Goal: Information Seeking & Learning: Learn about a topic

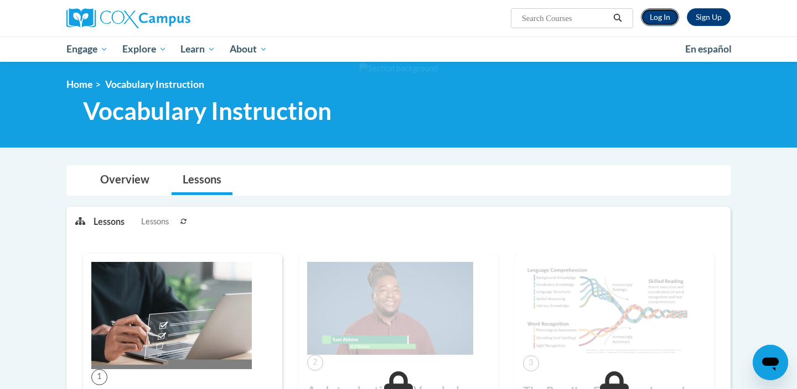
click at [659, 18] on link "Log In" at bounding box center [660, 17] width 38 height 18
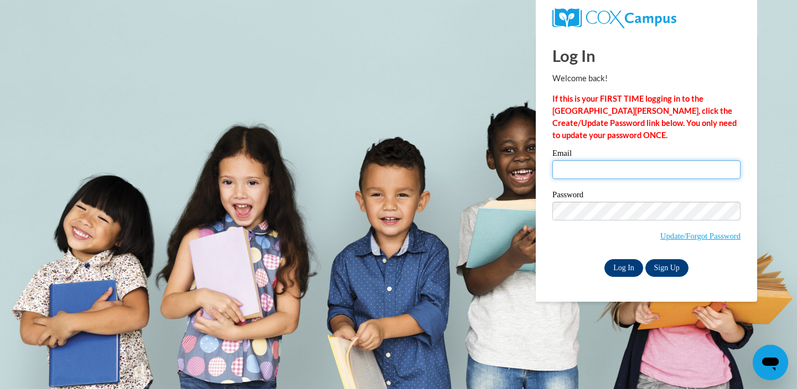
type input "lrenzelmann@sasd.net"
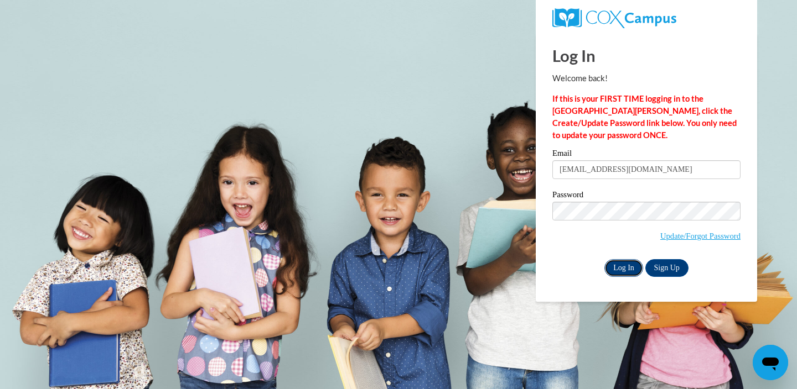
click at [624, 270] on input "Log In" at bounding box center [623, 268] width 39 height 18
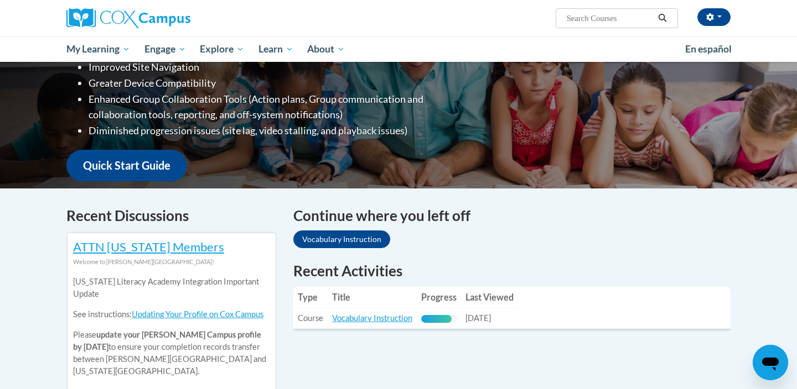
scroll to position [201, 0]
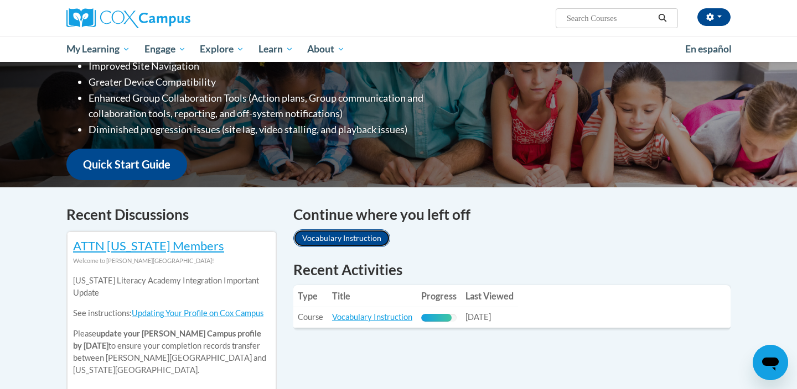
click at [360, 239] on link "Vocabulary Instruction" at bounding box center [341, 239] width 97 height 18
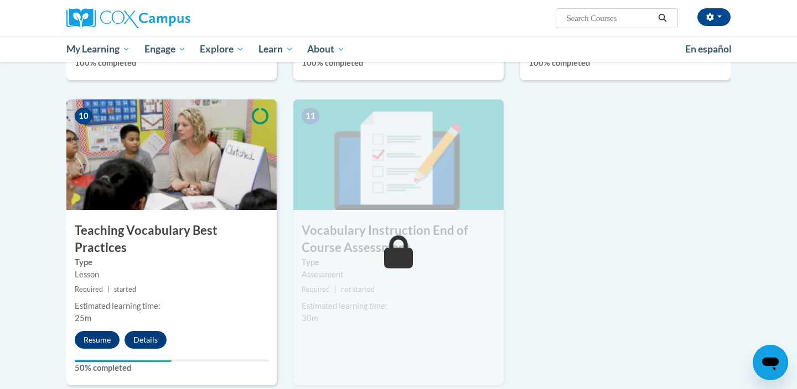
scroll to position [1106, 0]
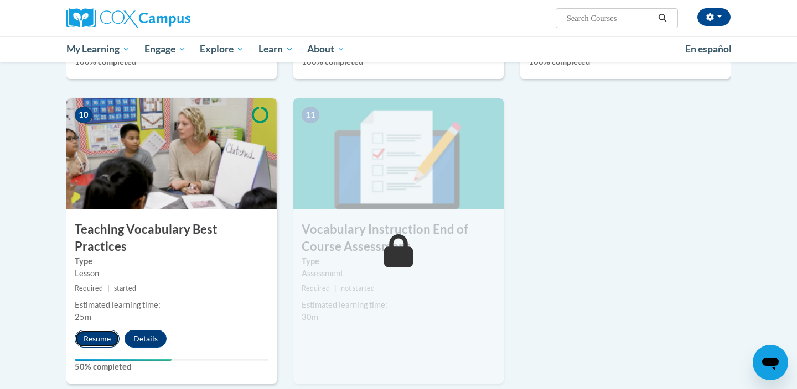
click at [100, 330] on button "Resume" at bounding box center [97, 339] width 45 height 18
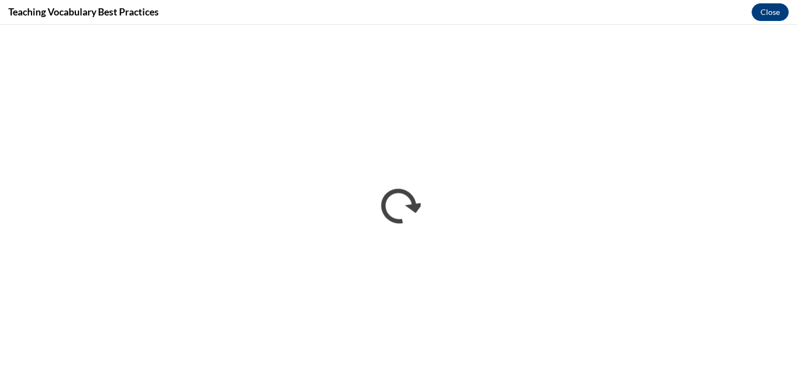
scroll to position [0, 0]
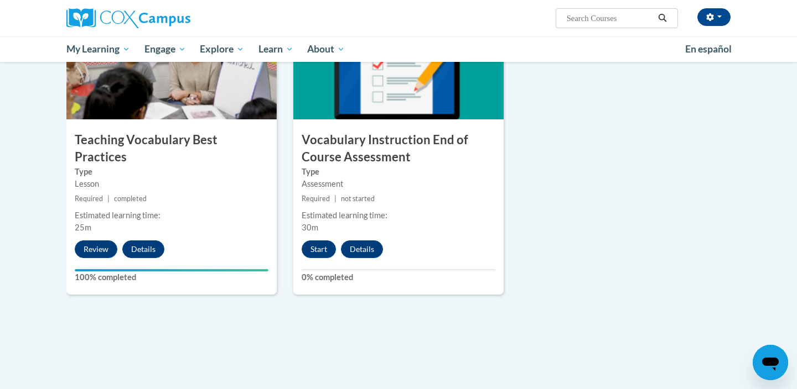
scroll to position [1189, 0]
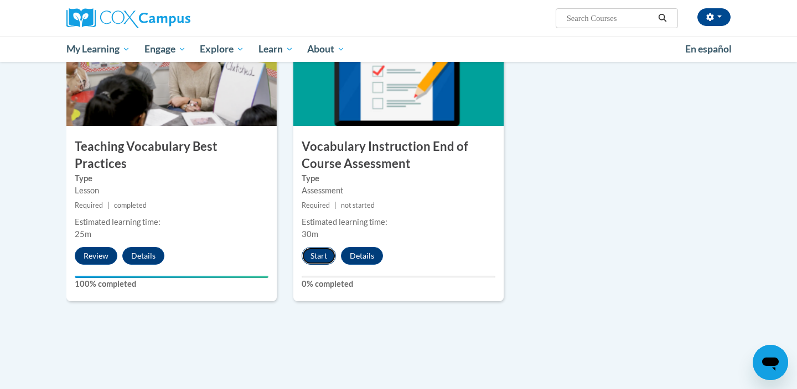
click at [326, 254] on button "Start" at bounding box center [318, 256] width 34 height 18
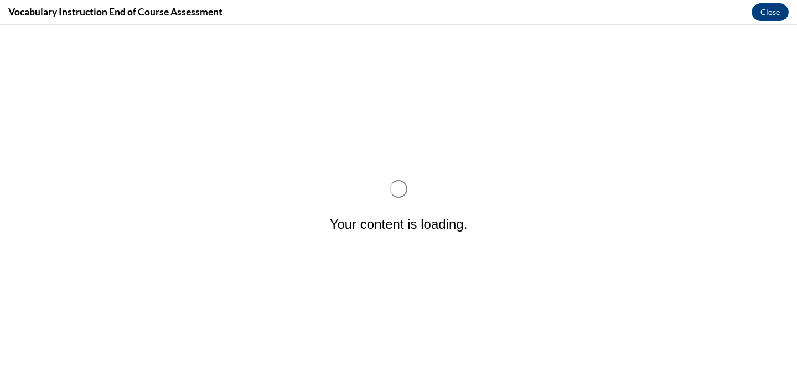
scroll to position [0, 0]
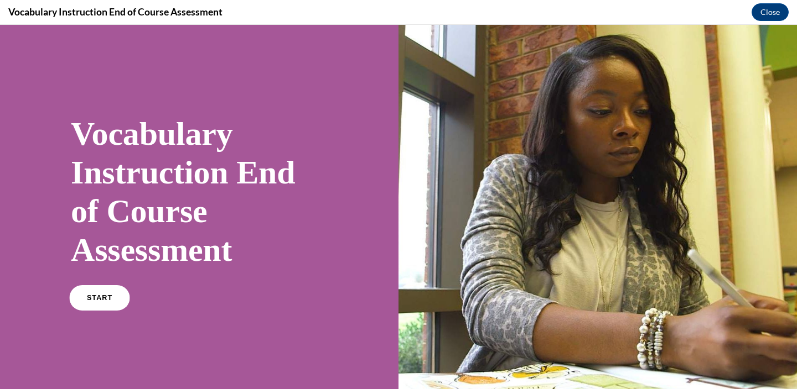
click at [100, 301] on span "START" at bounding box center [99, 298] width 25 height 8
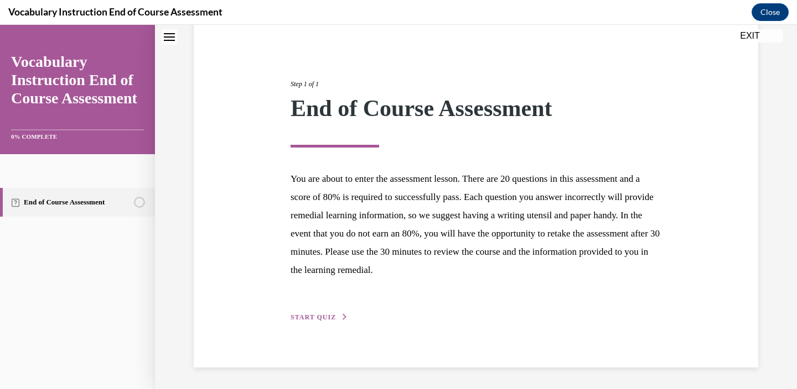
scroll to position [100, 0]
click at [320, 318] on span "START QUIZ" at bounding box center [312, 318] width 45 height 8
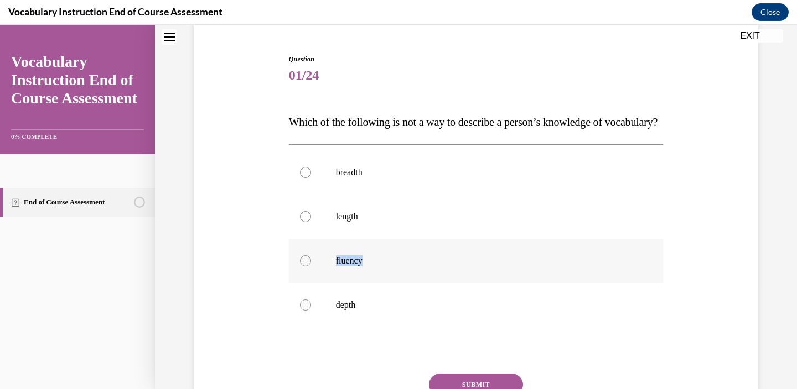
click at [306, 283] on label "fluency" at bounding box center [476, 261] width 374 height 44
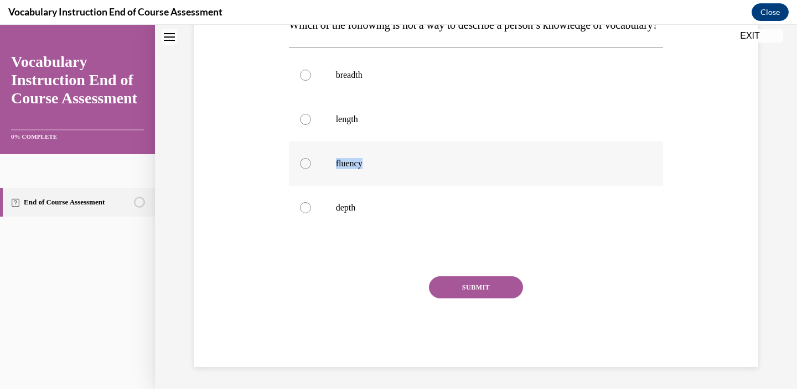
scroll to position [214, 0]
click at [451, 294] on button "SUBMIT" at bounding box center [476, 288] width 94 height 22
click at [304, 169] on div at bounding box center [305, 163] width 11 height 11
click at [304, 169] on input "fluency" at bounding box center [305, 163] width 11 height 11
radio input "true"
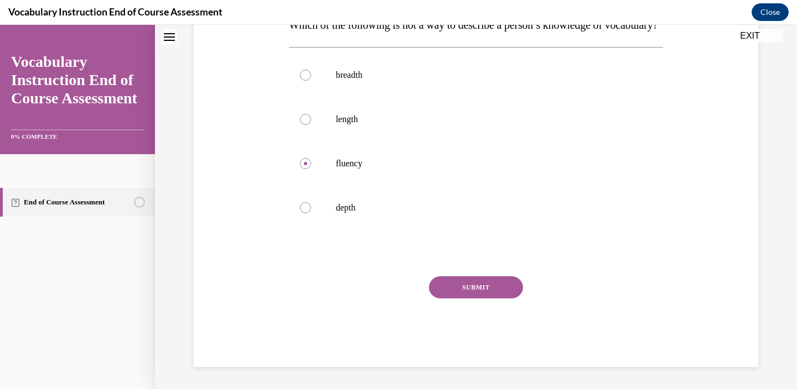
click at [464, 292] on button "SUBMIT" at bounding box center [476, 288] width 94 height 22
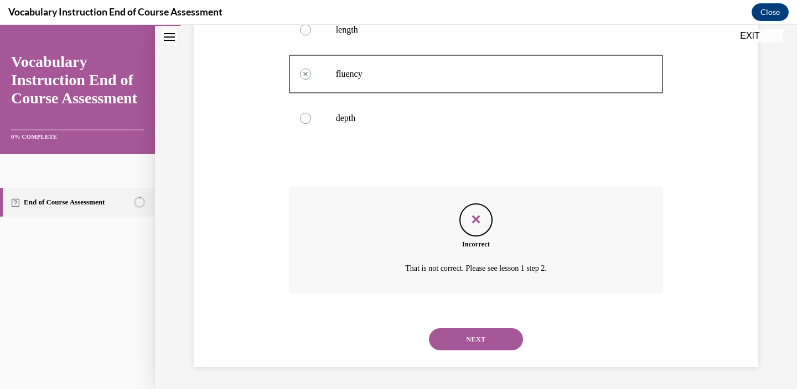
scroll to position [309, 0]
click at [480, 339] on button "NEXT" at bounding box center [476, 340] width 94 height 22
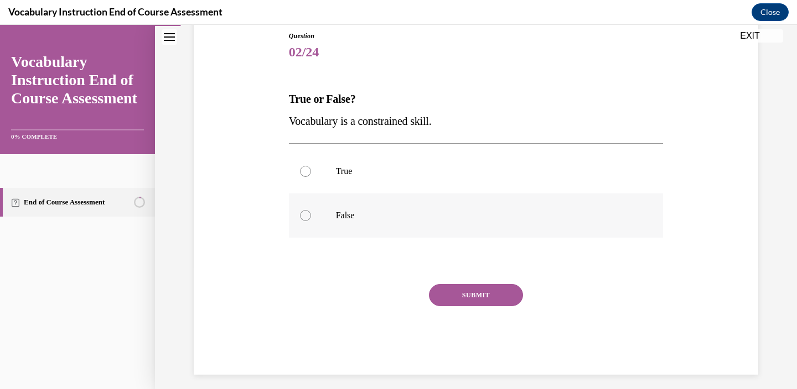
click at [308, 212] on div at bounding box center [305, 215] width 11 height 11
click at [308, 212] on input "False" at bounding box center [305, 215] width 11 height 11
radio input "true"
click at [485, 296] on button "SUBMIT" at bounding box center [476, 295] width 94 height 22
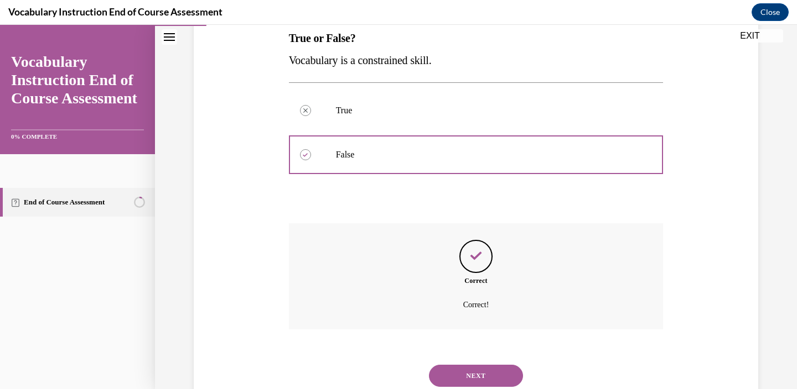
scroll to position [220, 0]
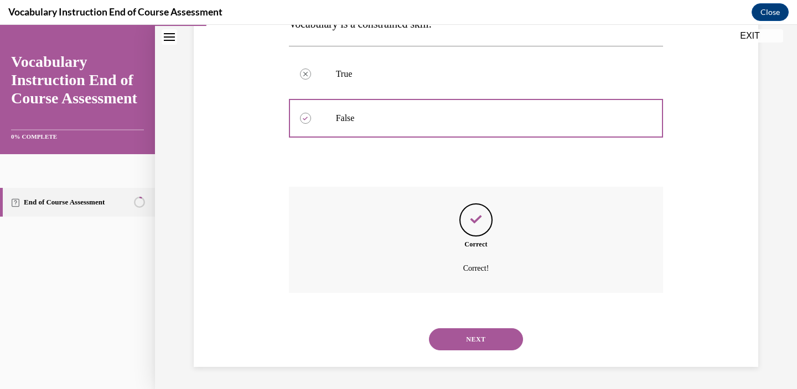
click at [477, 337] on button "NEXT" at bounding box center [476, 340] width 94 height 22
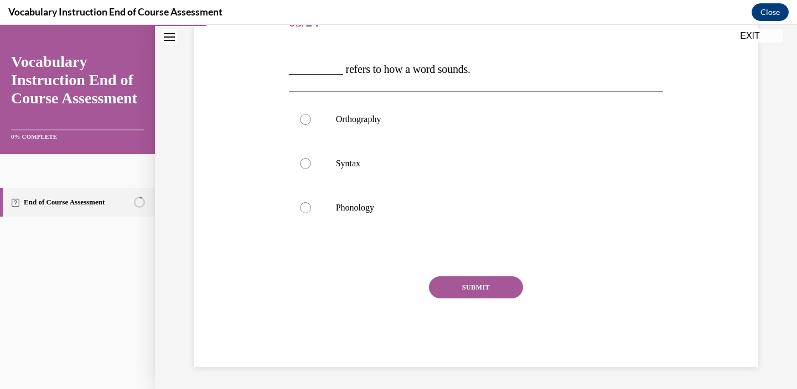
scroll to position [123, 0]
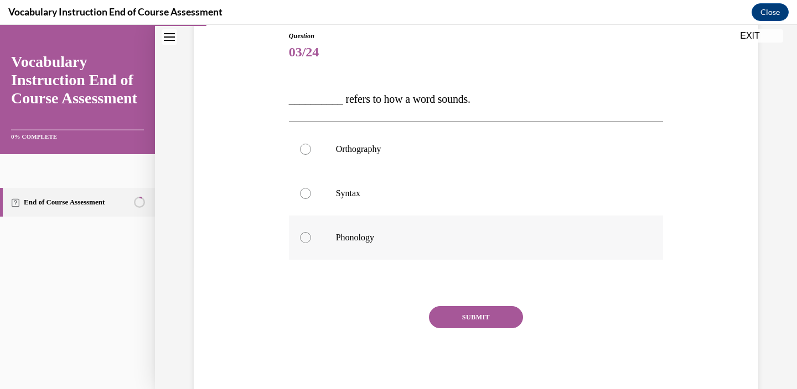
click at [302, 239] on div at bounding box center [305, 237] width 11 height 11
click at [302, 239] on input "Phonology" at bounding box center [305, 237] width 11 height 11
radio input "true"
click at [448, 313] on button "SUBMIT" at bounding box center [476, 317] width 94 height 22
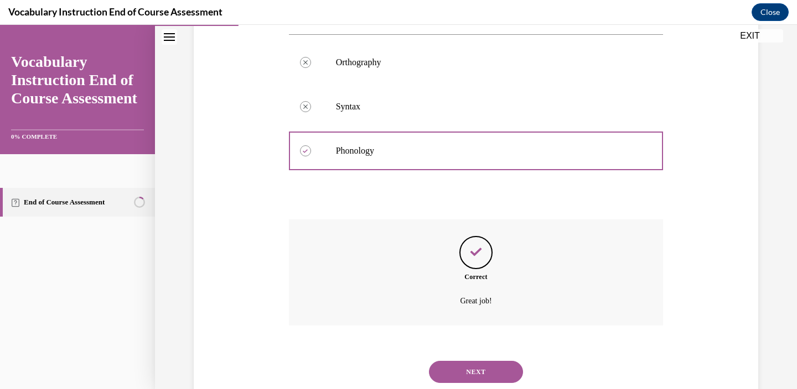
scroll to position [242, 0]
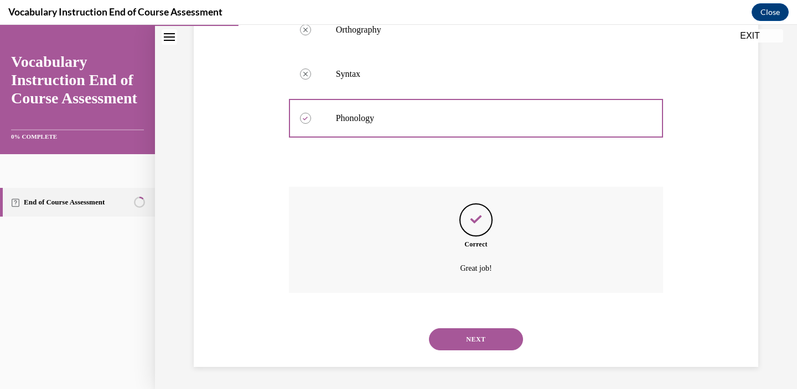
click at [472, 341] on button "NEXT" at bounding box center [476, 340] width 94 height 22
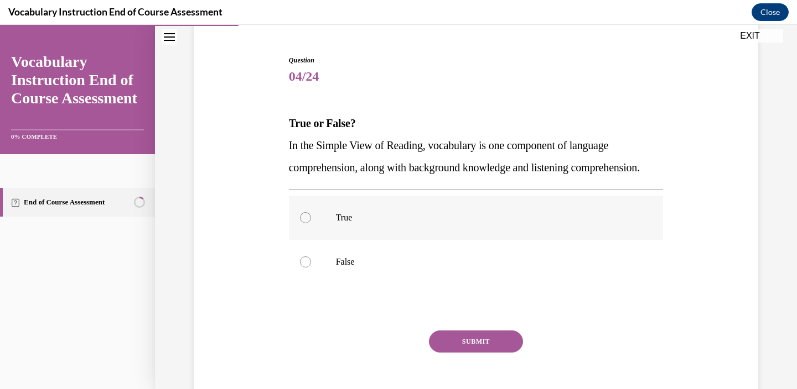
scroll to position [102, 0]
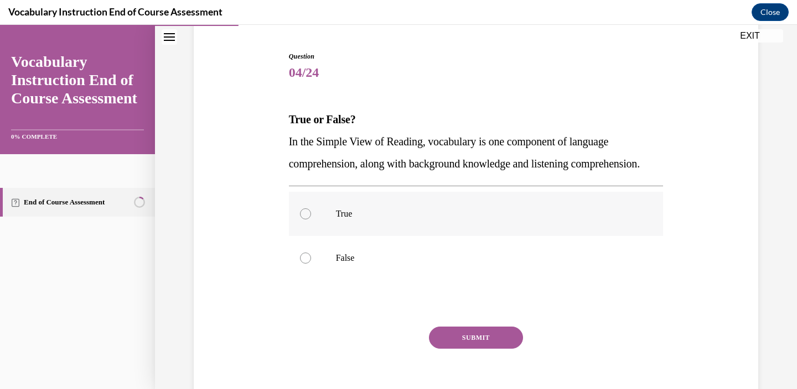
click at [302, 220] on div at bounding box center [305, 214] width 11 height 11
click at [302, 220] on input "True" at bounding box center [305, 214] width 11 height 11
radio input "true"
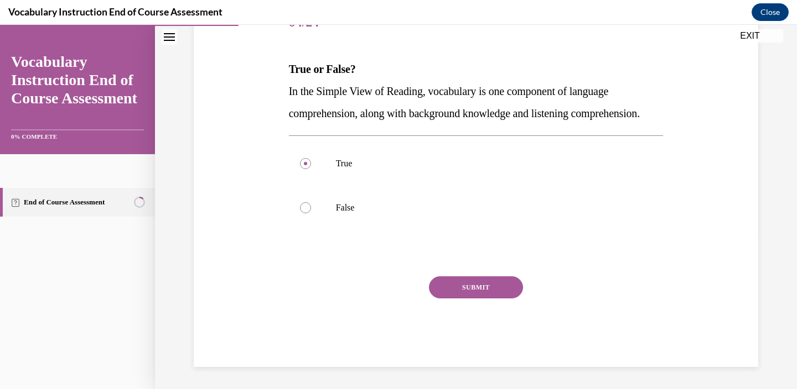
click at [451, 294] on button "SUBMIT" at bounding box center [476, 288] width 94 height 22
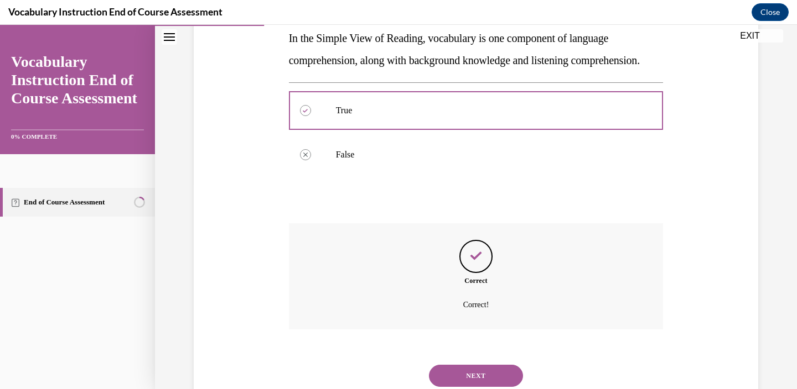
scroll to position [264, 0]
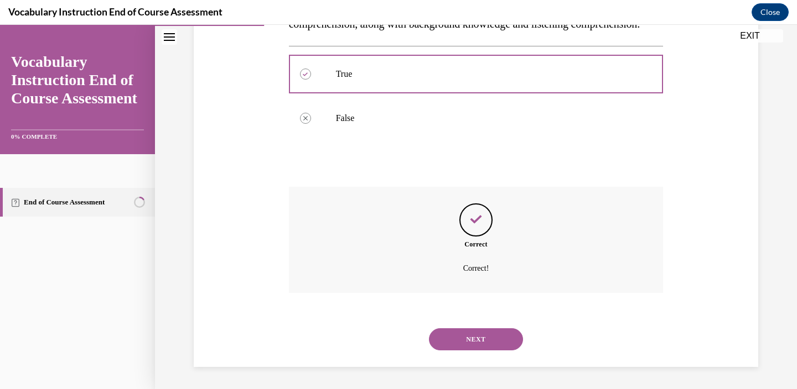
click at [472, 341] on button "NEXT" at bounding box center [476, 340] width 94 height 22
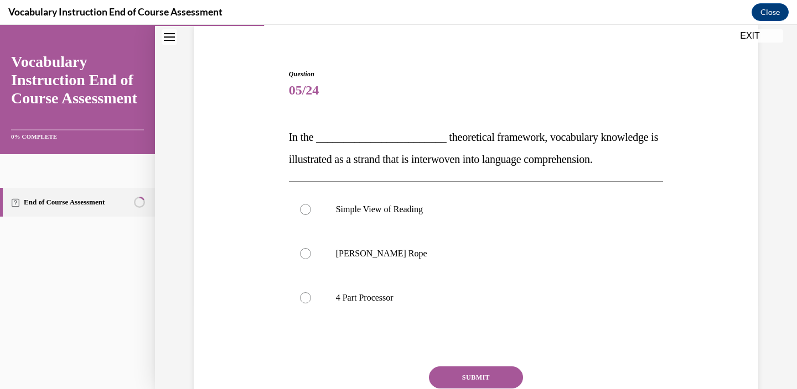
scroll to position [99, 0]
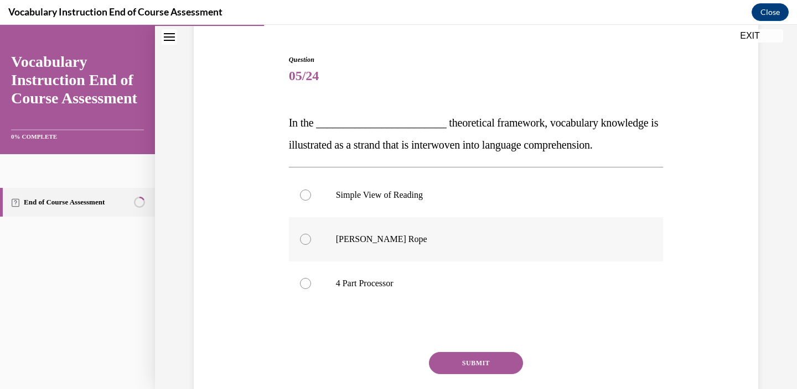
click at [304, 240] on div at bounding box center [305, 239] width 11 height 11
click at [304, 240] on input "Scarborough's Rope" at bounding box center [305, 239] width 11 height 11
radio input "true"
click at [452, 358] on button "SUBMIT" at bounding box center [476, 363] width 94 height 22
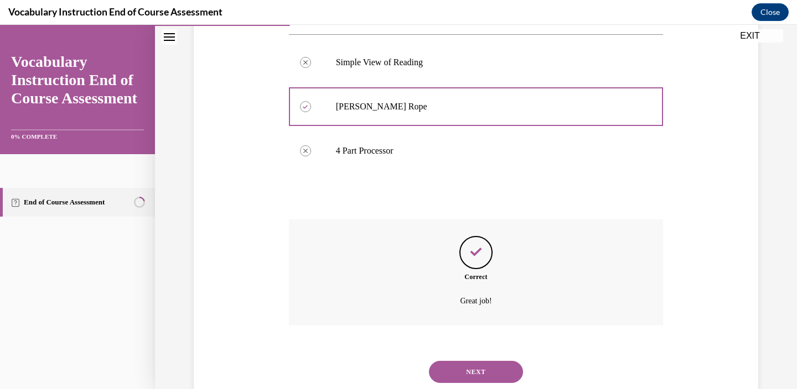
scroll to position [264, 0]
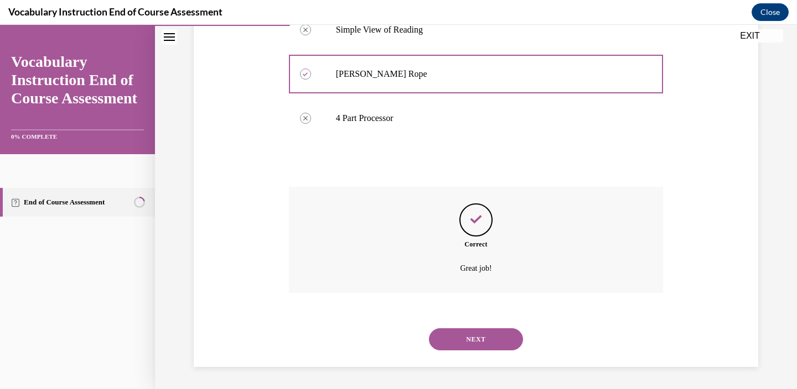
click at [462, 340] on button "NEXT" at bounding box center [476, 340] width 94 height 22
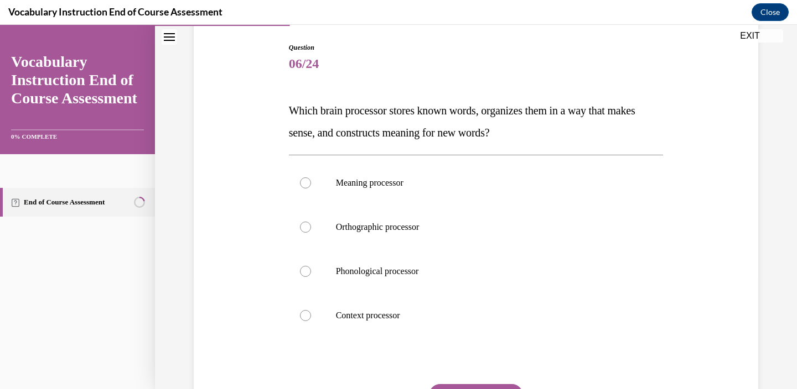
scroll to position [112, 0]
click at [301, 227] on div at bounding box center [305, 226] width 11 height 11
click at [301, 227] on input "Orthographic processor" at bounding box center [305, 226] width 11 height 11
radio input "true"
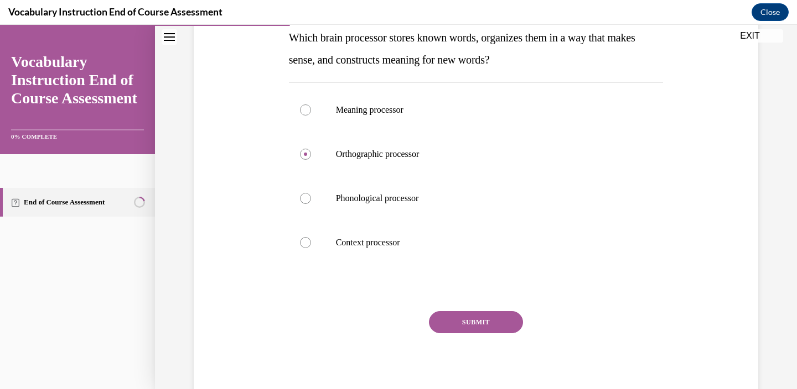
click at [488, 319] on button "SUBMIT" at bounding box center [476, 322] width 94 height 22
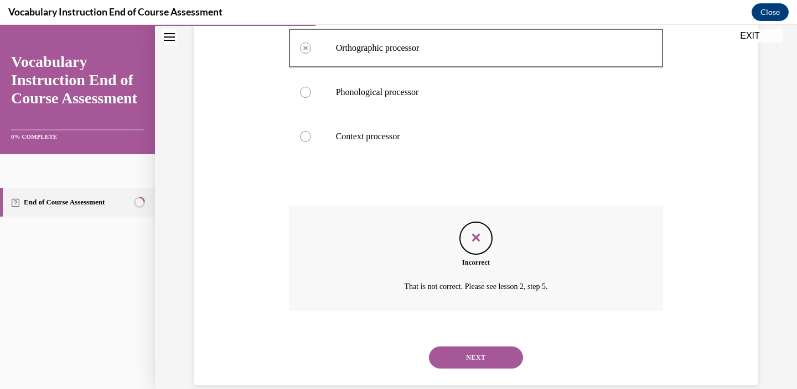
scroll to position [309, 0]
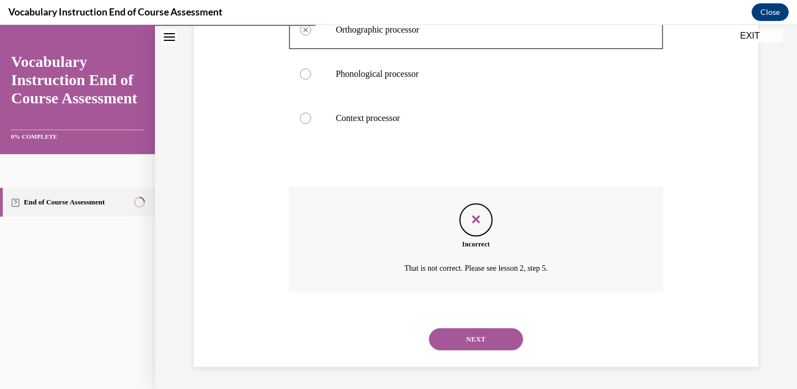
click at [480, 332] on button "NEXT" at bounding box center [476, 340] width 94 height 22
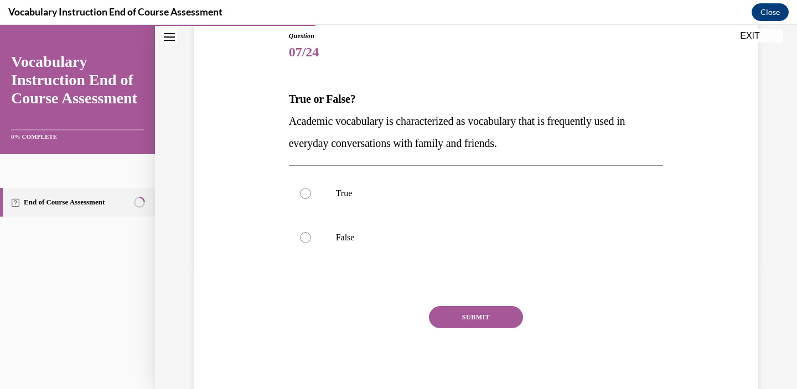
scroll to position [130, 0]
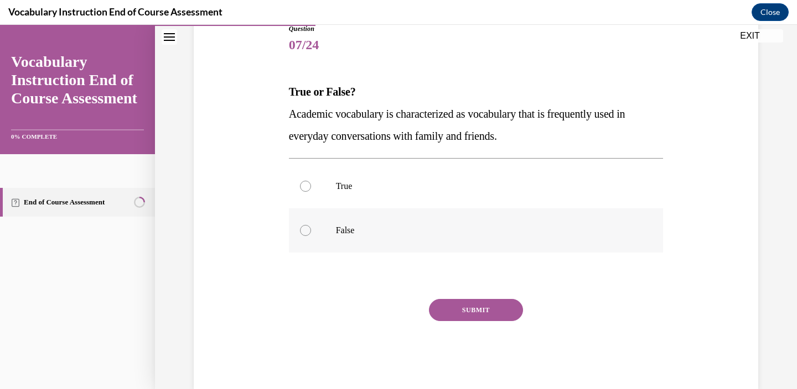
click at [305, 218] on label "False" at bounding box center [476, 231] width 374 height 44
click at [305, 225] on input "False" at bounding box center [305, 230] width 11 height 11
radio input "true"
click at [463, 306] on button "SUBMIT" at bounding box center [476, 310] width 94 height 22
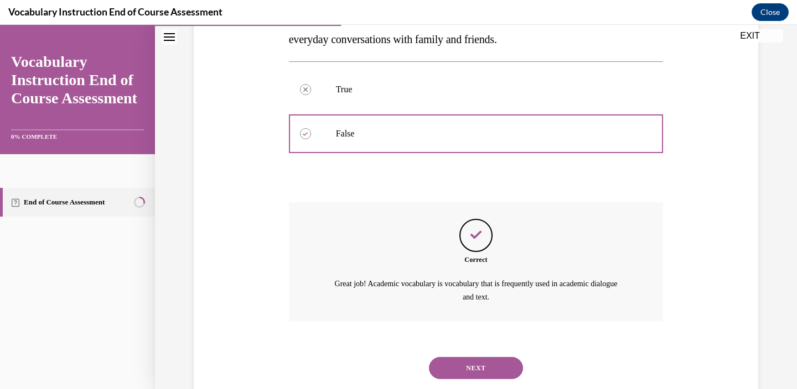
scroll to position [255, 0]
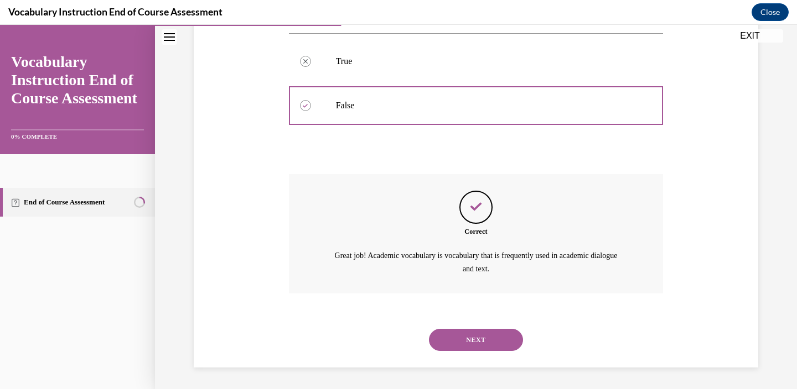
click at [464, 337] on button "NEXT" at bounding box center [476, 340] width 94 height 22
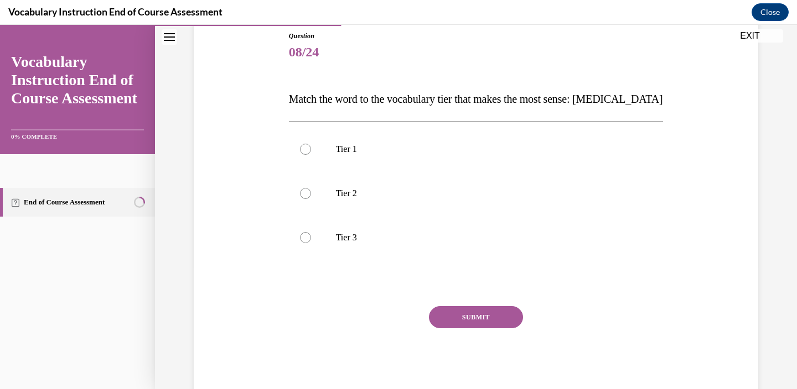
scroll to position [153, 0]
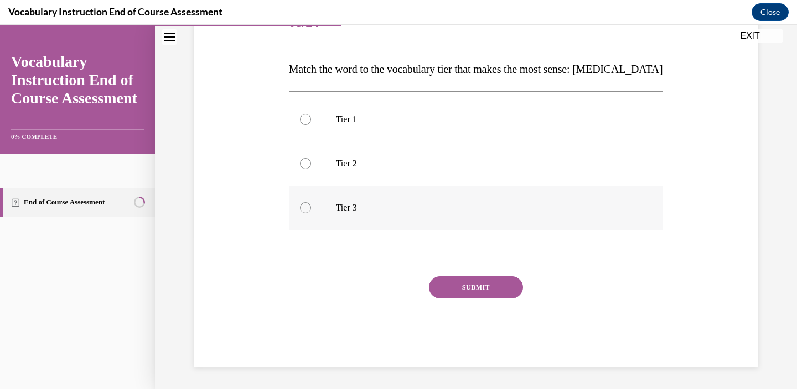
click at [316, 217] on label "Tier 3" at bounding box center [476, 208] width 374 height 44
click at [311, 214] on input "Tier 3" at bounding box center [305, 207] width 11 height 11
radio input "true"
click at [482, 288] on button "SUBMIT" at bounding box center [476, 288] width 94 height 22
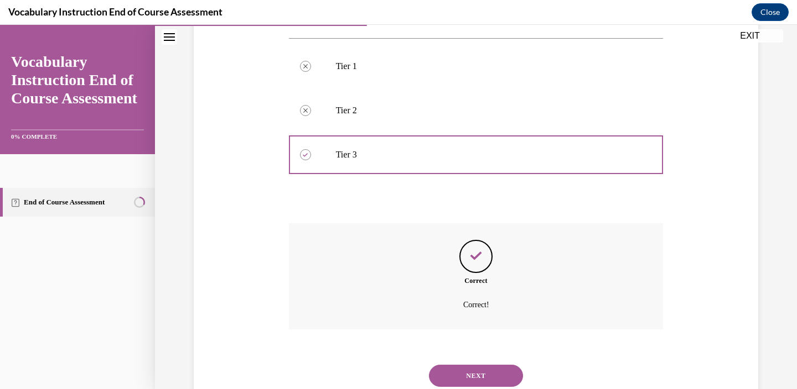
scroll to position [242, 0]
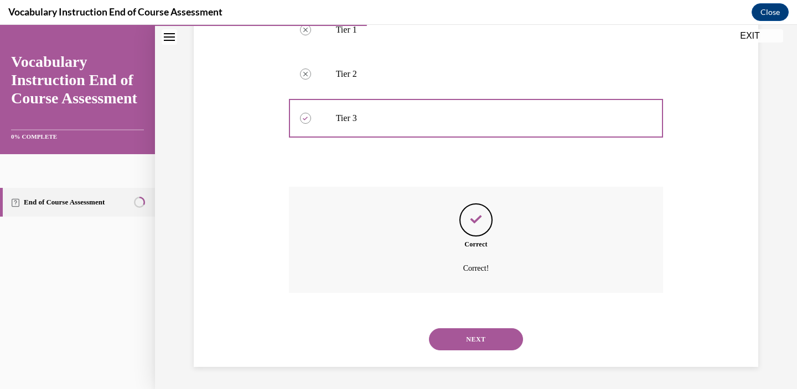
click at [475, 332] on button "NEXT" at bounding box center [476, 340] width 94 height 22
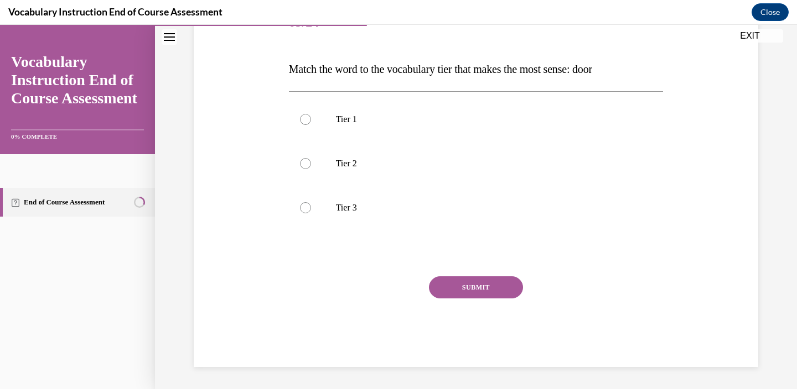
scroll to position [123, 0]
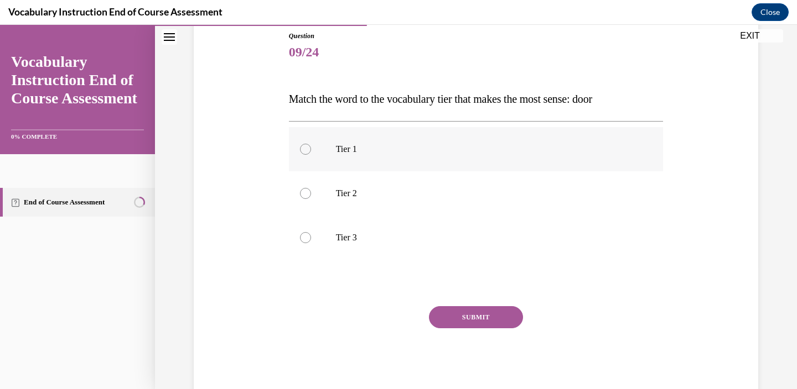
click at [307, 143] on label "Tier 1" at bounding box center [476, 149] width 374 height 44
click at [307, 144] on input "Tier 1" at bounding box center [305, 149] width 11 height 11
radio input "true"
click at [484, 312] on button "SUBMIT" at bounding box center [476, 317] width 94 height 22
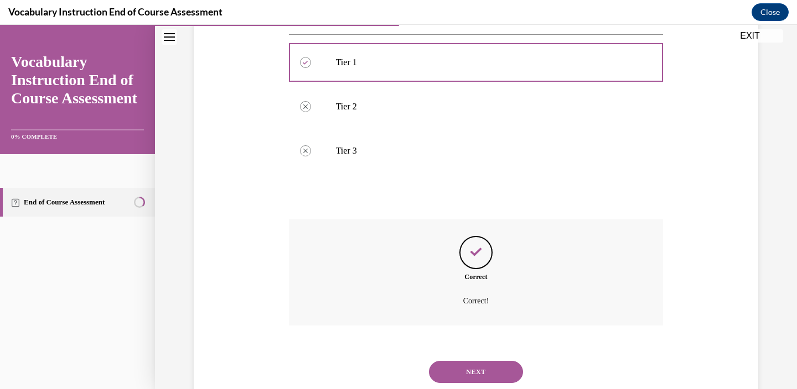
scroll to position [242, 0]
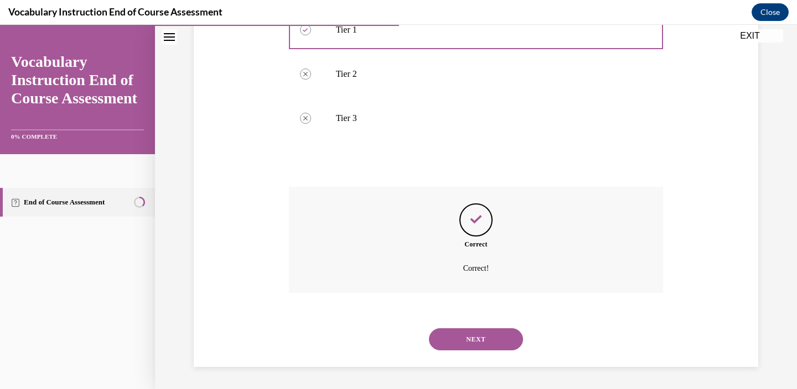
click at [475, 331] on button "NEXT" at bounding box center [476, 340] width 94 height 22
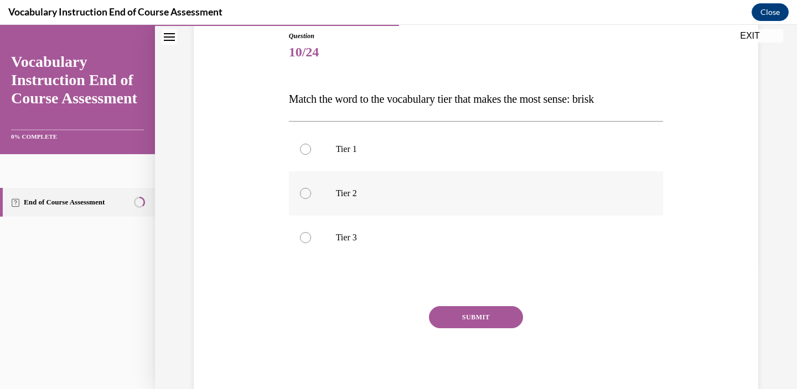
click at [313, 191] on label "Tier 2" at bounding box center [476, 193] width 374 height 44
click at [311, 191] on input "Tier 2" at bounding box center [305, 193] width 11 height 11
radio input "true"
click at [491, 316] on button "SUBMIT" at bounding box center [476, 317] width 94 height 22
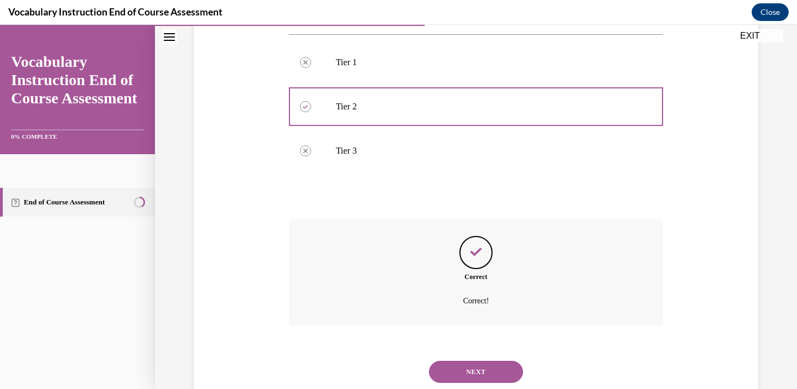
scroll to position [242, 0]
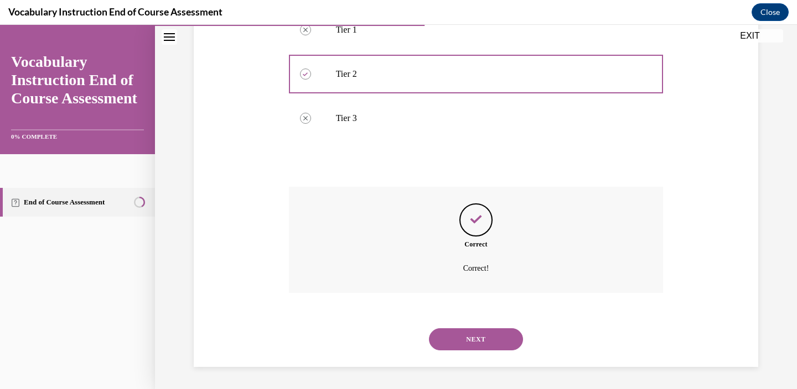
click at [482, 339] on button "NEXT" at bounding box center [476, 340] width 94 height 22
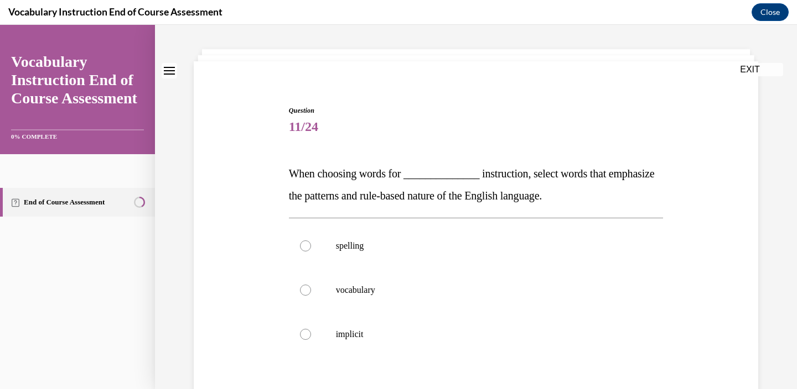
scroll to position [66, 0]
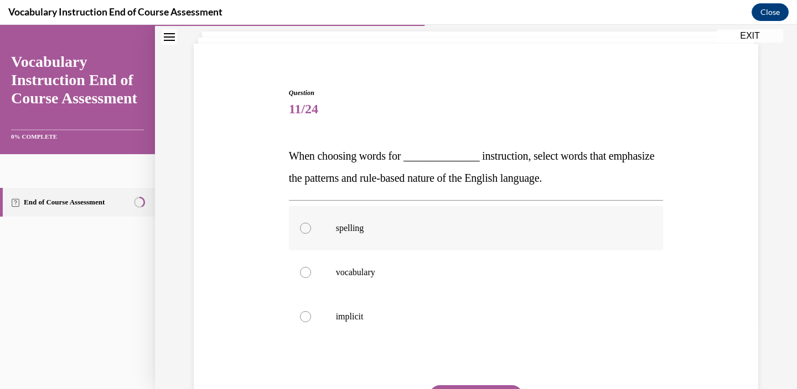
click at [348, 232] on p "spelling" at bounding box center [486, 228] width 300 height 11
click at [311, 232] on input "spelling" at bounding box center [305, 228] width 11 height 11
radio input "true"
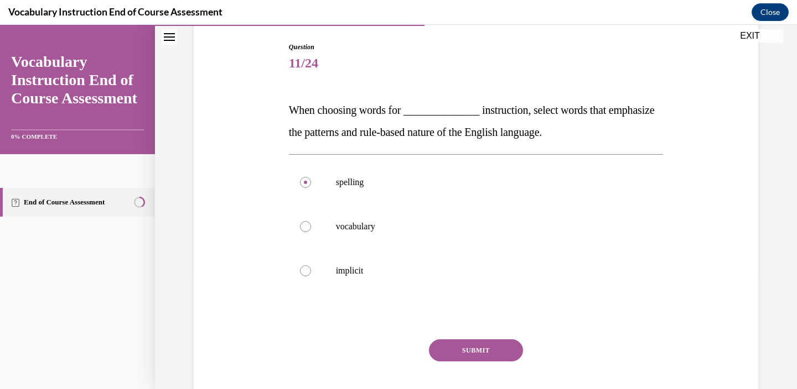
click at [466, 360] on button "SUBMIT" at bounding box center [476, 351] width 94 height 22
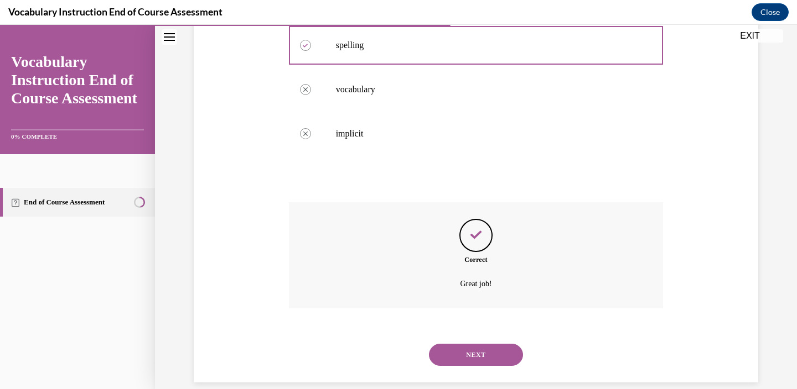
scroll to position [264, 0]
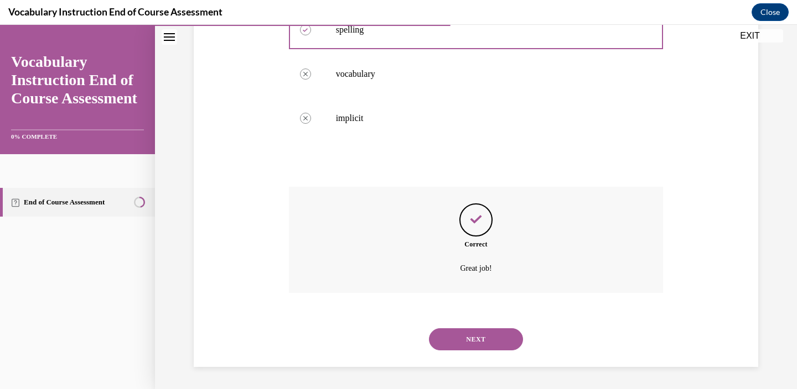
click at [460, 341] on button "NEXT" at bounding box center [476, 340] width 94 height 22
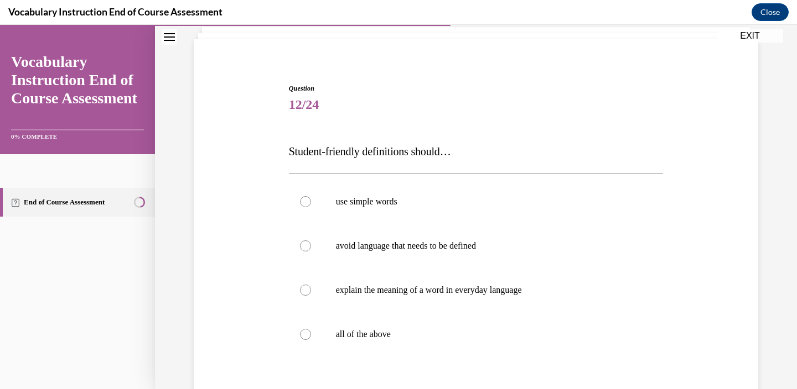
scroll to position [72, 0]
click at [384, 341] on label "all of the above" at bounding box center [476, 333] width 374 height 44
click at [311, 339] on input "all of the above" at bounding box center [305, 332] width 11 height 11
radio input "true"
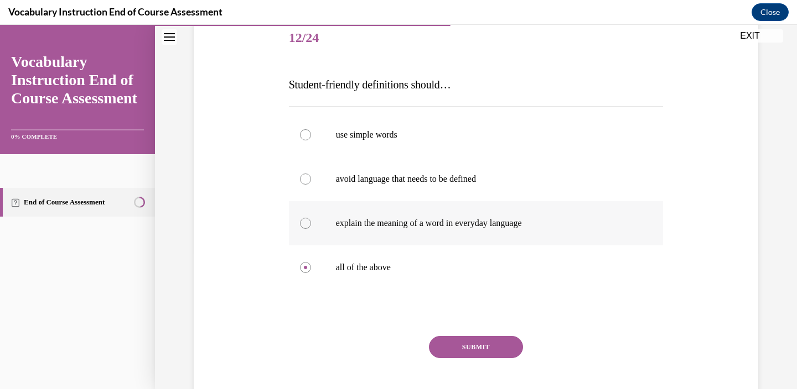
scroll to position [148, 0]
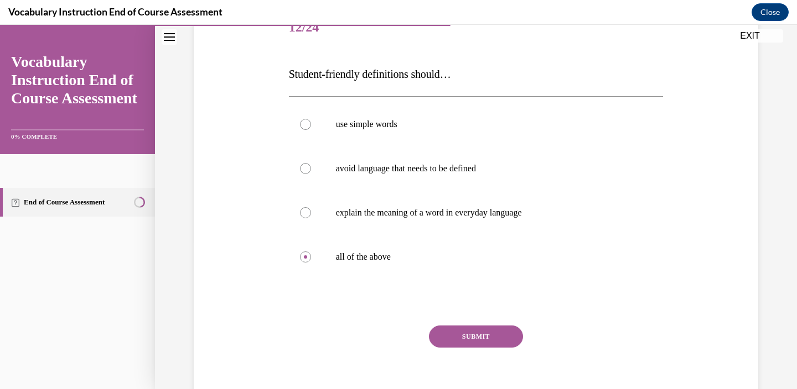
click at [478, 329] on button "SUBMIT" at bounding box center [476, 337] width 94 height 22
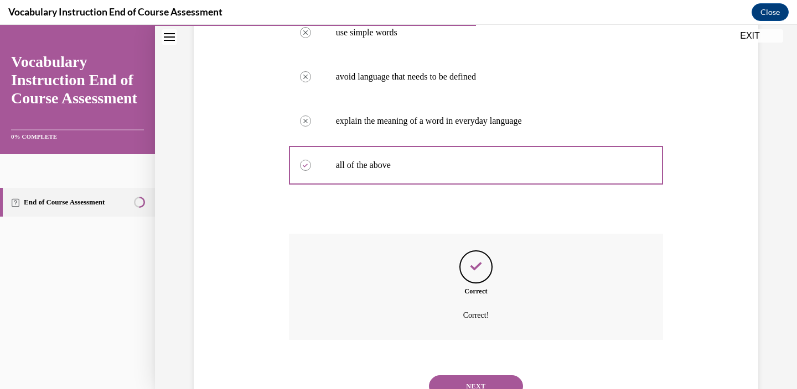
scroll to position [287, 0]
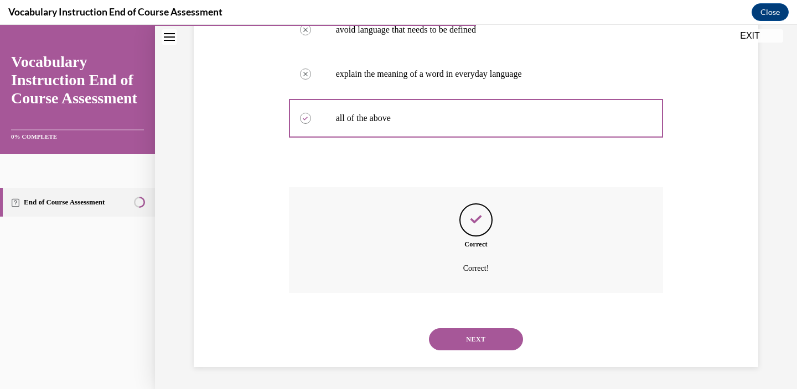
click at [478, 331] on button "NEXT" at bounding box center [476, 340] width 94 height 22
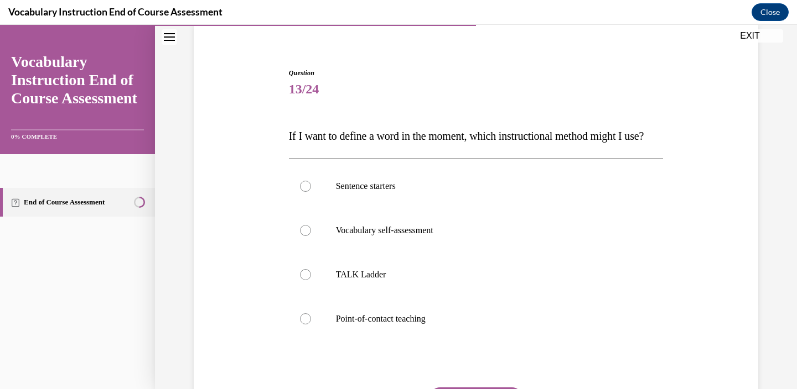
scroll to position [87, 0]
click at [460, 296] on label "TALK Ladder" at bounding box center [476, 274] width 374 height 44
click at [311, 279] on input "TALK Ladder" at bounding box center [305, 273] width 11 height 11
radio input "true"
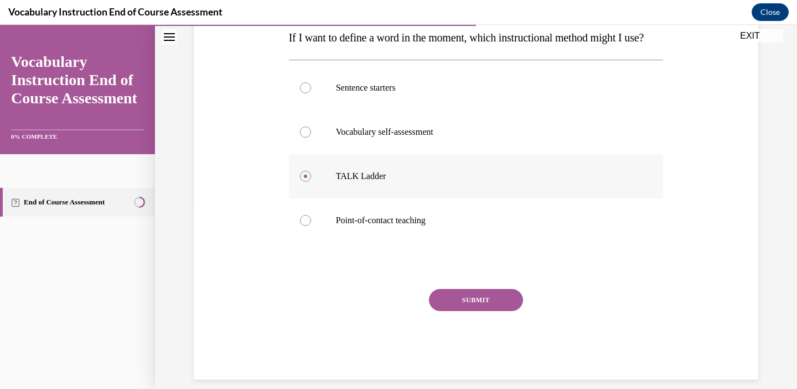
scroll to position [185, 0]
click at [301, 225] on div at bounding box center [305, 219] width 11 height 11
click at [301, 225] on input "Point-of-contact teaching" at bounding box center [305, 219] width 11 height 11
radio input "true"
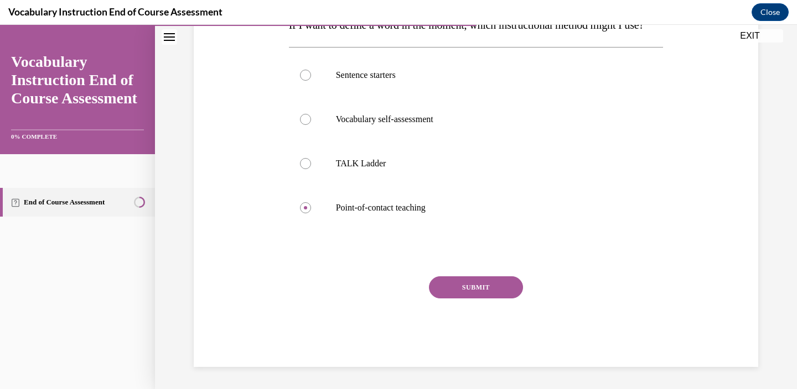
click at [465, 289] on button "SUBMIT" at bounding box center [476, 288] width 94 height 22
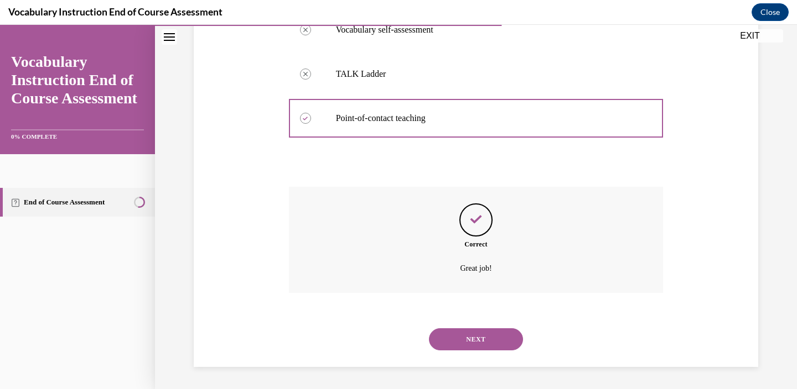
scroll to position [309, 0]
click at [471, 334] on button "NEXT" at bounding box center [476, 340] width 94 height 22
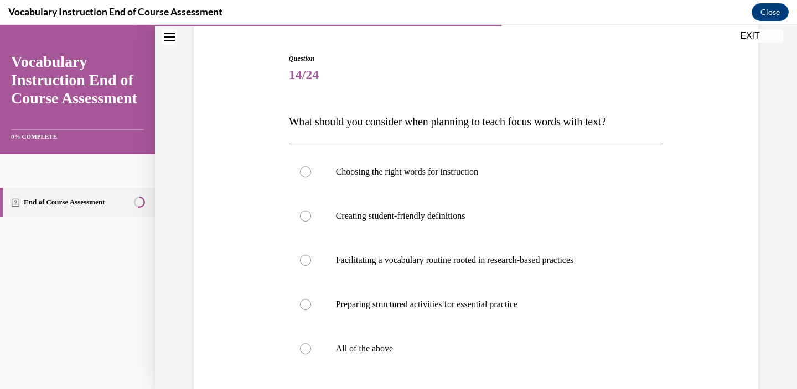
scroll to position [102, 0]
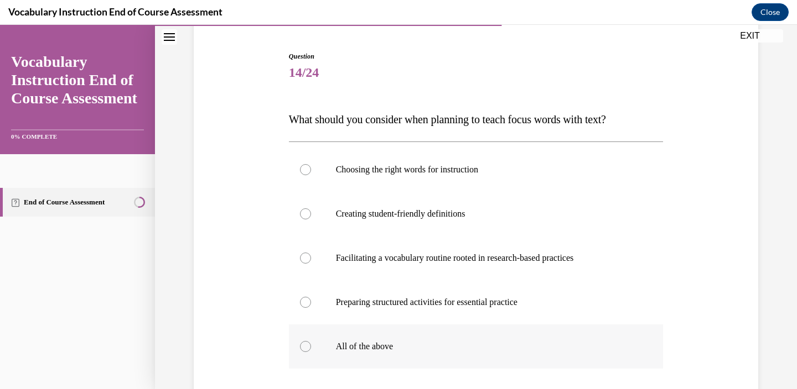
click at [350, 341] on p "All of the above" at bounding box center [486, 346] width 300 height 11
click at [311, 341] on input "All of the above" at bounding box center [305, 346] width 11 height 11
radio input "true"
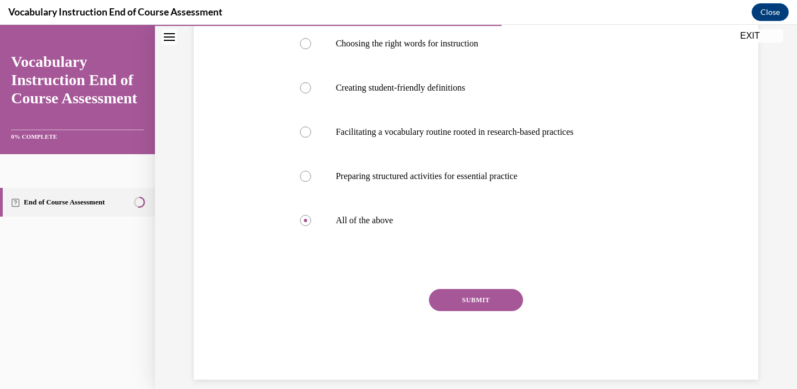
scroll to position [230, 0]
click at [457, 296] on button "SUBMIT" at bounding box center [476, 299] width 94 height 22
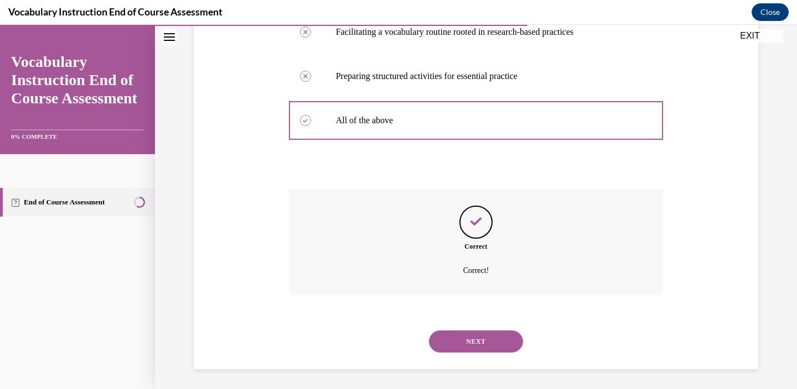
scroll to position [331, 0]
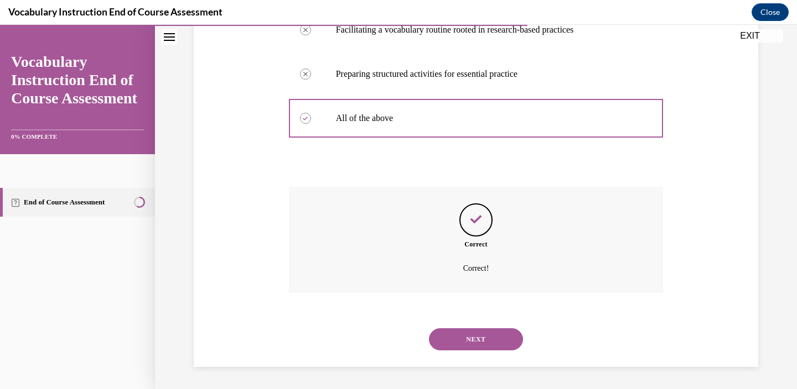
click at [470, 333] on button "NEXT" at bounding box center [476, 340] width 94 height 22
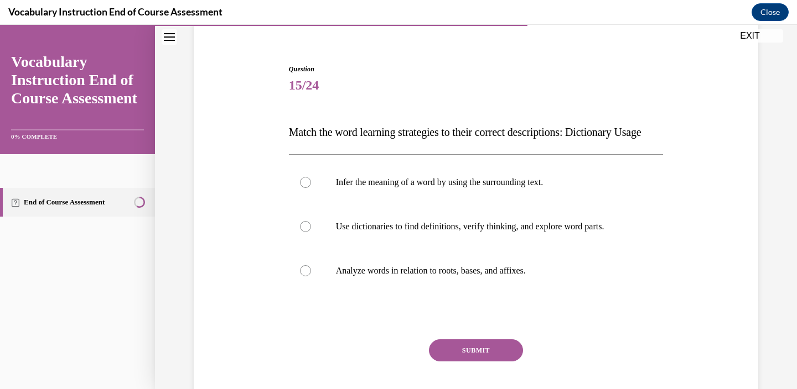
scroll to position [96, 0]
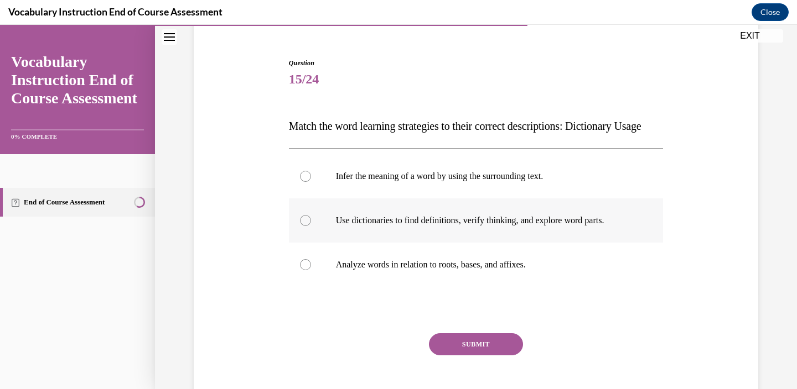
click at [301, 226] on div at bounding box center [305, 220] width 11 height 11
click at [301, 226] on input "Use dictionaries to find definitions, verify thinking, and explore word parts." at bounding box center [305, 220] width 11 height 11
radio input "true"
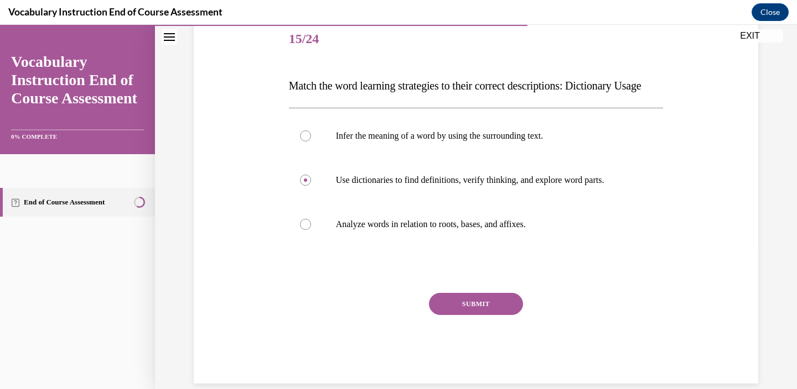
click at [449, 315] on button "SUBMIT" at bounding box center [476, 304] width 94 height 22
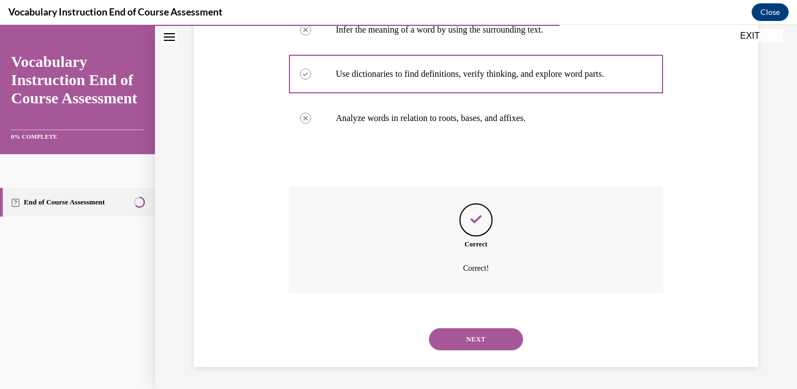
scroll to position [264, 0]
click at [469, 340] on button "NEXT" at bounding box center [476, 340] width 94 height 22
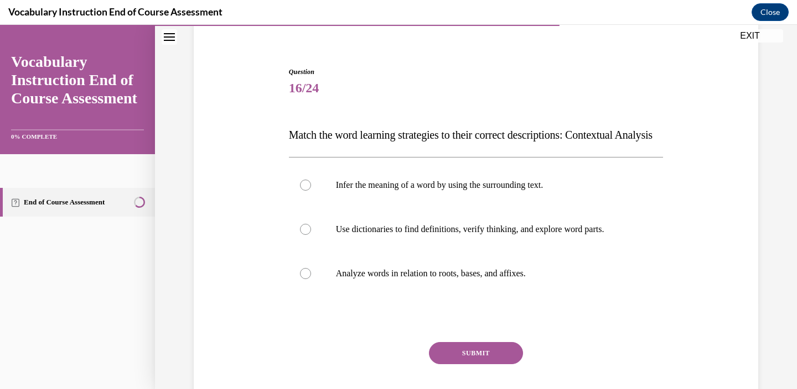
scroll to position [90, 0]
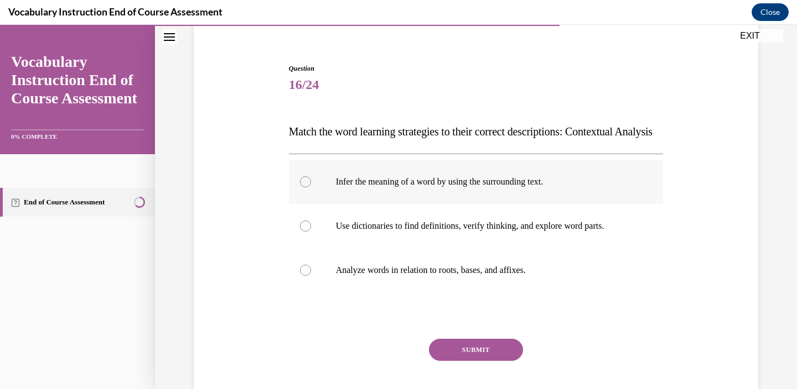
click at [475, 188] on p "Infer the meaning of a word by using the surrounding text." at bounding box center [486, 181] width 300 height 11
click at [311, 188] on input "Infer the meaning of a word by using the surrounding text." at bounding box center [305, 181] width 11 height 11
radio input "true"
click at [473, 361] on button "SUBMIT" at bounding box center [476, 350] width 94 height 22
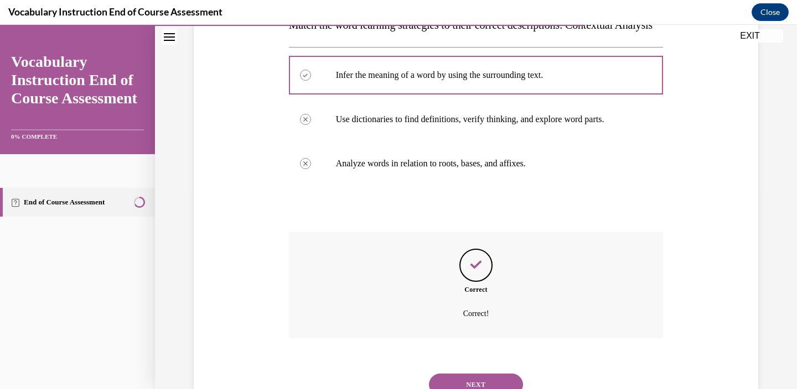
scroll to position [264, 0]
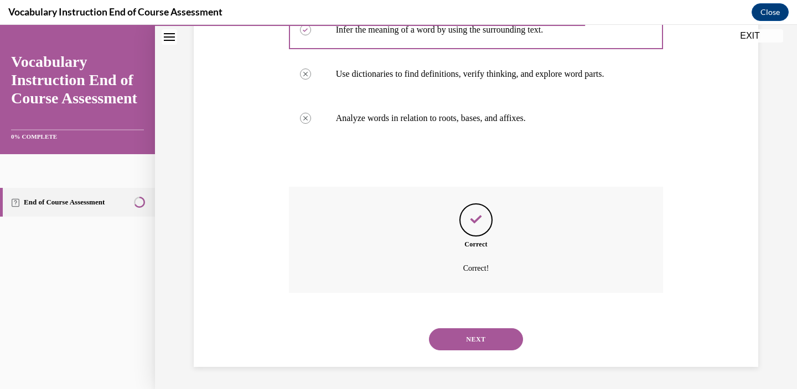
click at [473, 335] on button "NEXT" at bounding box center [476, 340] width 94 height 22
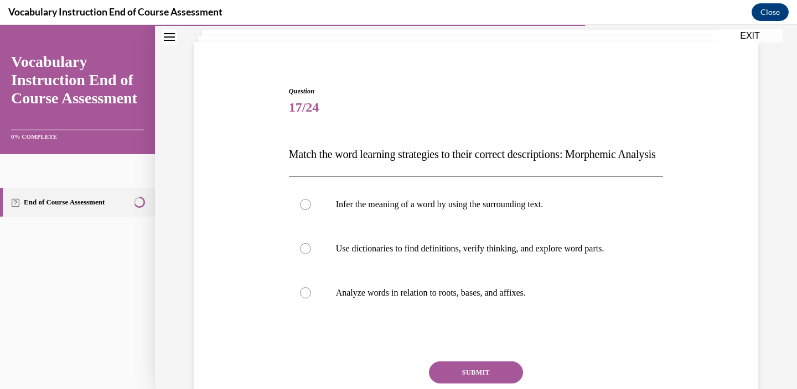
scroll to position [84, 0]
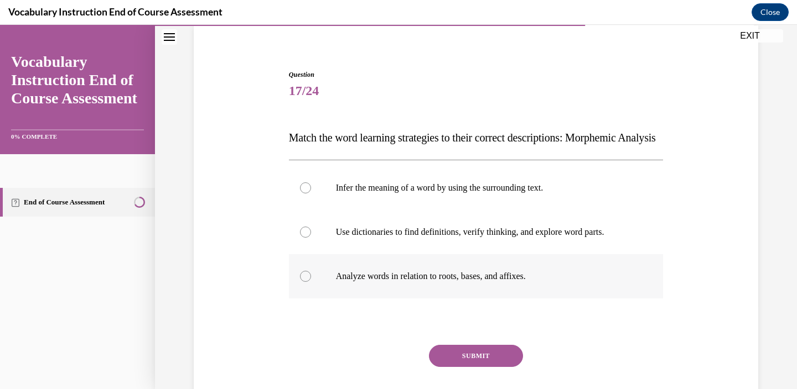
click at [468, 299] on label "Analyze words in relation to roots, bases, and affixes." at bounding box center [476, 276] width 374 height 44
click at [311, 282] on input "Analyze words in relation to roots, bases, and affixes." at bounding box center [305, 276] width 11 height 11
radio input "true"
click at [475, 367] on button "SUBMIT" at bounding box center [476, 356] width 94 height 22
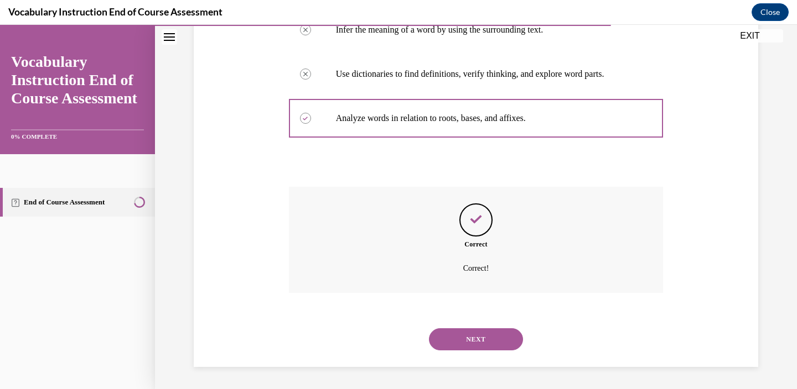
scroll to position [264, 0]
click at [472, 342] on button "NEXT" at bounding box center [476, 340] width 94 height 22
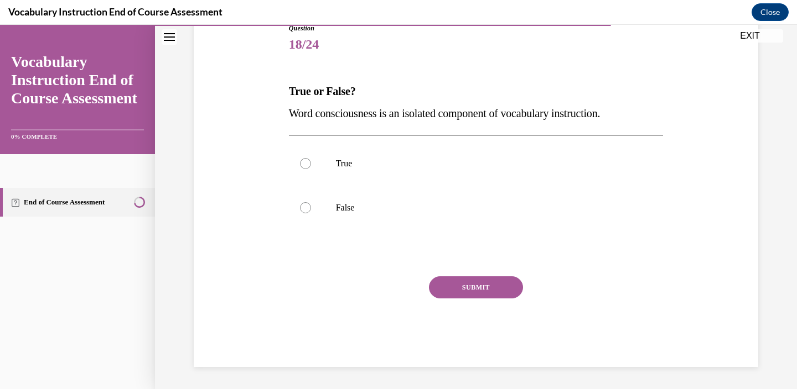
scroll to position [123, 0]
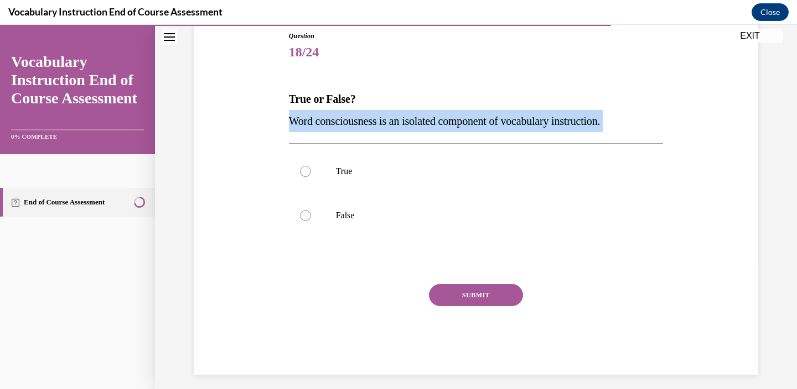
drag, startPoint x: 290, startPoint y: 122, endPoint x: 554, endPoint y: 137, distance: 264.3
click at [554, 137] on div "Question 18/24 True or False? Word consciousness is an isolated component of vo…" at bounding box center [476, 203] width 374 height 344
copy div "Word consciousness is an isolated component of vocabulary instruction."
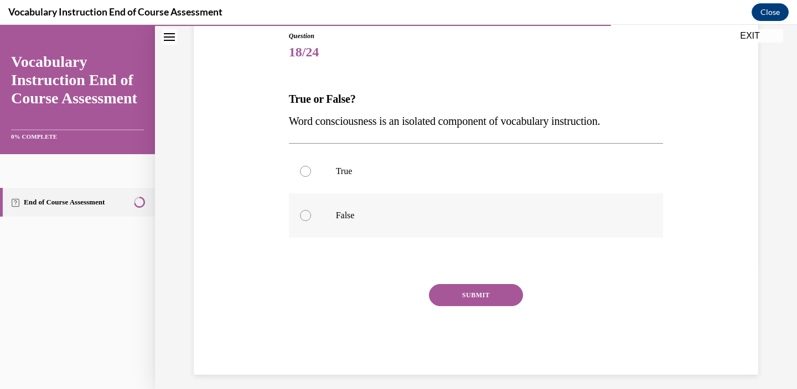
click at [302, 218] on div at bounding box center [305, 215] width 11 height 11
click at [302, 218] on input "False" at bounding box center [305, 215] width 11 height 11
radio input "true"
click at [462, 291] on button "SUBMIT" at bounding box center [476, 295] width 94 height 22
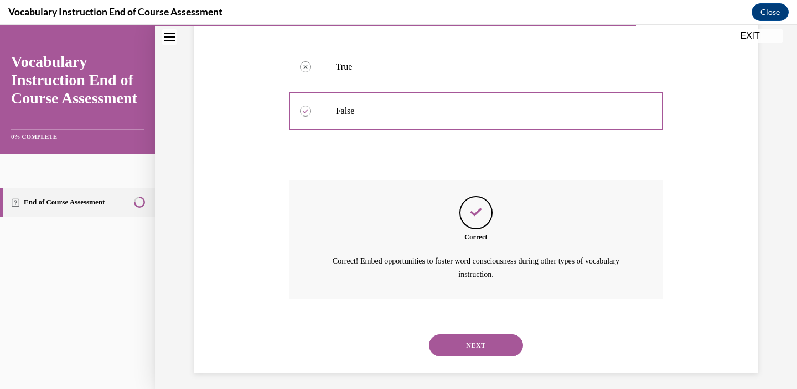
scroll to position [233, 0]
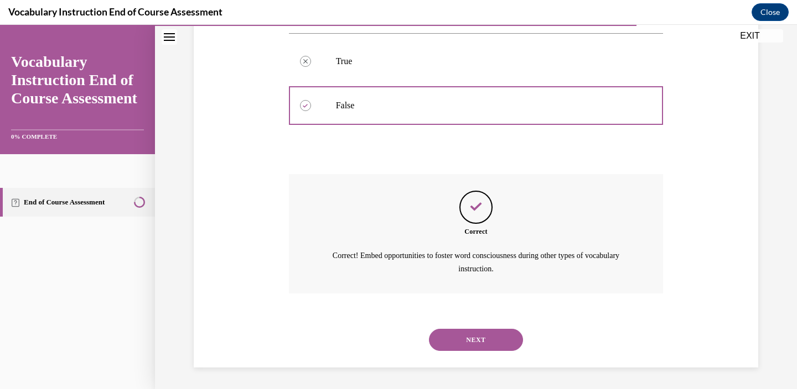
click at [465, 337] on button "NEXT" at bounding box center [476, 340] width 94 height 22
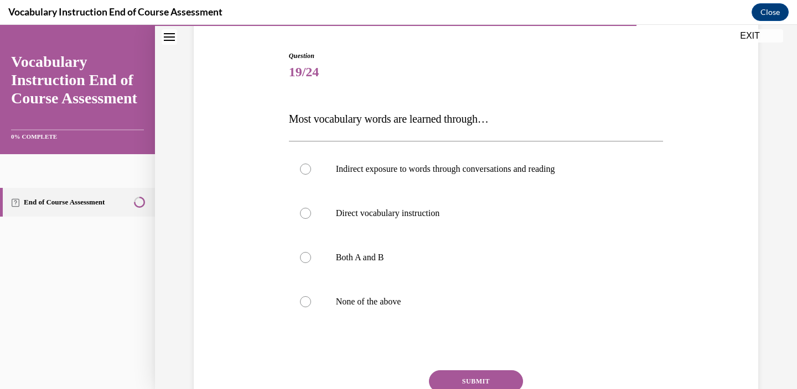
scroll to position [105, 0]
click at [308, 255] on div at bounding box center [305, 256] width 11 height 11
click at [308, 255] on input "Both A and B" at bounding box center [305, 256] width 11 height 11
radio input "true"
click at [455, 373] on button "SUBMIT" at bounding box center [476, 380] width 94 height 22
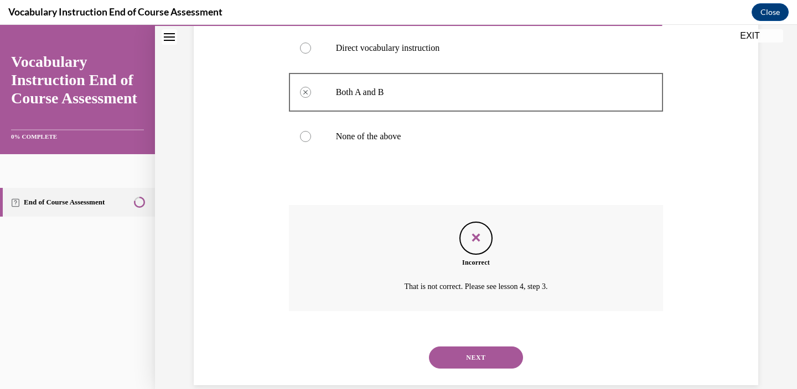
scroll to position [287, 0]
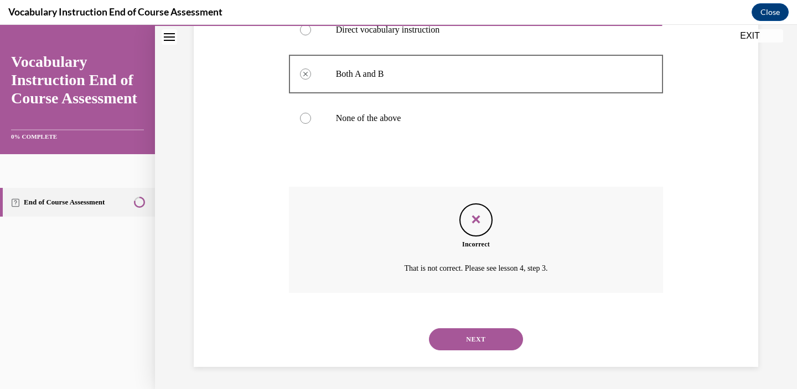
click at [459, 331] on button "NEXT" at bounding box center [476, 340] width 94 height 22
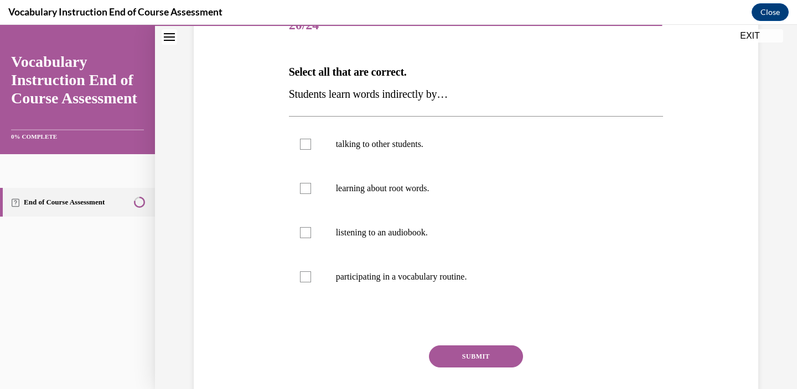
scroll to position [151, 0]
click at [307, 145] on div at bounding box center [305, 143] width 11 height 11
click at [307, 145] on input "talking to other students." at bounding box center [305, 143] width 11 height 11
checkbox input "true"
click at [307, 184] on div at bounding box center [305, 187] width 11 height 11
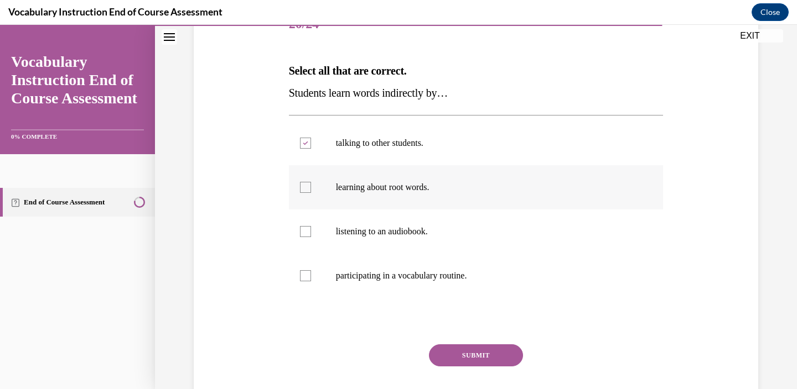
click at [307, 184] on input "learning about root words." at bounding box center [305, 187] width 11 height 11
click at [304, 185] on div at bounding box center [305, 187] width 11 height 11
click at [304, 185] on input "learning about root words." at bounding box center [305, 187] width 11 height 11
checkbox input "false"
click at [308, 224] on label "listening to an audiobook." at bounding box center [476, 232] width 374 height 44
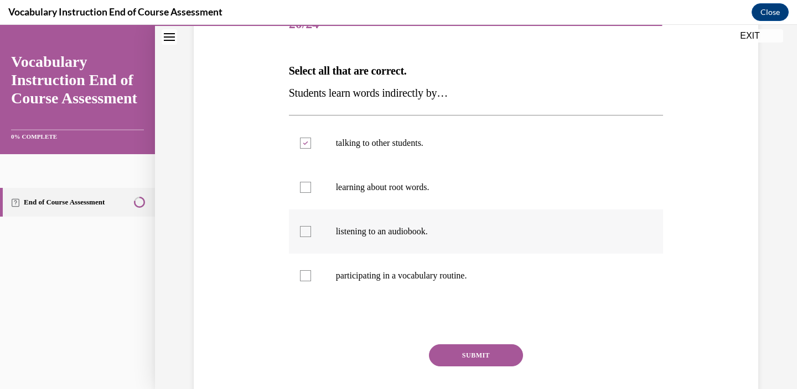
click at [308, 226] on input "listening to an audiobook." at bounding box center [305, 231] width 11 height 11
checkbox input "true"
click at [304, 190] on div at bounding box center [305, 187] width 11 height 11
click at [304, 190] on input "learning about root words." at bounding box center [305, 187] width 11 height 11
checkbox input "true"
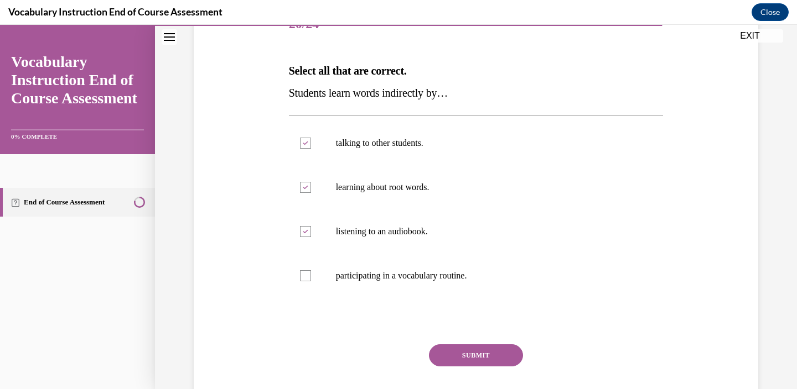
click at [473, 348] on button "SUBMIT" at bounding box center [476, 356] width 94 height 22
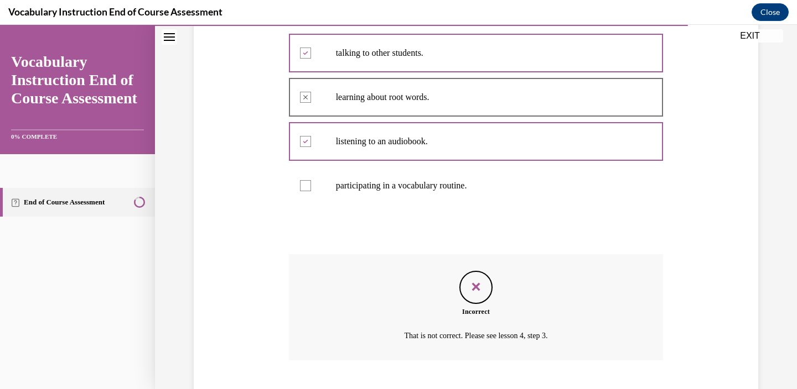
scroll to position [309, 0]
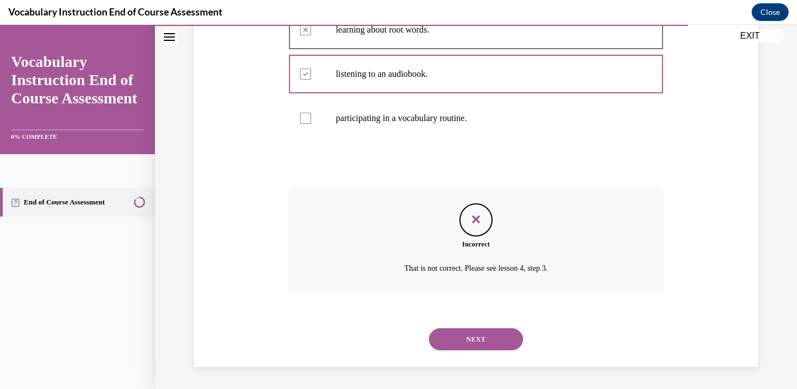
click at [473, 339] on button "NEXT" at bounding box center [476, 340] width 94 height 22
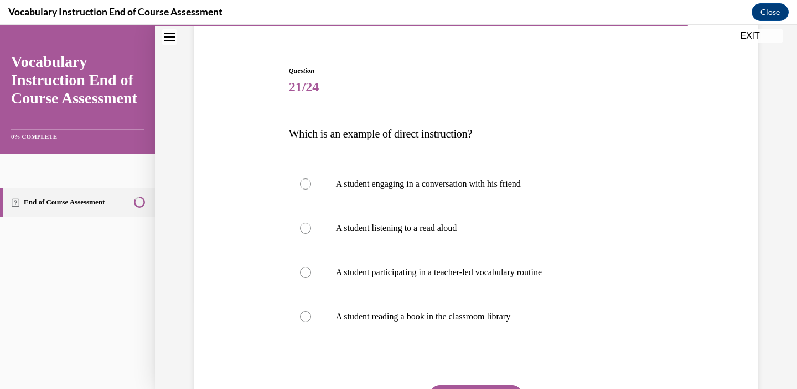
scroll to position [89, 0]
click at [299, 271] on label "A student participating in a teacher-led vocabulary routine" at bounding box center [476, 271] width 374 height 44
click at [300, 271] on input "A student participating in a teacher-led vocabulary routine" at bounding box center [305, 271] width 11 height 11
radio input "true"
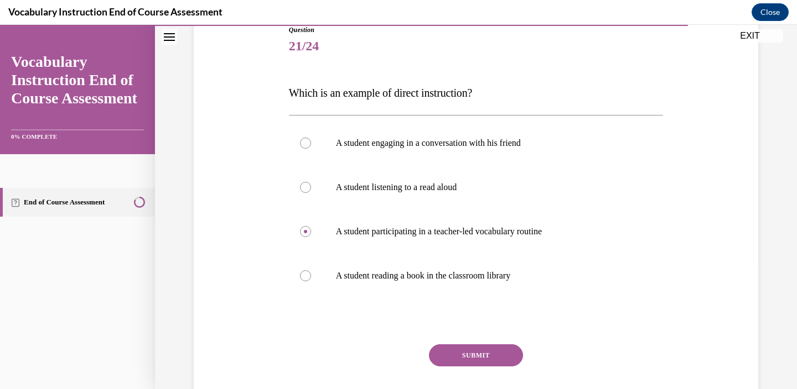
click at [455, 357] on button "SUBMIT" at bounding box center [476, 356] width 94 height 22
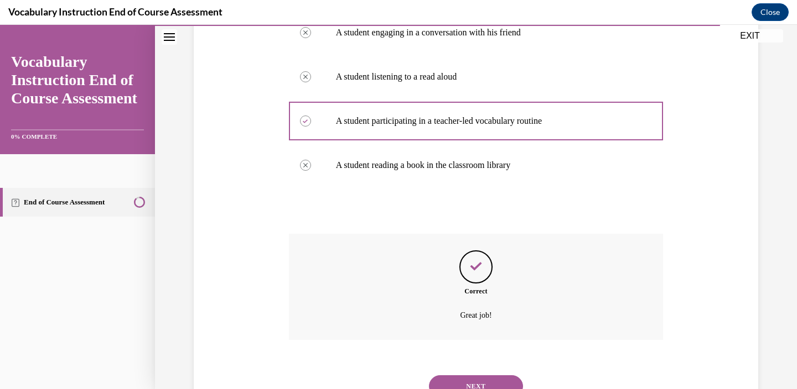
scroll to position [287, 0]
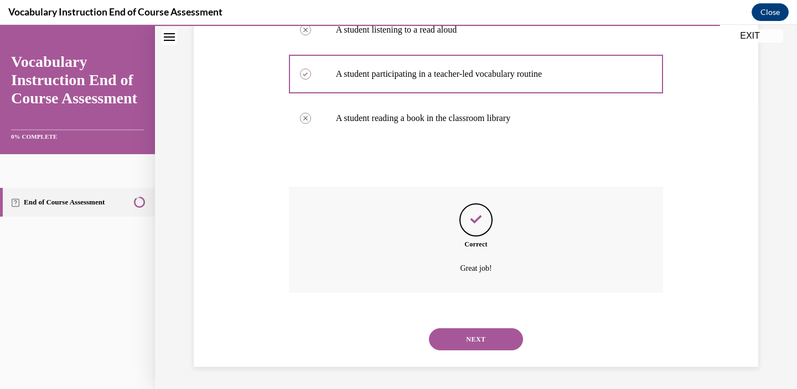
click at [456, 342] on button "NEXT" at bounding box center [476, 340] width 94 height 22
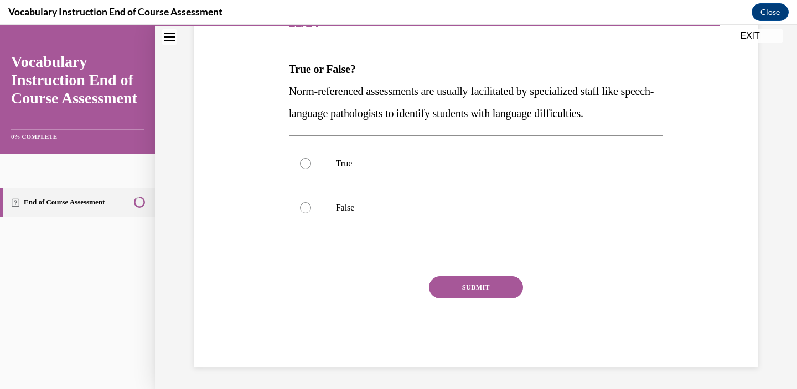
scroll to position [123, 0]
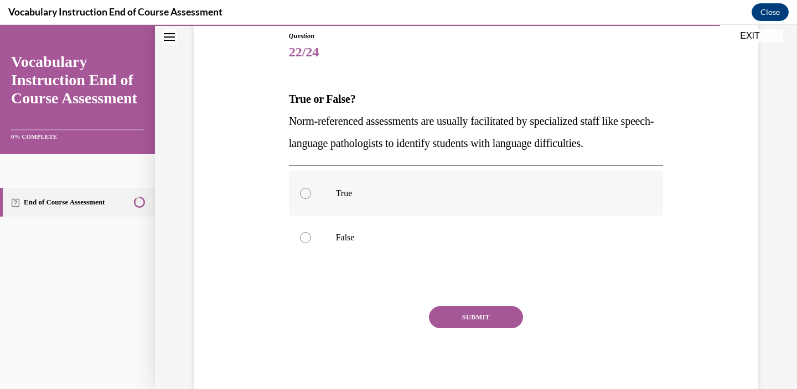
click at [307, 193] on div at bounding box center [305, 193] width 11 height 11
click at [307, 193] on input "True" at bounding box center [305, 193] width 11 height 11
radio input "true"
click at [492, 318] on button "SUBMIT" at bounding box center [476, 317] width 94 height 22
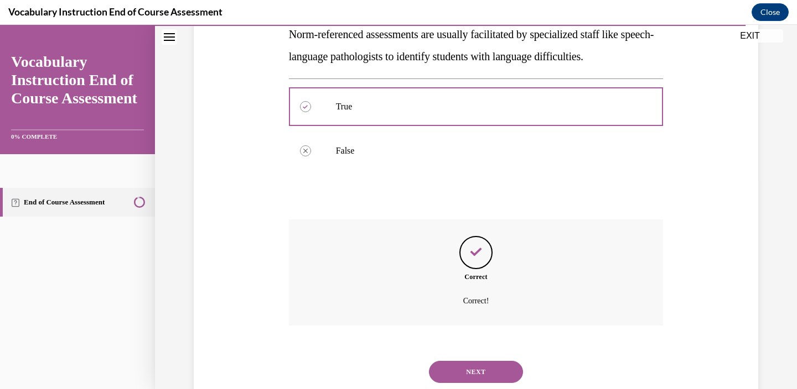
scroll to position [242, 0]
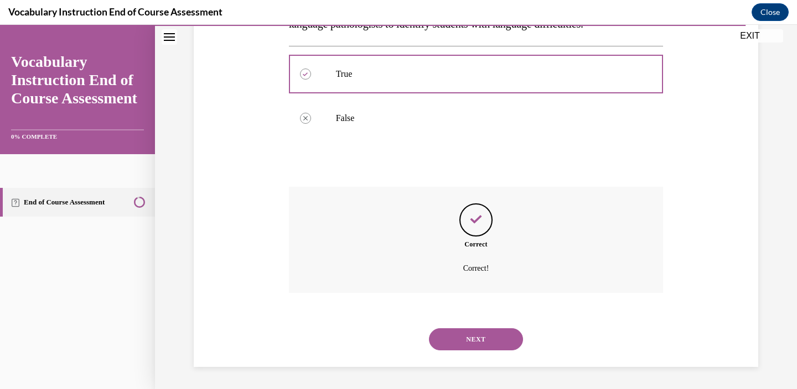
click at [485, 336] on button "NEXT" at bounding box center [476, 340] width 94 height 22
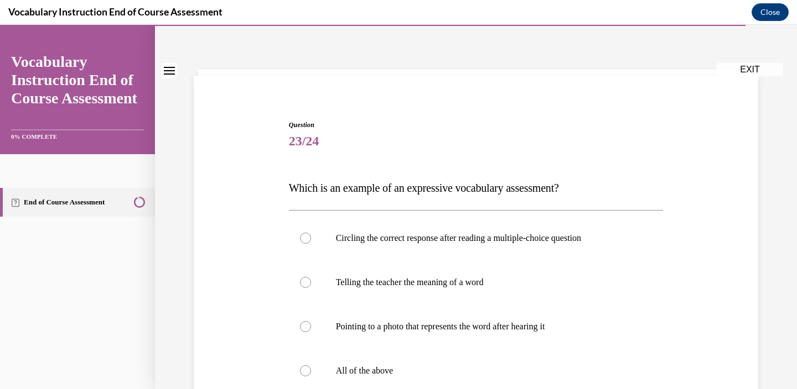
scroll to position [66, 0]
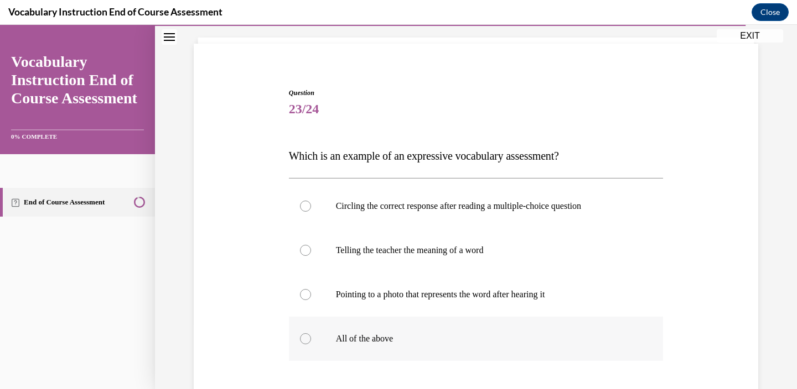
click at [331, 340] on label "All of the above" at bounding box center [476, 339] width 374 height 44
click at [311, 340] on input "All of the above" at bounding box center [305, 339] width 11 height 11
radio input "true"
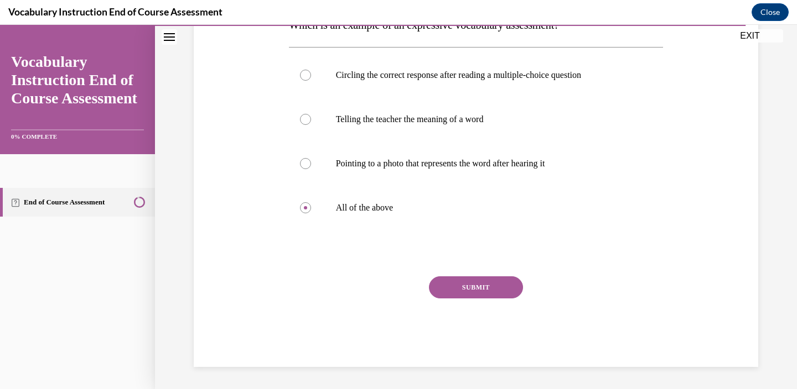
click at [503, 280] on button "SUBMIT" at bounding box center [476, 288] width 94 height 22
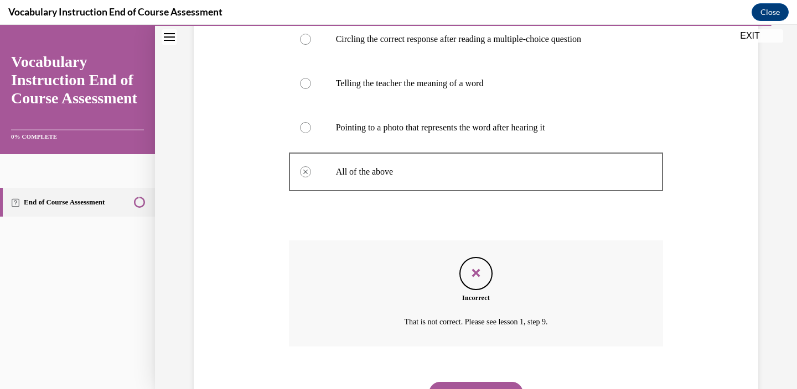
scroll to position [287, 0]
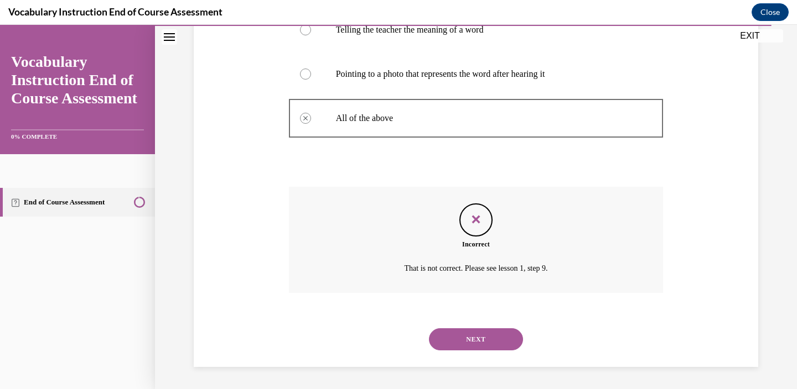
click at [480, 339] on button "NEXT" at bounding box center [476, 340] width 94 height 22
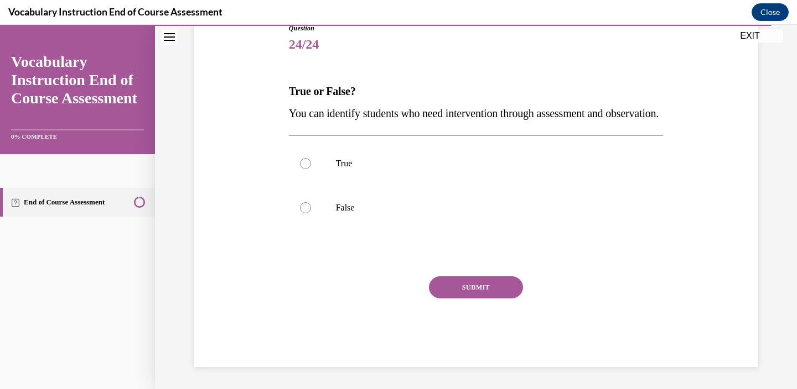
scroll to position [123, 0]
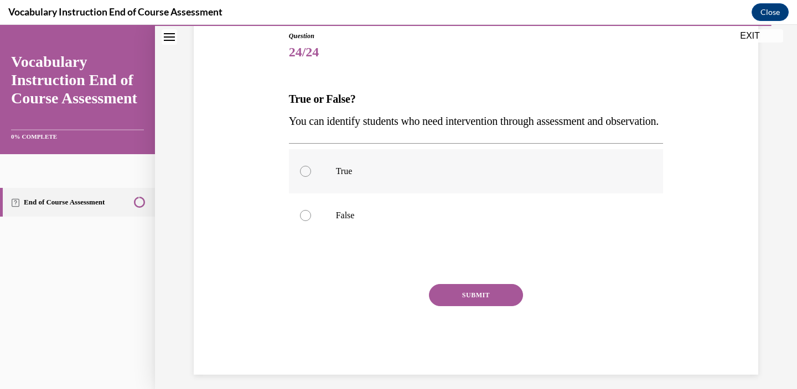
click at [299, 194] on label "True" at bounding box center [476, 171] width 374 height 44
click at [300, 177] on input "True" at bounding box center [305, 171] width 11 height 11
radio input "true"
click at [450, 306] on button "SUBMIT" at bounding box center [476, 295] width 94 height 22
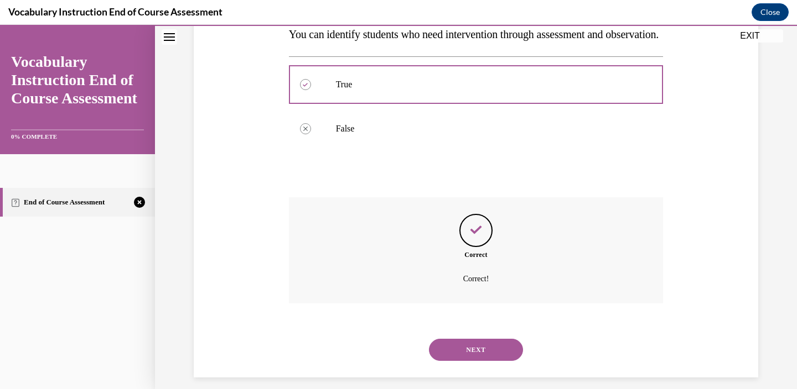
scroll to position [242, 0]
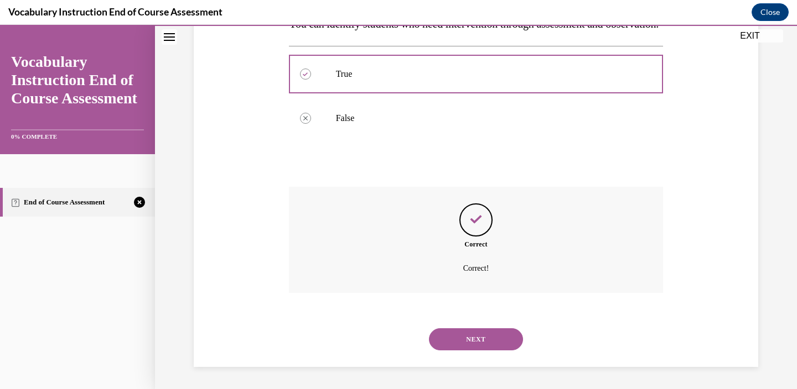
click at [470, 340] on button "NEXT" at bounding box center [476, 340] width 94 height 22
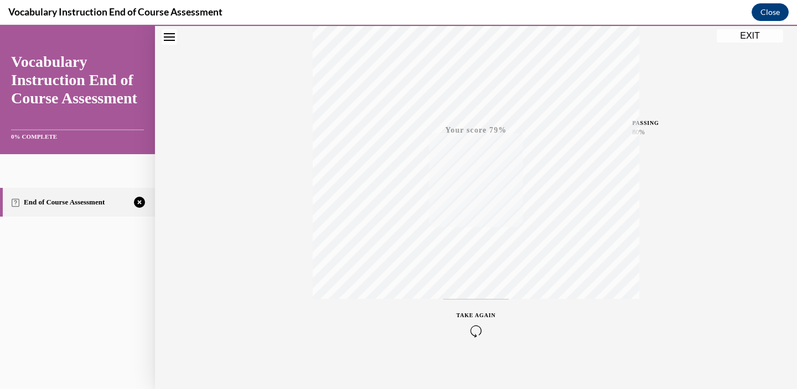
scroll to position [202, 0]
click at [472, 318] on icon "button" at bounding box center [475, 322] width 39 height 12
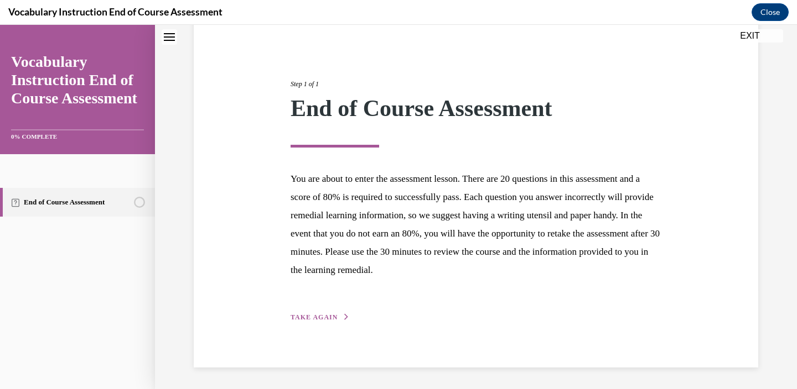
click at [324, 318] on span "TAKE AGAIN" at bounding box center [313, 318] width 47 height 8
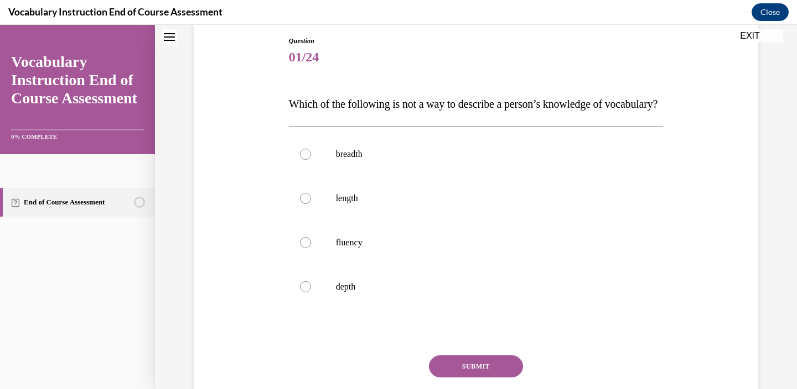
scroll to position [119, 0]
click at [300, 247] on div at bounding box center [305, 241] width 11 height 11
click at [300, 247] on input "fluency" at bounding box center [305, 241] width 11 height 11
radio input "true"
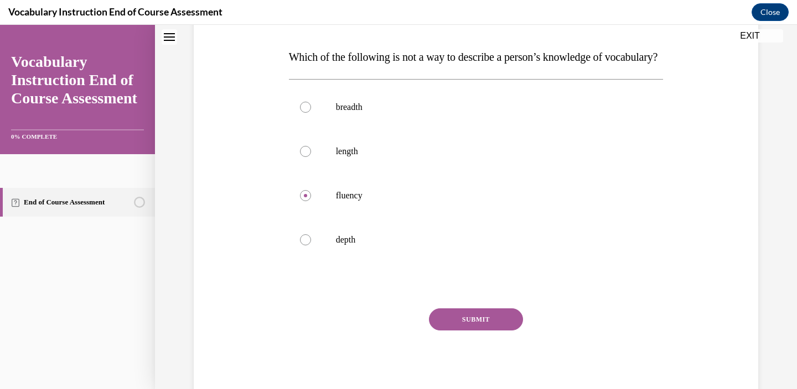
click at [463, 331] on button "SUBMIT" at bounding box center [476, 320] width 94 height 22
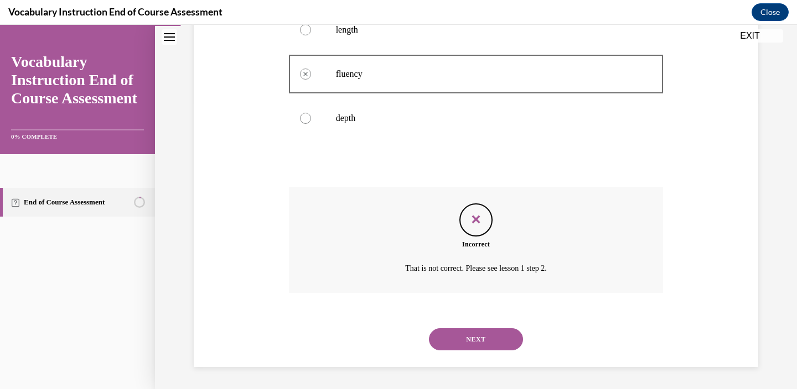
scroll to position [309, 0]
click at [483, 339] on button "NEXT" at bounding box center [476, 340] width 94 height 22
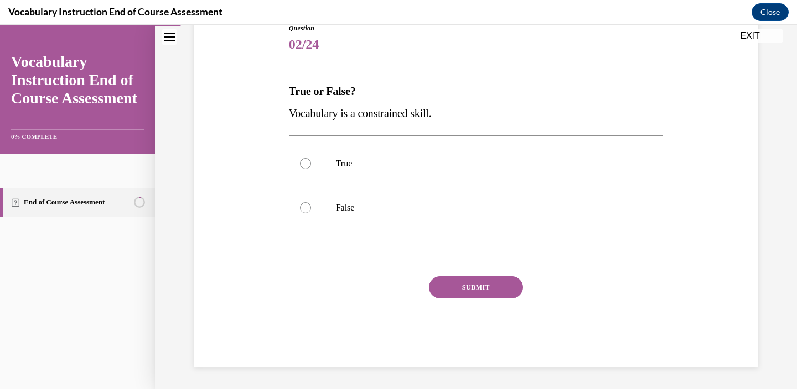
scroll to position [123, 0]
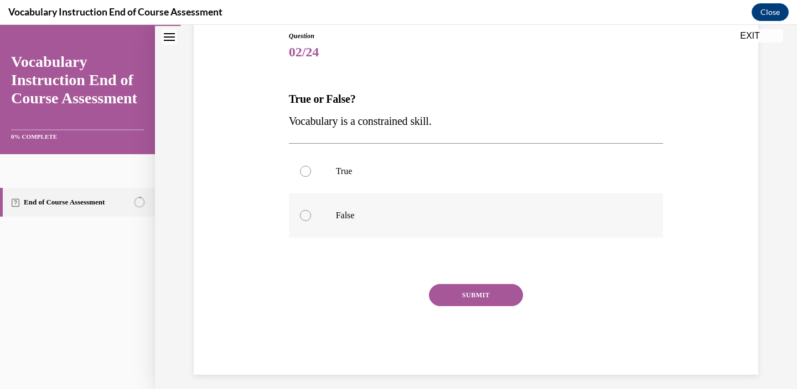
click at [307, 208] on label "False" at bounding box center [476, 216] width 374 height 44
click at [307, 210] on input "False" at bounding box center [305, 215] width 11 height 11
radio input "true"
click at [455, 294] on button "SUBMIT" at bounding box center [476, 295] width 94 height 22
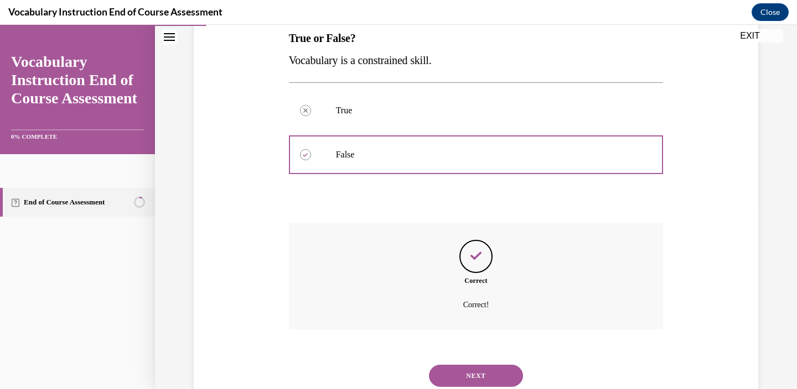
scroll to position [220, 0]
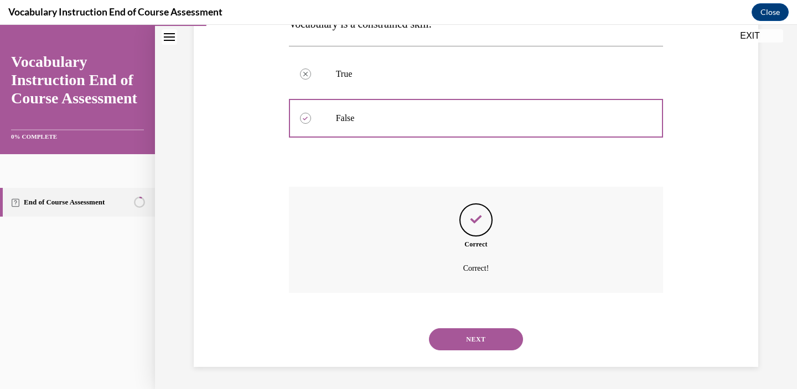
click at [478, 332] on button "NEXT" at bounding box center [476, 340] width 94 height 22
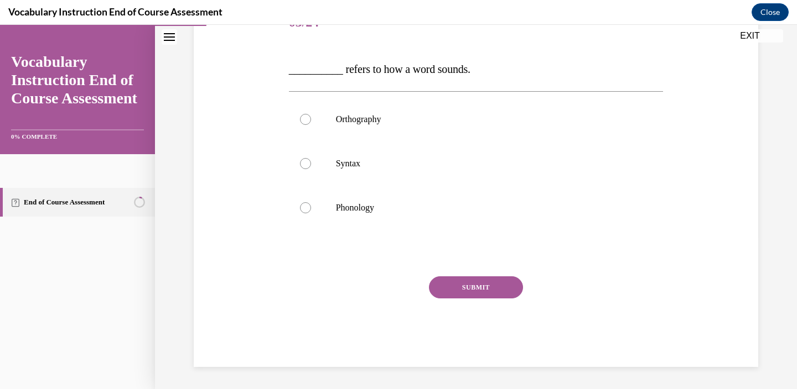
scroll to position [123, 0]
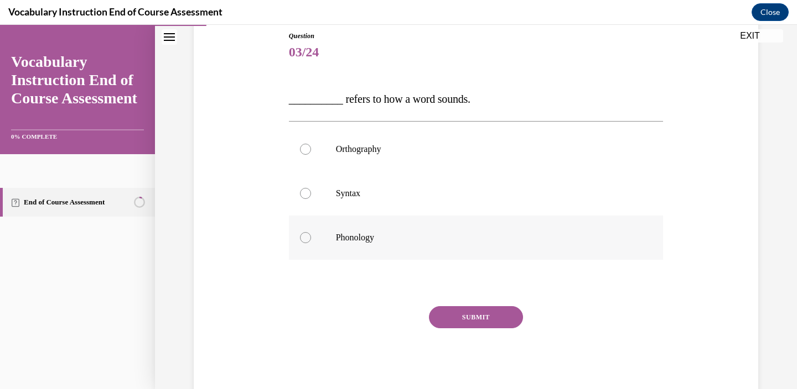
click at [308, 245] on label "Phonology" at bounding box center [476, 238] width 374 height 44
click at [308, 243] on input "Phonology" at bounding box center [305, 237] width 11 height 11
radio input "true"
click at [487, 315] on button "SUBMIT" at bounding box center [476, 317] width 94 height 22
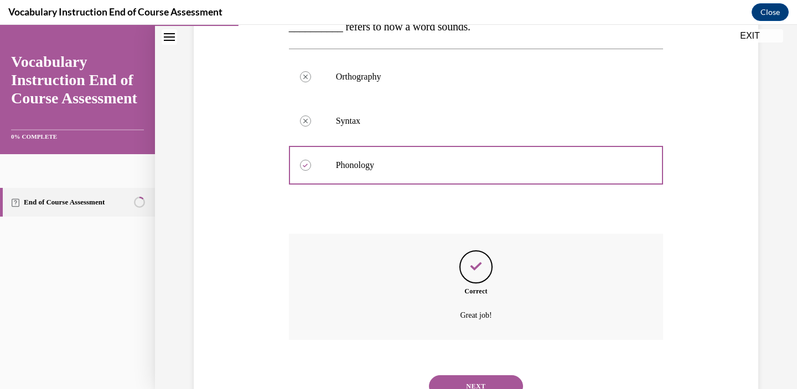
scroll to position [242, 0]
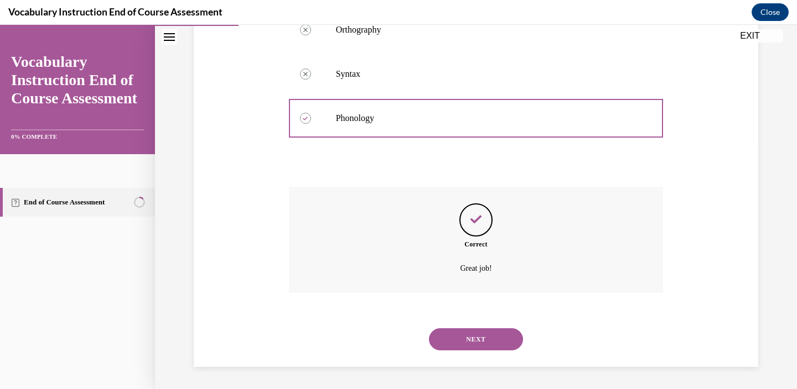
click at [483, 327] on div "NEXT" at bounding box center [476, 340] width 374 height 44
click at [481, 333] on button "NEXT" at bounding box center [476, 340] width 94 height 22
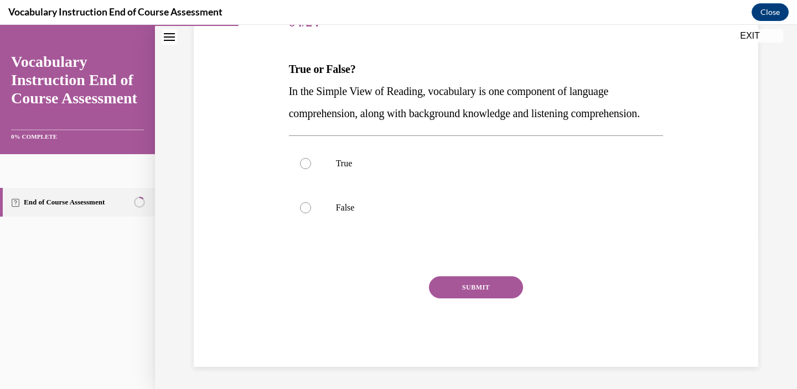
scroll to position [160, 0]
click at [320, 178] on label "True" at bounding box center [476, 164] width 374 height 44
click at [311, 169] on input "True" at bounding box center [305, 163] width 11 height 11
radio input "true"
click at [465, 299] on button "SUBMIT" at bounding box center [476, 288] width 94 height 22
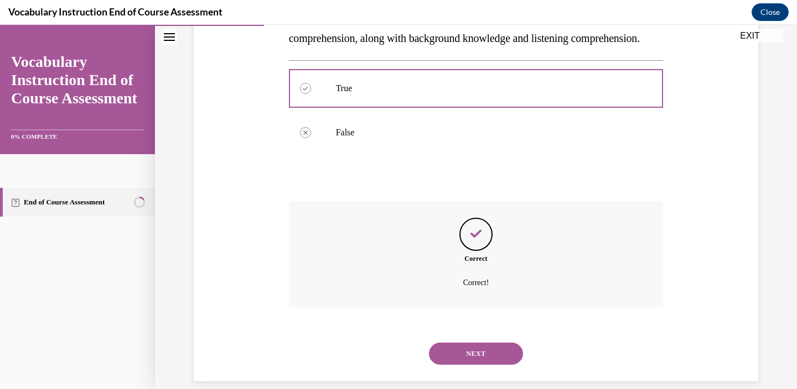
scroll to position [264, 0]
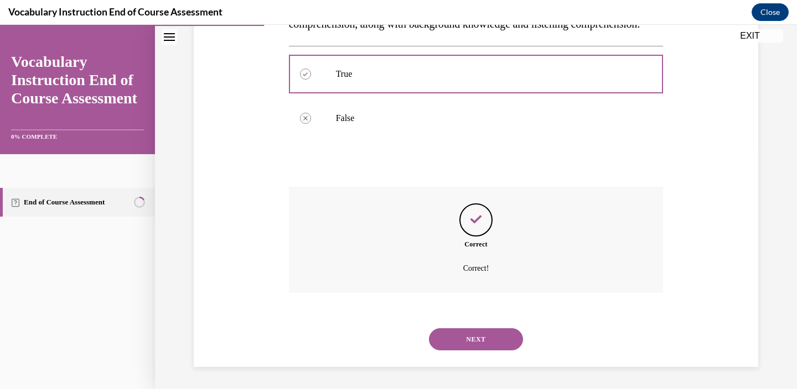
click at [473, 336] on button "NEXT" at bounding box center [476, 340] width 94 height 22
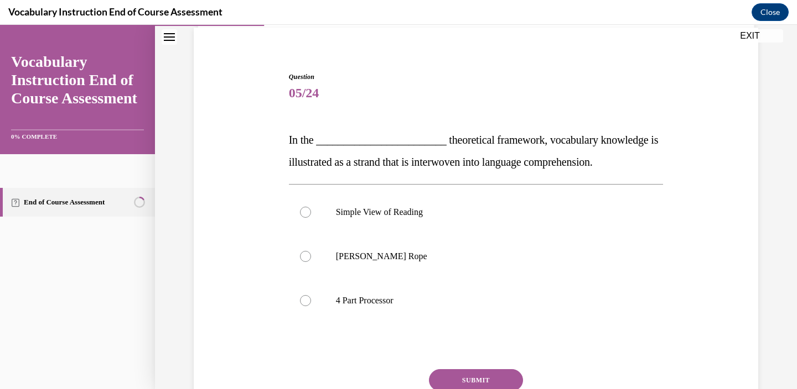
scroll to position [82, 0]
click at [408, 258] on p "Scarborough's Rope" at bounding box center [486, 256] width 300 height 11
click at [311, 258] on input "Scarborough's Rope" at bounding box center [305, 256] width 11 height 11
radio input "true"
click at [464, 376] on button "SUBMIT" at bounding box center [476, 380] width 94 height 22
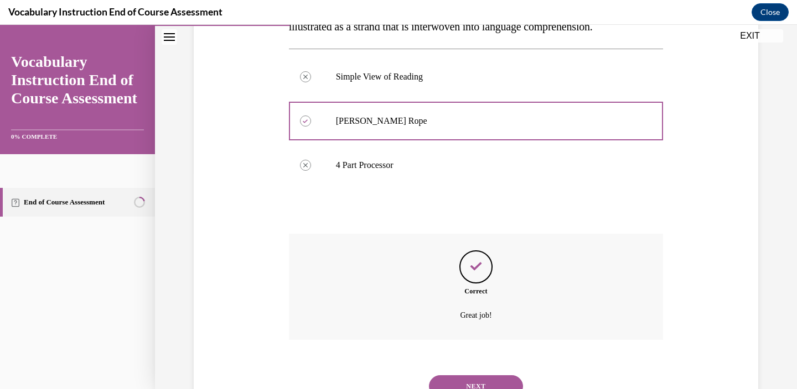
scroll to position [264, 0]
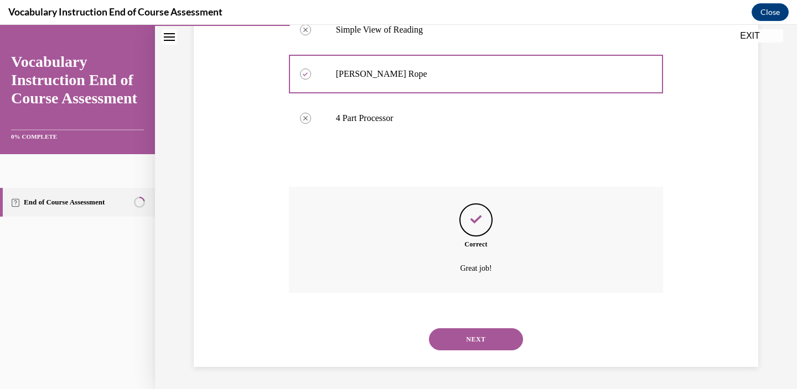
click at [464, 334] on button "NEXT" at bounding box center [476, 340] width 94 height 22
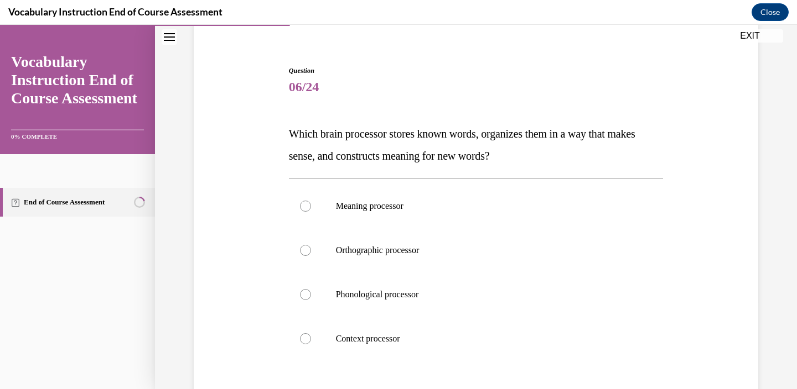
scroll to position [93, 0]
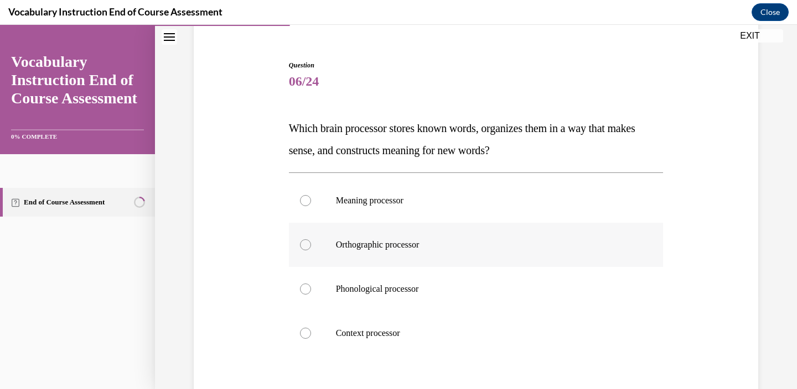
click at [414, 250] on p "Orthographic processor" at bounding box center [486, 245] width 300 height 11
click at [311, 250] on input "Orthographic processor" at bounding box center [305, 245] width 11 height 11
radio input "true"
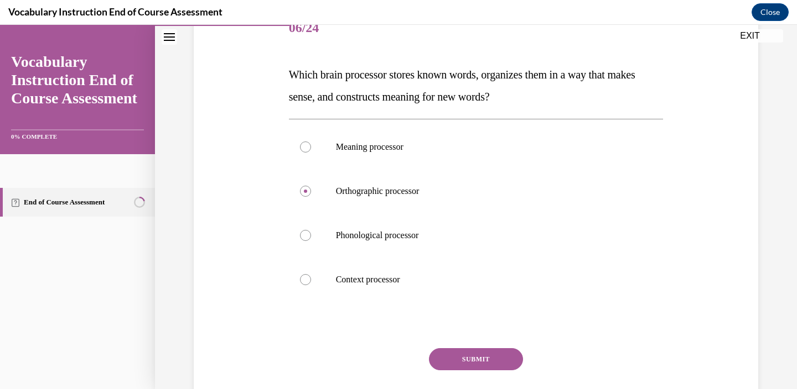
click at [461, 358] on button "SUBMIT" at bounding box center [476, 359] width 94 height 22
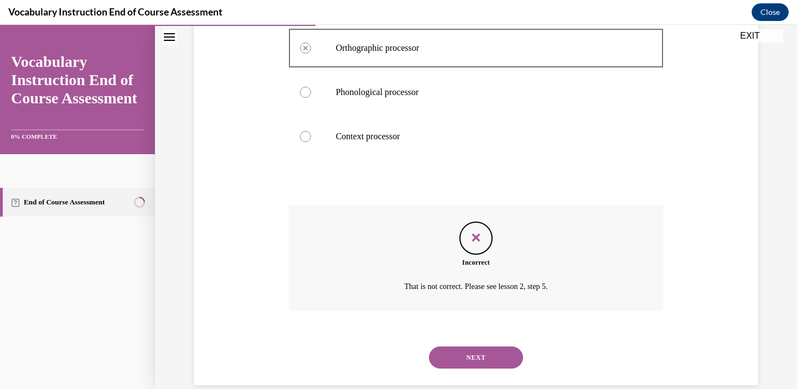
scroll to position [309, 0]
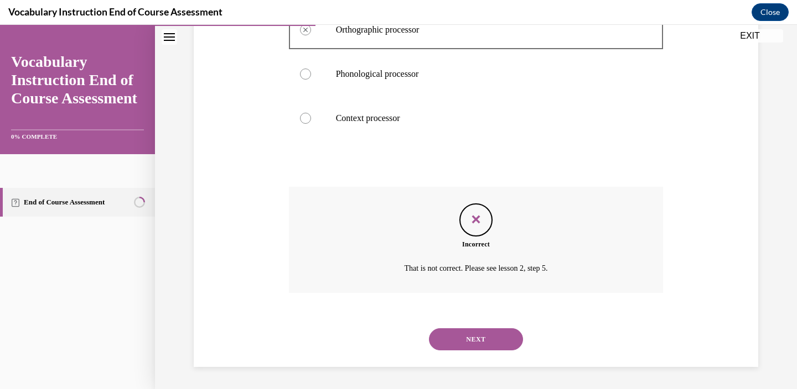
click at [467, 339] on button "NEXT" at bounding box center [476, 340] width 94 height 22
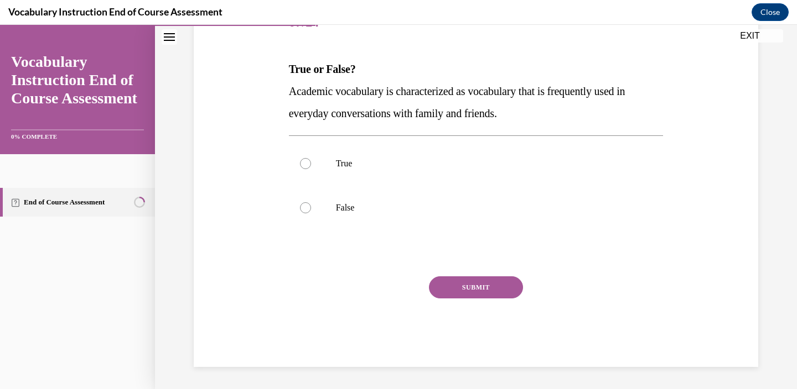
scroll to position [123, 0]
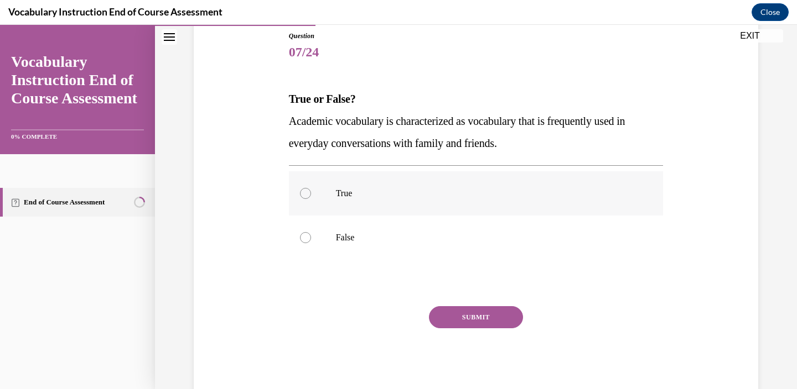
click at [310, 189] on label "True" at bounding box center [476, 193] width 374 height 44
click at [310, 189] on input "True" at bounding box center [305, 193] width 11 height 11
radio input "true"
click at [321, 235] on label "False" at bounding box center [476, 238] width 374 height 44
click at [311, 235] on input "False" at bounding box center [305, 237] width 11 height 11
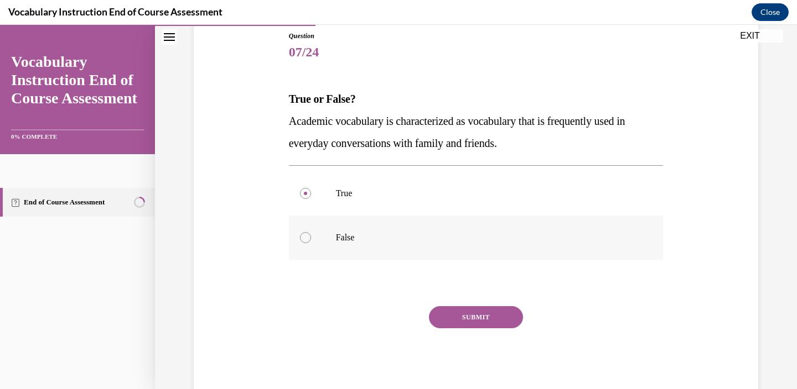
radio input "true"
click at [468, 319] on button "SUBMIT" at bounding box center [476, 317] width 94 height 22
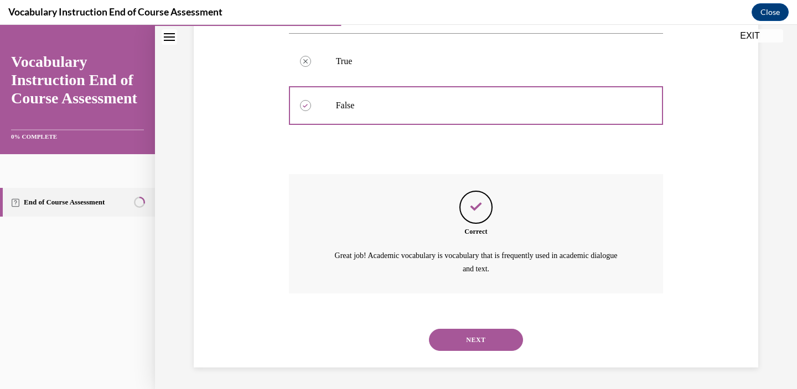
click at [471, 339] on button "NEXT" at bounding box center [476, 340] width 94 height 22
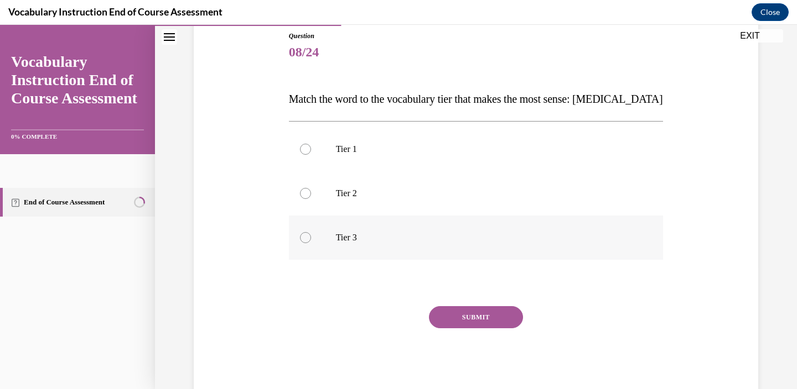
click at [308, 239] on div at bounding box center [305, 237] width 11 height 11
click at [308, 239] on input "Tier 3" at bounding box center [305, 237] width 11 height 11
radio input "true"
click at [471, 321] on button "SUBMIT" at bounding box center [476, 317] width 94 height 22
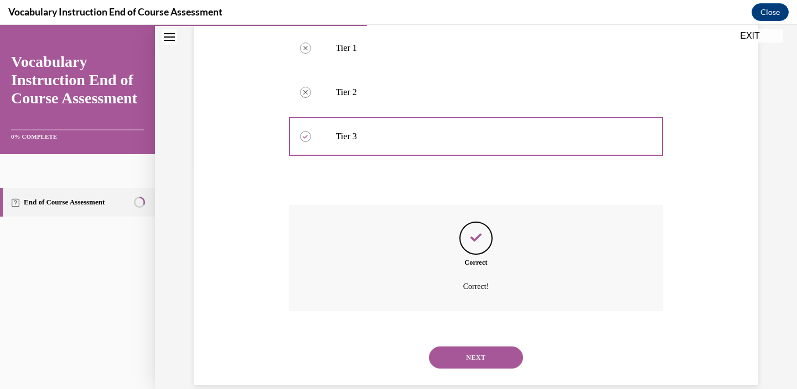
scroll to position [242, 0]
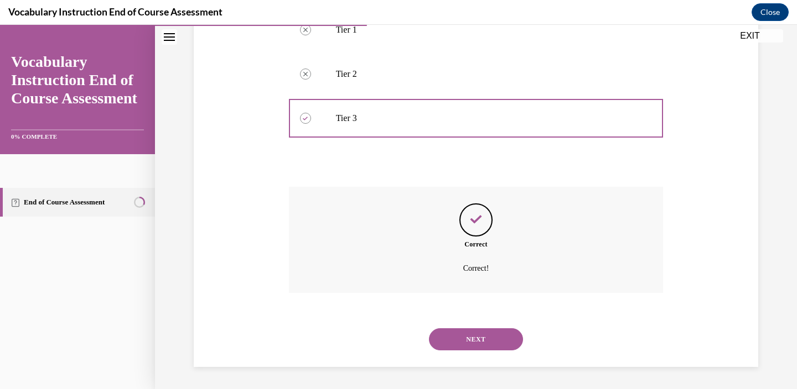
click at [467, 337] on button "NEXT" at bounding box center [476, 340] width 94 height 22
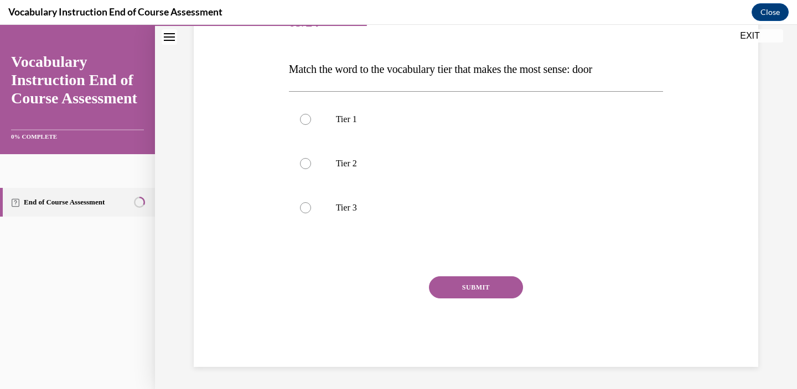
scroll to position [123, 0]
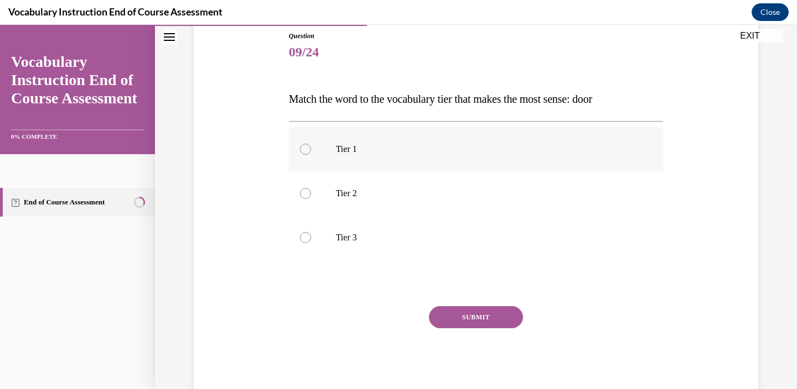
click at [321, 147] on label "Tier 1" at bounding box center [476, 149] width 374 height 44
click at [311, 147] on input "Tier 1" at bounding box center [305, 149] width 11 height 11
radio input "true"
click at [460, 316] on button "SUBMIT" at bounding box center [476, 317] width 94 height 22
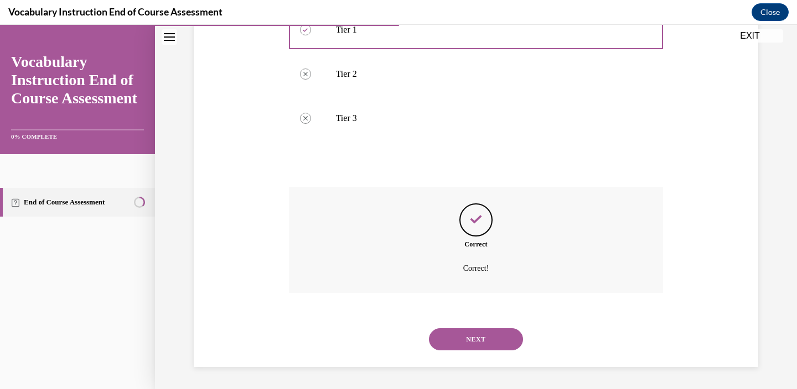
click at [462, 336] on button "NEXT" at bounding box center [476, 340] width 94 height 22
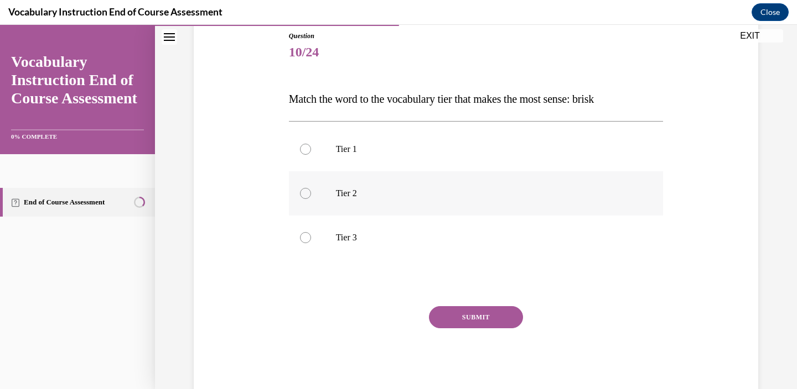
click at [305, 191] on div "Tier 1 Tier 2 Tier 3" at bounding box center [476, 193] width 374 height 133
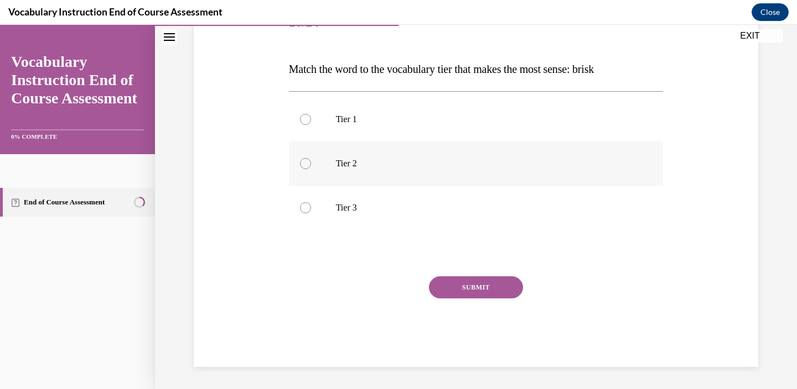
click at [307, 163] on div at bounding box center [305, 163] width 11 height 11
click at [307, 163] on input "Tier 2" at bounding box center [305, 163] width 11 height 11
radio input "true"
click at [457, 288] on button "SUBMIT" at bounding box center [476, 288] width 94 height 22
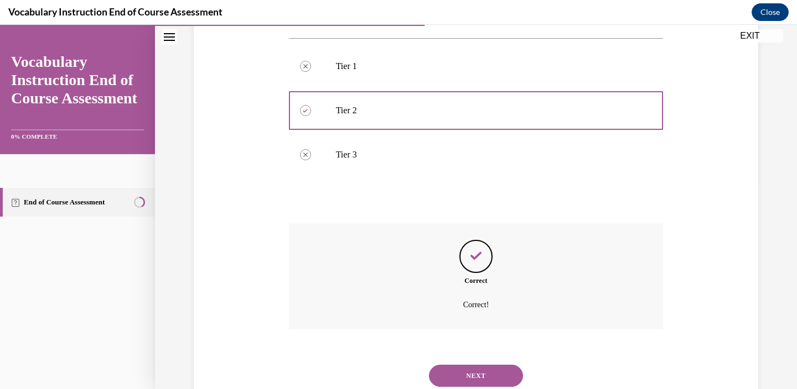
scroll to position [242, 0]
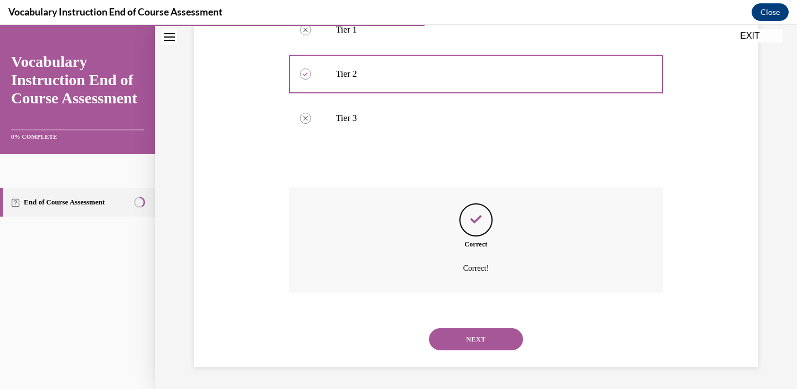
click at [472, 330] on button "NEXT" at bounding box center [476, 340] width 94 height 22
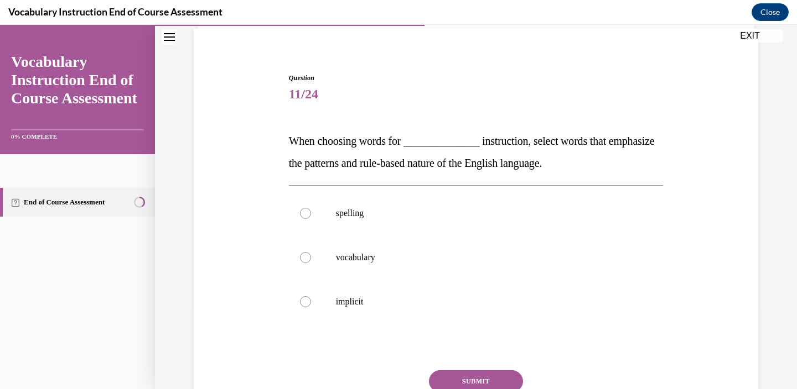
scroll to position [84, 0]
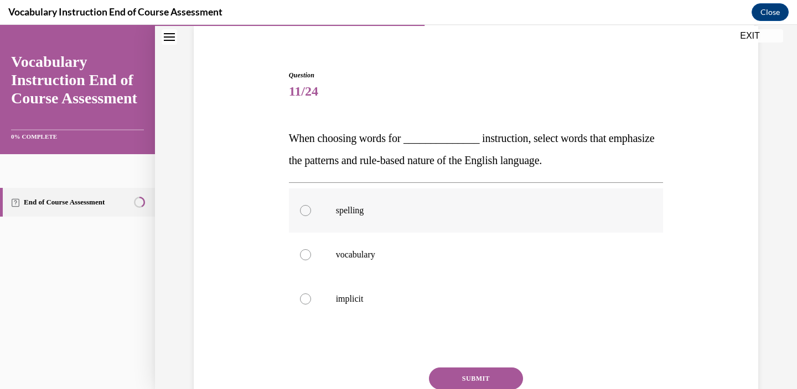
click at [363, 210] on p "spelling" at bounding box center [486, 210] width 300 height 11
click at [311, 210] on input "spelling" at bounding box center [305, 210] width 11 height 11
radio input "true"
click at [470, 376] on button "SUBMIT" at bounding box center [476, 379] width 94 height 22
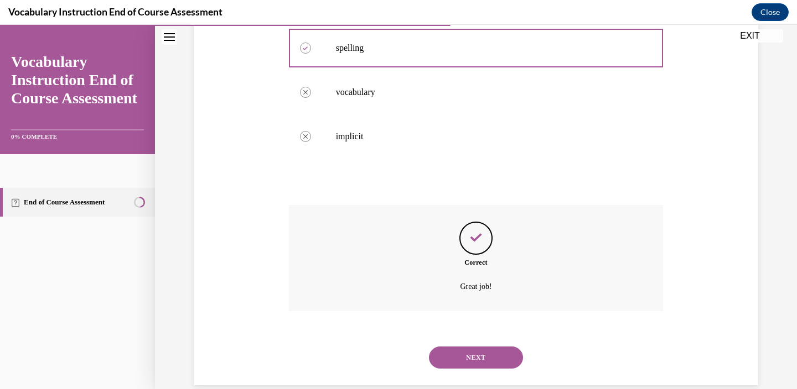
scroll to position [264, 0]
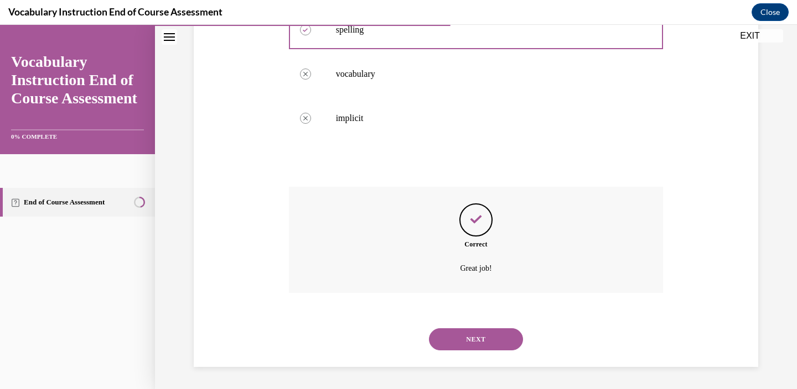
click at [467, 341] on button "NEXT" at bounding box center [476, 340] width 94 height 22
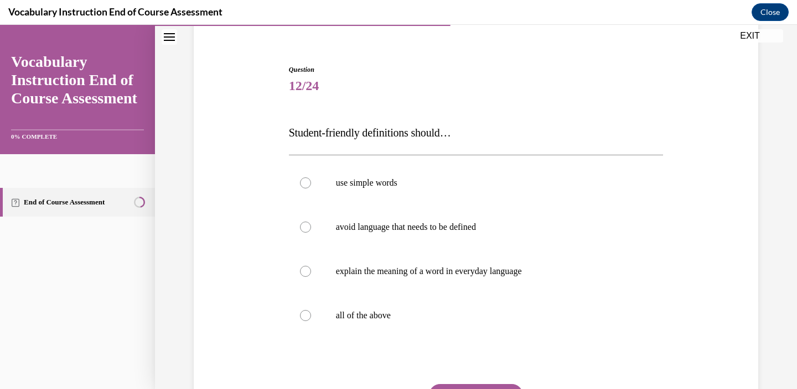
scroll to position [90, 0]
click at [308, 315] on div at bounding box center [305, 314] width 11 height 11
click at [308, 315] on input "all of the above" at bounding box center [305, 314] width 11 height 11
radio input "true"
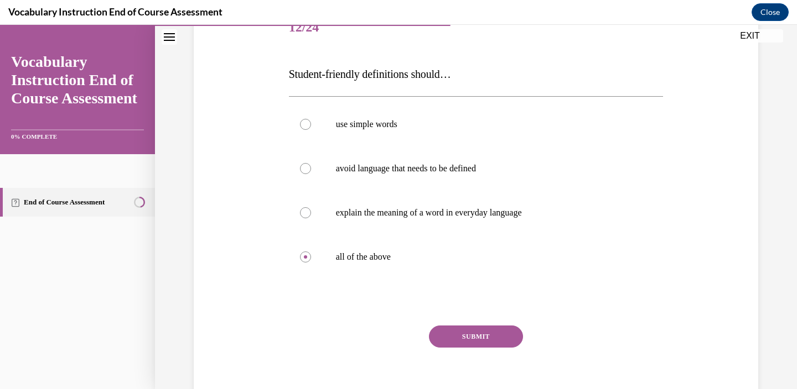
click at [440, 335] on button "SUBMIT" at bounding box center [476, 337] width 94 height 22
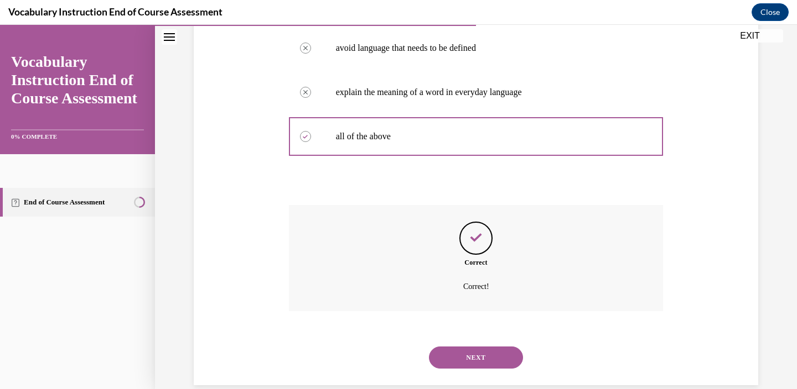
scroll to position [287, 0]
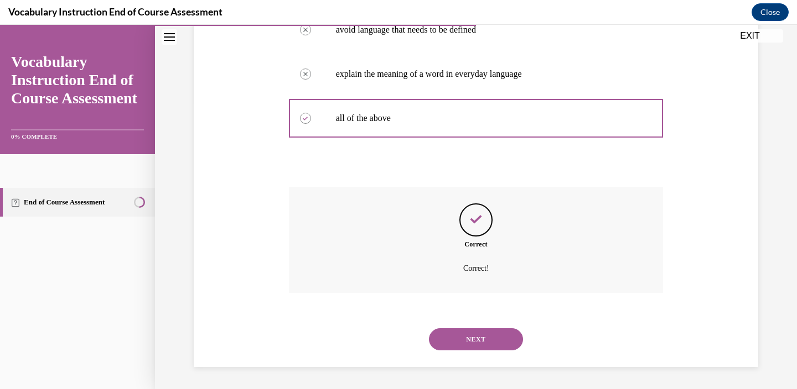
click at [466, 336] on button "NEXT" at bounding box center [476, 340] width 94 height 22
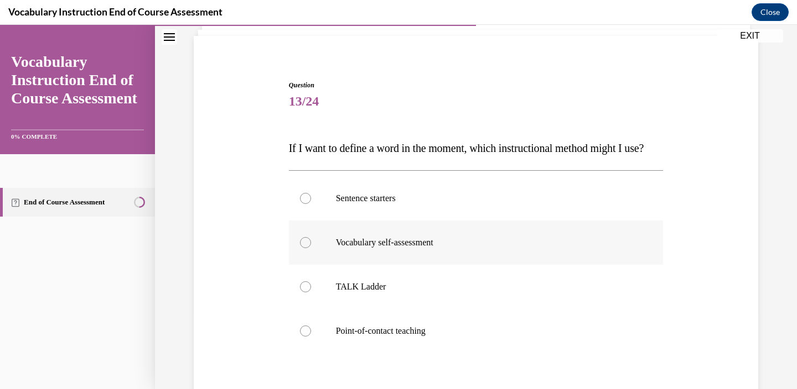
scroll to position [81, 0]
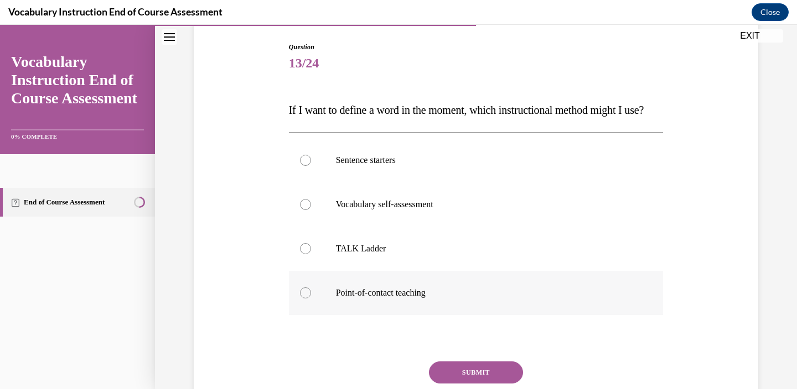
click at [403, 299] on p "Point-of-contact teaching" at bounding box center [486, 293] width 300 height 11
click at [311, 299] on input "Point-of-contact teaching" at bounding box center [305, 293] width 11 height 11
radio input "true"
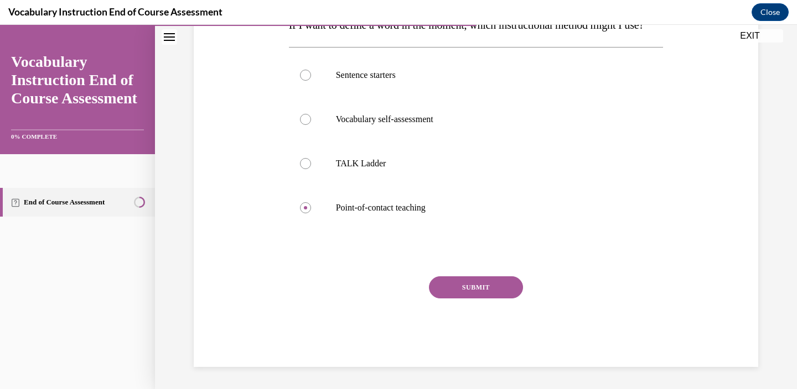
click at [464, 299] on button "SUBMIT" at bounding box center [476, 288] width 94 height 22
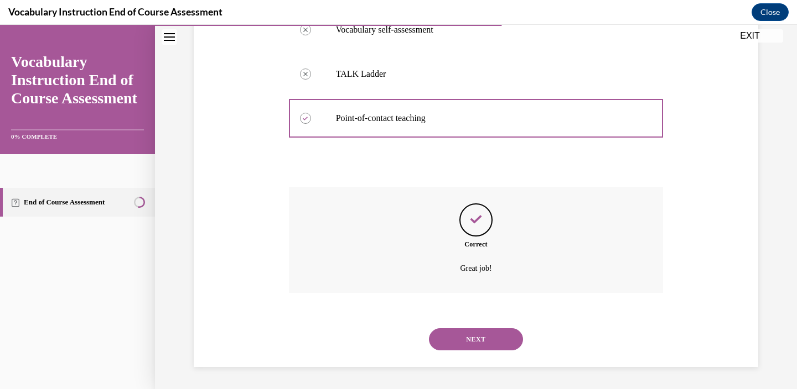
scroll to position [309, 0]
click at [464, 334] on button "NEXT" at bounding box center [476, 340] width 94 height 22
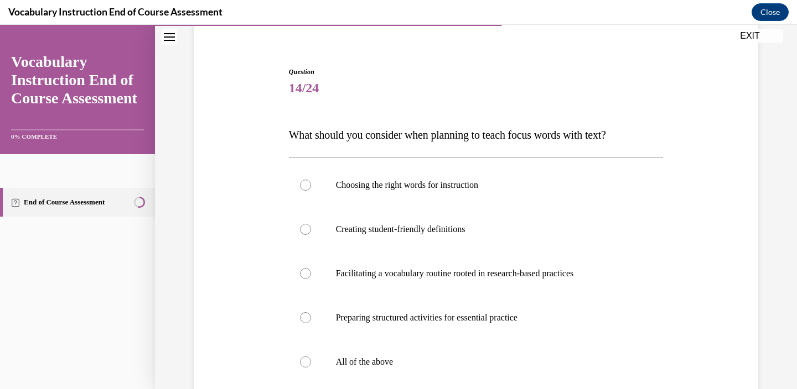
scroll to position [87, 0]
click at [377, 364] on p "All of the above" at bounding box center [486, 361] width 300 height 11
click at [311, 364] on input "All of the above" at bounding box center [305, 361] width 11 height 11
radio input "true"
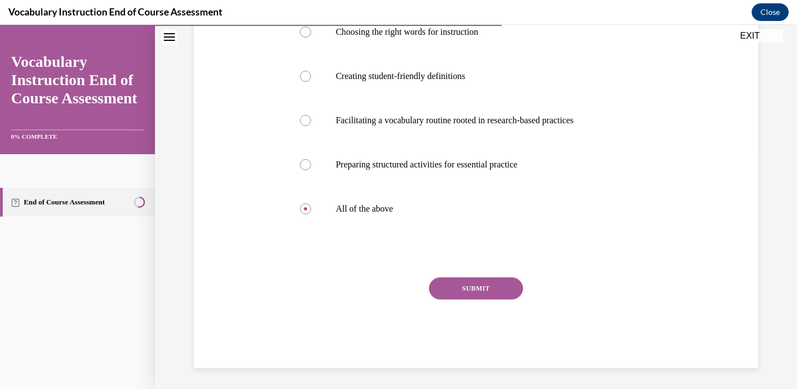
scroll to position [241, 0]
click at [456, 273] on div "Question 14/24 What should you consider when planning to teach focus words with…" at bounding box center [476, 140] width 374 height 455
click at [454, 289] on button "SUBMIT" at bounding box center [476, 288] width 94 height 22
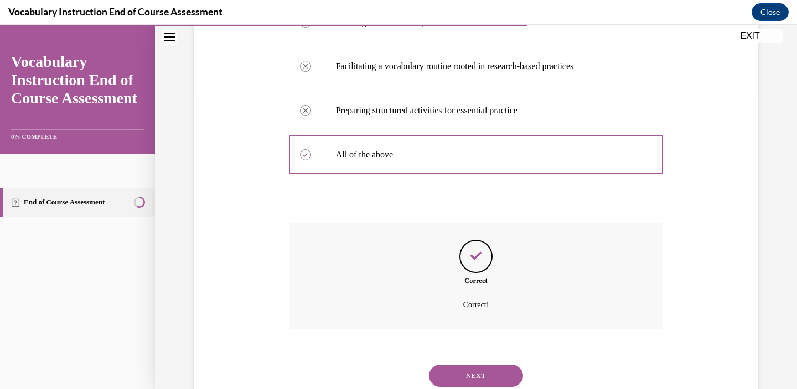
scroll to position [331, 0]
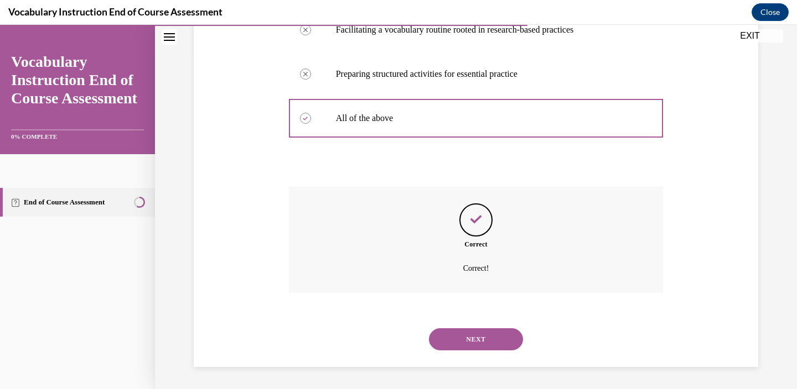
click at [464, 339] on button "NEXT" at bounding box center [476, 340] width 94 height 22
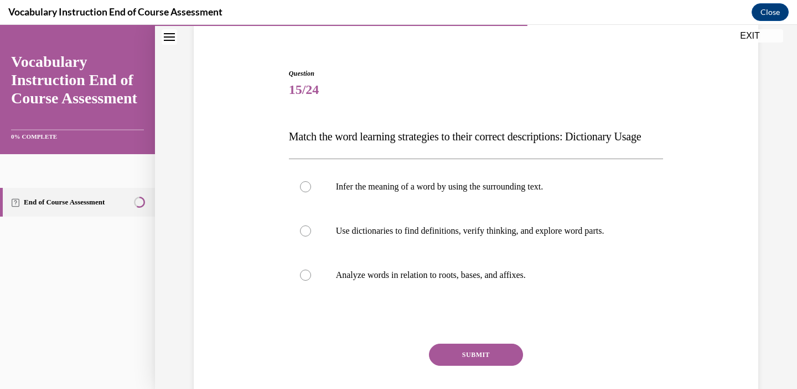
scroll to position [87, 0]
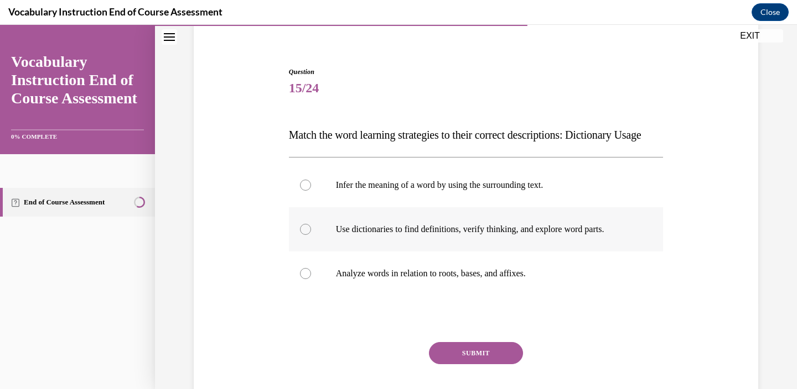
click at [417, 252] on label "Use dictionaries to find definitions, verify thinking, and explore word parts." at bounding box center [476, 229] width 374 height 44
click at [311, 235] on input "Use dictionaries to find definitions, verify thinking, and explore word parts." at bounding box center [305, 229] width 11 height 11
radio input "true"
click at [452, 365] on button "SUBMIT" at bounding box center [476, 353] width 94 height 22
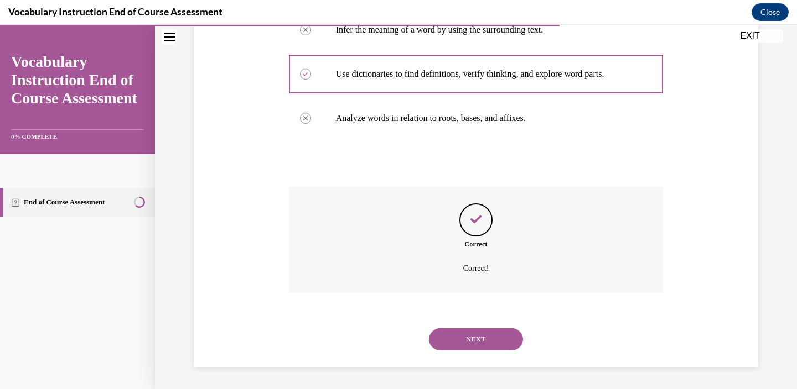
scroll to position [264, 0]
click at [452, 339] on button "NEXT" at bounding box center [476, 340] width 94 height 22
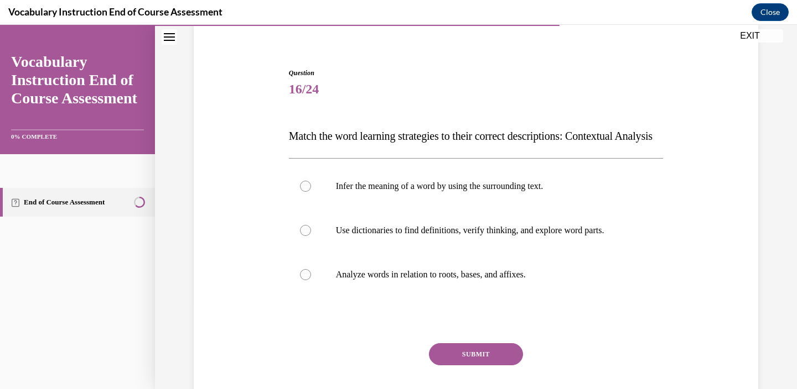
scroll to position [95, 0]
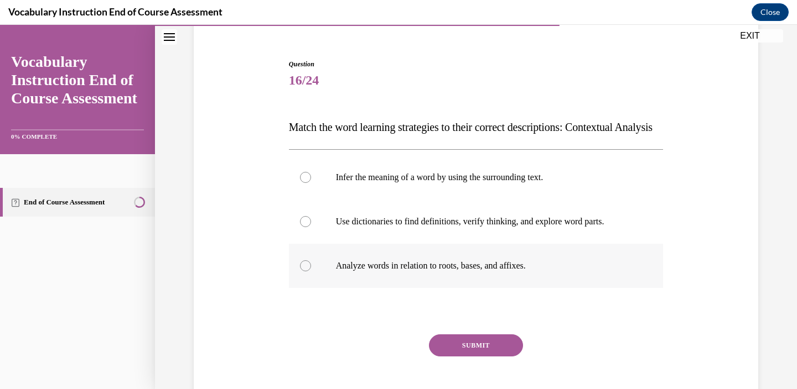
click at [431, 272] on p "Analyze words in relation to roots, bases, and affixes." at bounding box center [486, 266] width 300 height 11
click at [311, 272] on input "Analyze words in relation to roots, bases, and affixes." at bounding box center [305, 266] width 11 height 11
radio input "true"
click at [436, 183] on p "Infer the meaning of a word by using the surrounding text." at bounding box center [486, 177] width 300 height 11
click at [311, 183] on input "Infer the meaning of a word by using the surrounding text." at bounding box center [305, 177] width 11 height 11
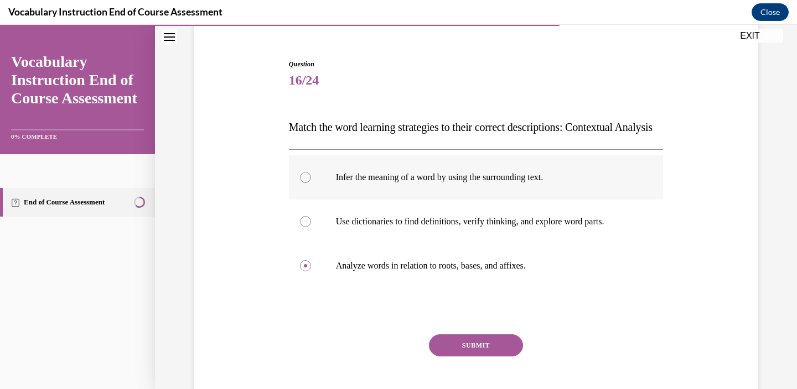
radio input "true"
click at [459, 357] on button "SUBMIT" at bounding box center [476, 346] width 94 height 22
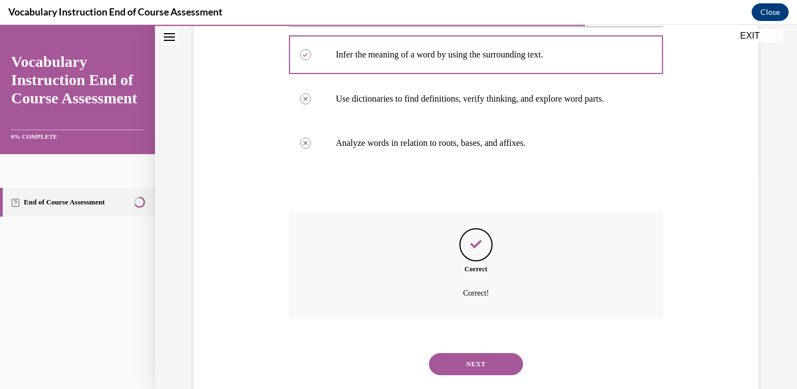
scroll to position [264, 0]
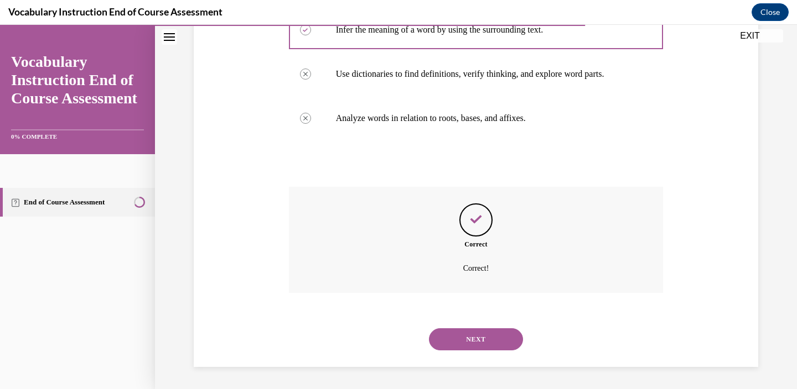
click at [470, 340] on button "NEXT" at bounding box center [476, 340] width 94 height 22
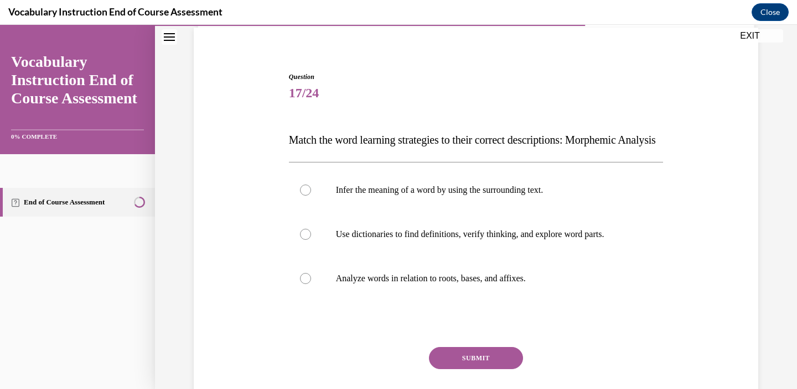
scroll to position [84, 0]
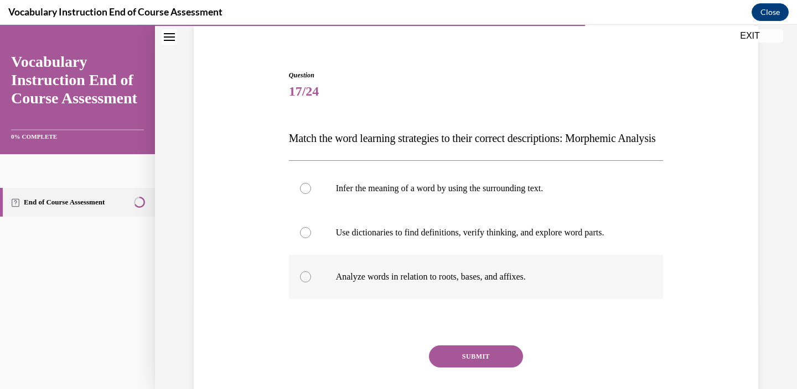
click at [408, 283] on p "Analyze words in relation to roots, bases, and affixes." at bounding box center [486, 277] width 300 height 11
click at [311, 283] on input "Analyze words in relation to roots, bases, and affixes." at bounding box center [305, 277] width 11 height 11
radio input "true"
click at [456, 368] on button "SUBMIT" at bounding box center [476, 357] width 94 height 22
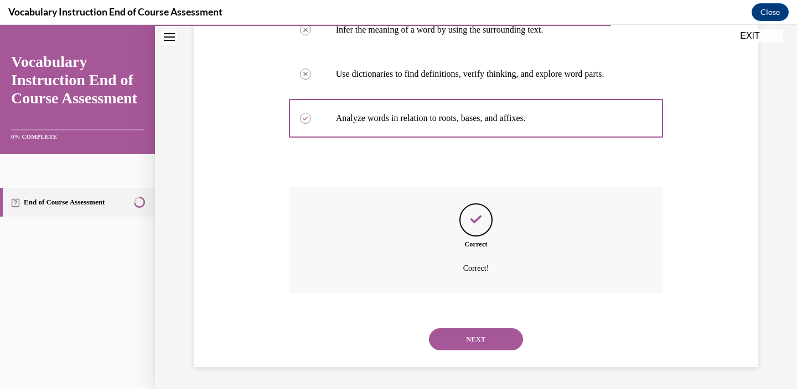
click at [457, 342] on button "NEXT" at bounding box center [476, 340] width 94 height 22
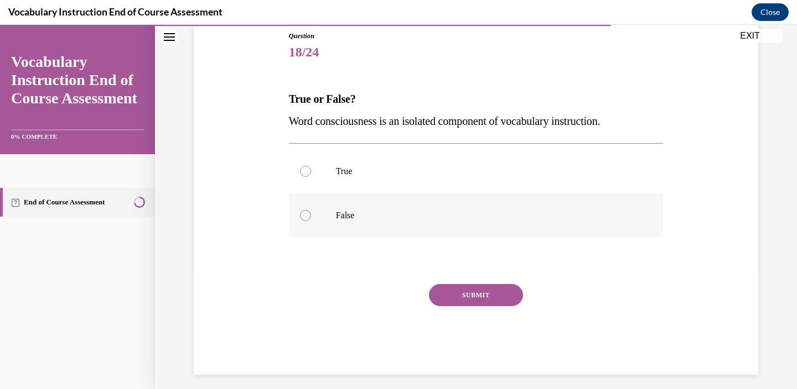
click at [333, 215] on label "False" at bounding box center [476, 216] width 374 height 44
click at [311, 215] on input "False" at bounding box center [305, 215] width 11 height 11
radio input "true"
click at [448, 289] on button "SUBMIT" at bounding box center [476, 295] width 94 height 22
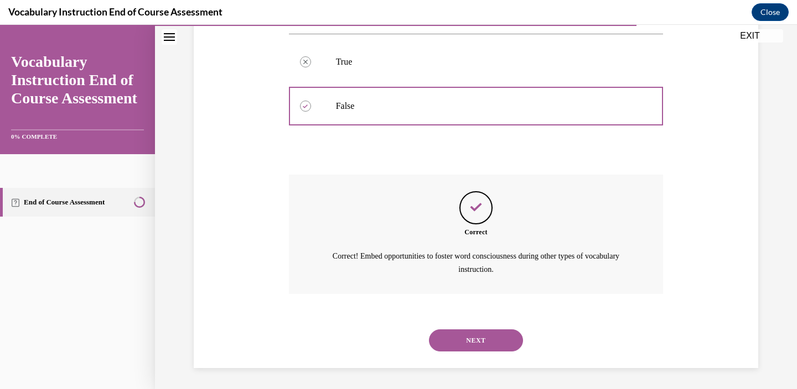
scroll to position [233, 0]
click at [481, 329] on button "NEXT" at bounding box center [476, 340] width 94 height 22
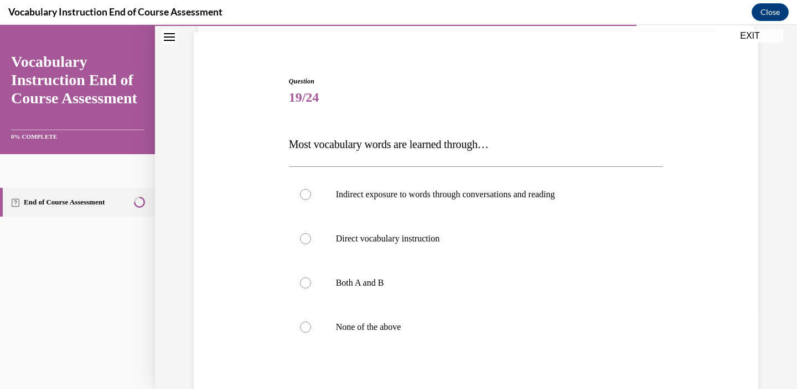
scroll to position [80, 0]
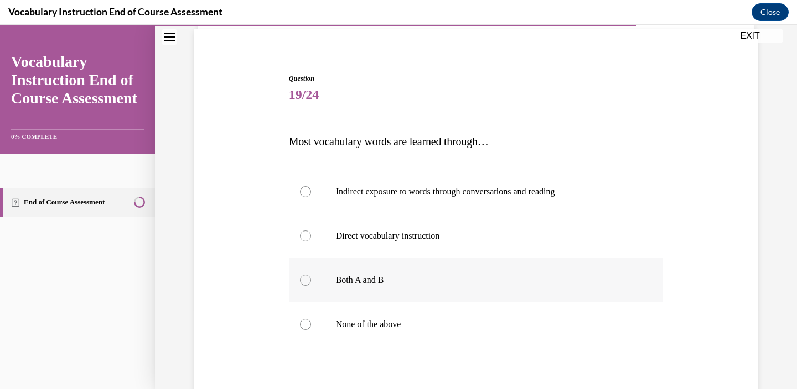
click at [395, 281] on p "Both A and B" at bounding box center [486, 280] width 300 height 11
click at [311, 281] on input "Both A and B" at bounding box center [305, 280] width 11 height 11
radio input "true"
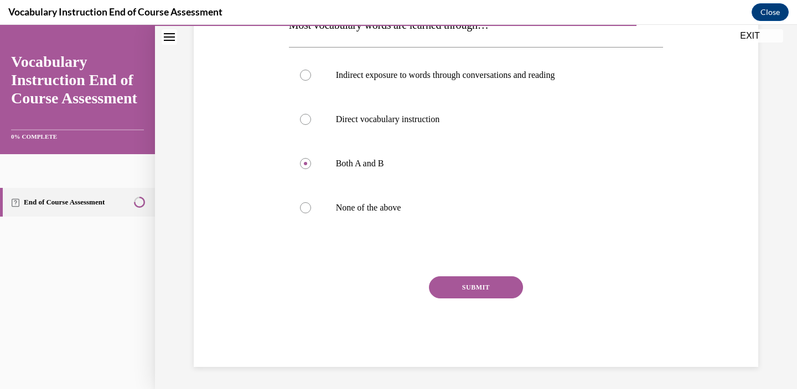
click at [461, 293] on button "SUBMIT" at bounding box center [476, 288] width 94 height 22
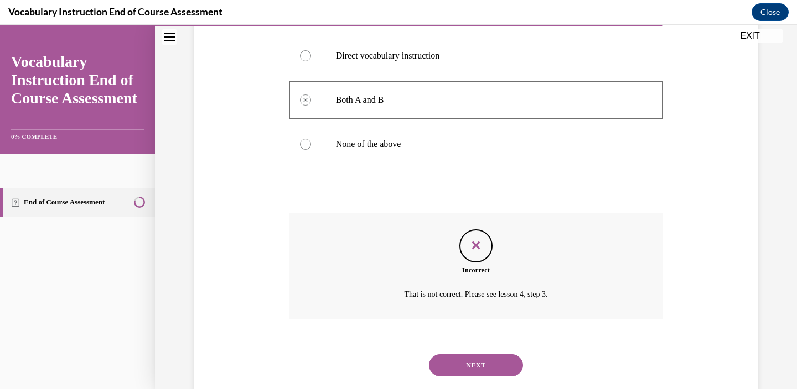
scroll to position [246, 0]
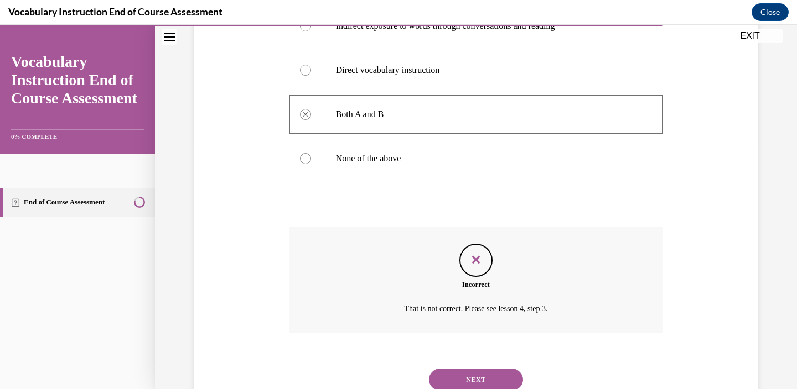
click at [465, 376] on button "NEXT" at bounding box center [476, 380] width 94 height 22
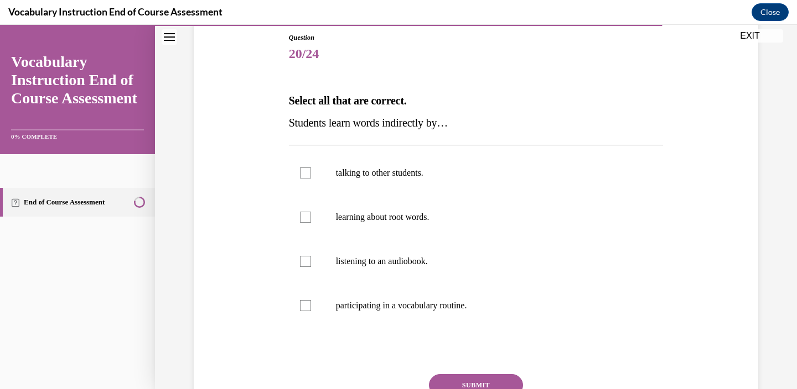
scroll to position [122, 0]
click at [305, 169] on div at bounding box center [305, 171] width 11 height 11
click at [305, 169] on input "talking to other students." at bounding box center [305, 171] width 11 height 11
checkbox input "true"
click at [300, 255] on div at bounding box center [305, 260] width 11 height 11
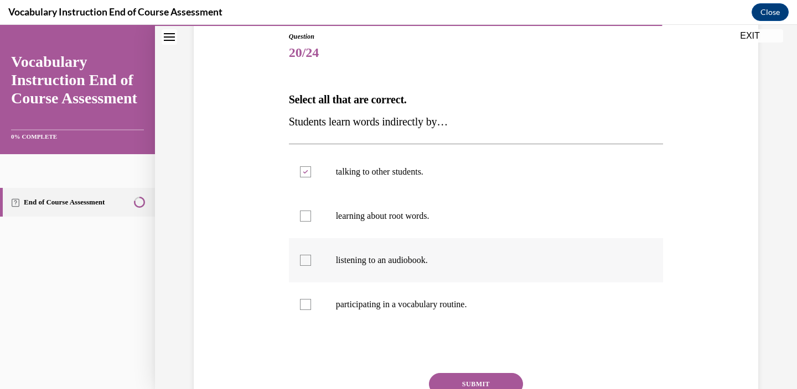
click at [300, 255] on input "listening to an audiobook." at bounding box center [305, 260] width 11 height 11
checkbox input "true"
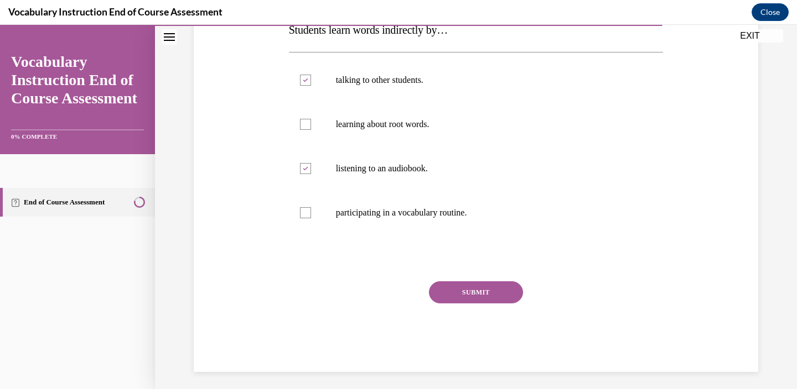
click at [460, 296] on button "SUBMIT" at bounding box center [476, 293] width 94 height 22
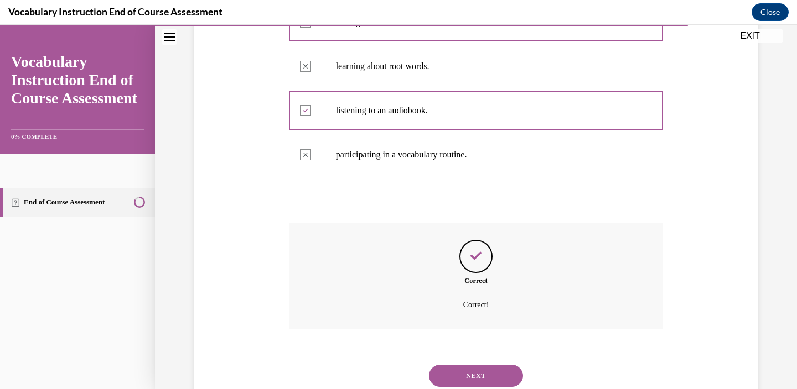
scroll to position [309, 0]
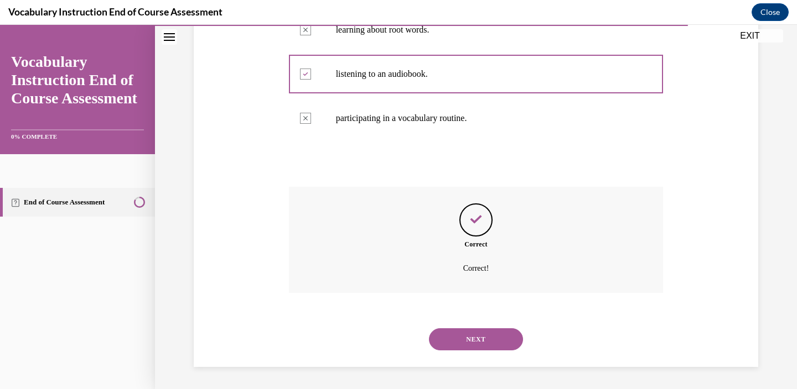
click at [474, 337] on button "NEXT" at bounding box center [476, 340] width 94 height 22
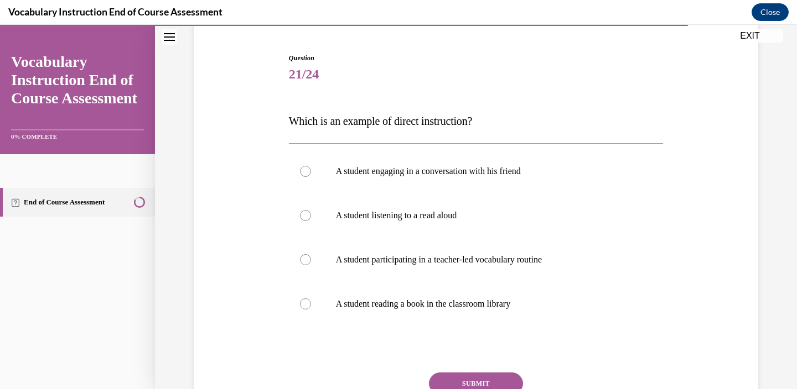
scroll to position [102, 0]
click at [305, 257] on div at bounding box center [305, 258] width 11 height 11
click at [305, 257] on input "A student participating in a teacher-led vocabulary routine" at bounding box center [305, 258] width 11 height 11
radio input "true"
click at [454, 378] on button "SUBMIT" at bounding box center [476, 383] width 94 height 22
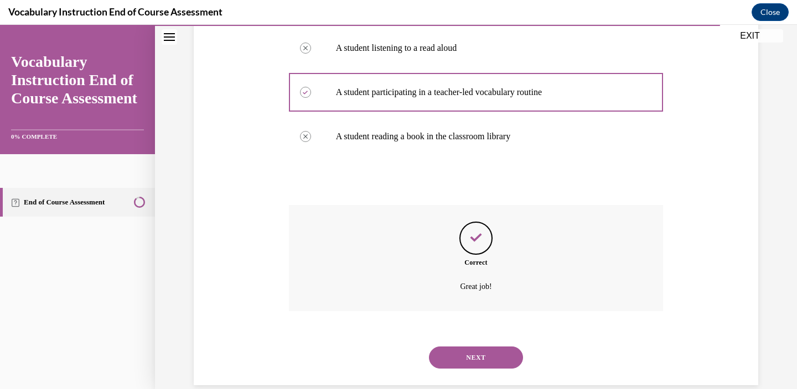
scroll to position [287, 0]
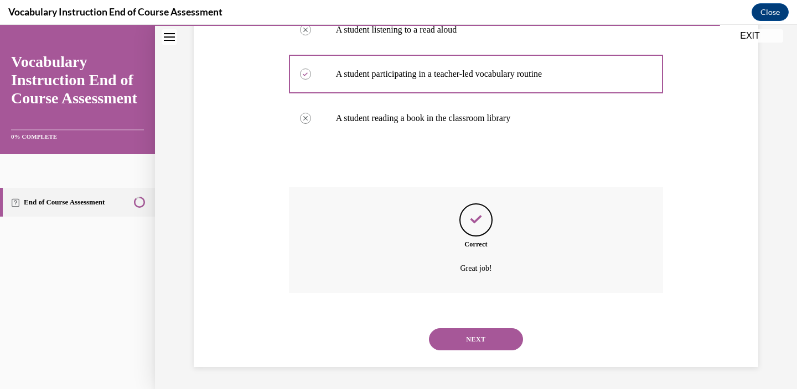
click at [465, 336] on button "NEXT" at bounding box center [476, 340] width 94 height 22
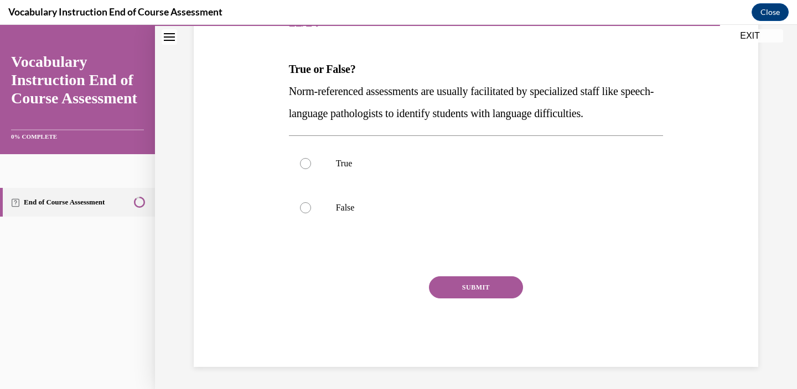
scroll to position [123, 0]
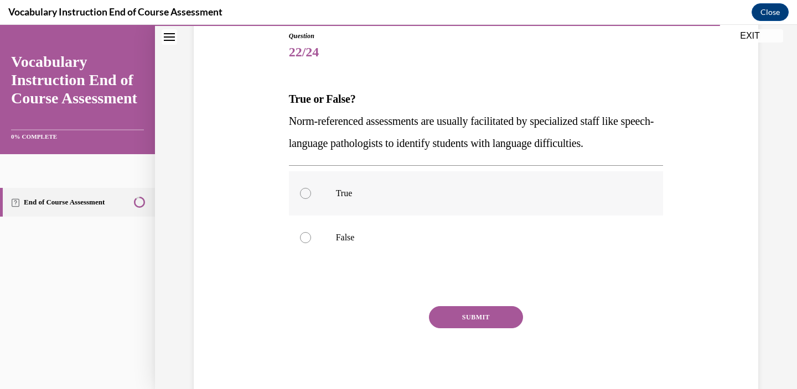
click at [306, 194] on div at bounding box center [305, 193] width 11 height 11
click at [306, 194] on input "True" at bounding box center [305, 193] width 11 height 11
radio input "true"
click at [451, 315] on button "SUBMIT" at bounding box center [476, 317] width 94 height 22
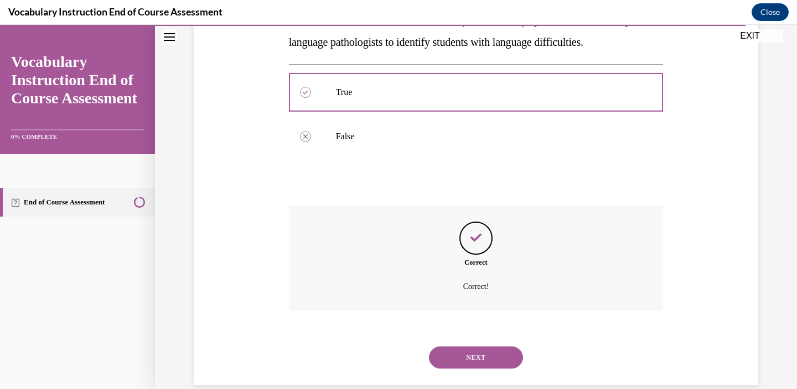
scroll to position [242, 0]
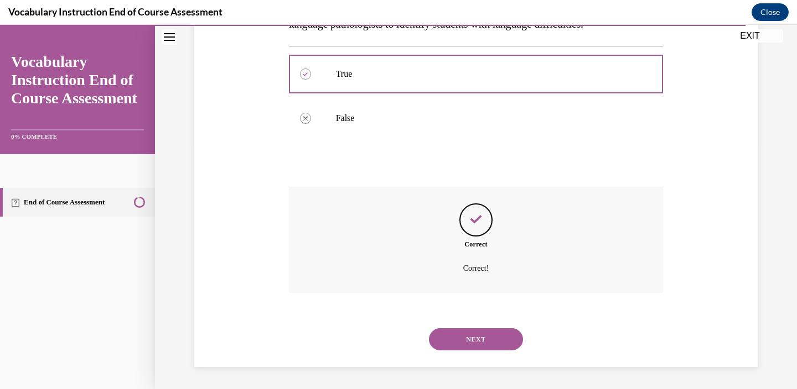
click at [463, 334] on button "NEXT" at bounding box center [476, 340] width 94 height 22
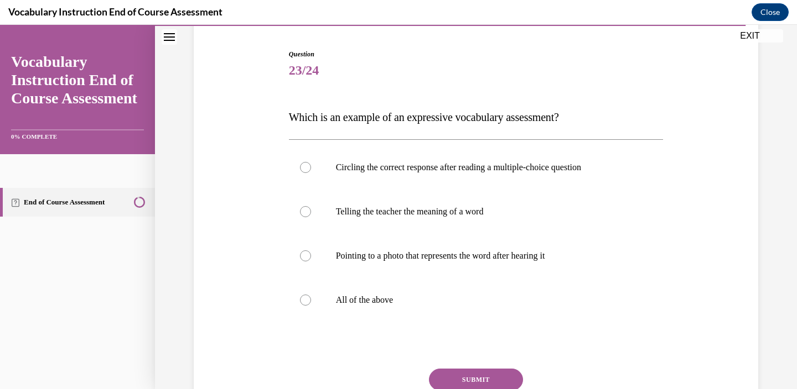
scroll to position [106, 0]
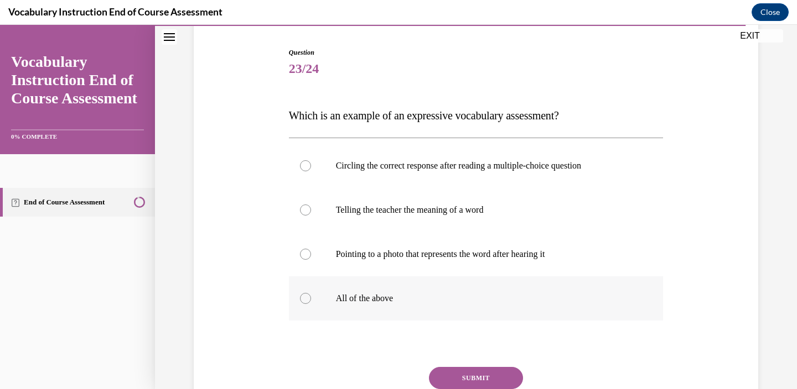
click at [386, 315] on label "All of the above" at bounding box center [476, 299] width 374 height 44
click at [311, 304] on input "All of the above" at bounding box center [305, 298] width 11 height 11
radio input "true"
click at [455, 375] on button "SUBMIT" at bounding box center [476, 378] width 94 height 22
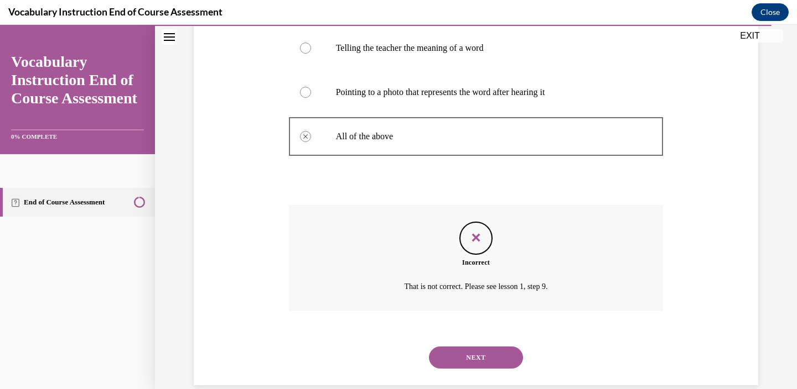
scroll to position [287, 0]
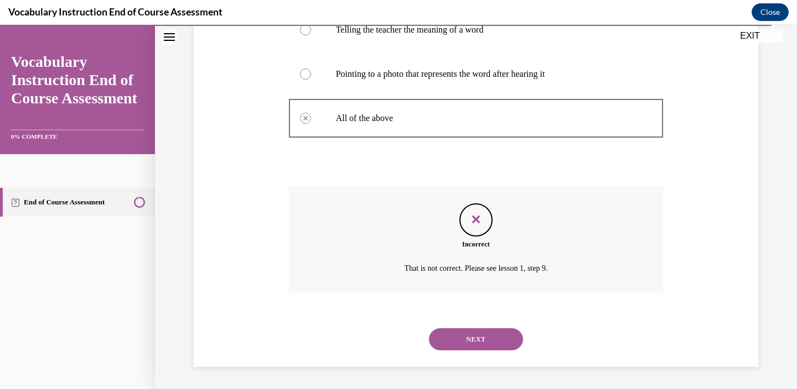
click at [455, 336] on button "NEXT" at bounding box center [476, 340] width 94 height 22
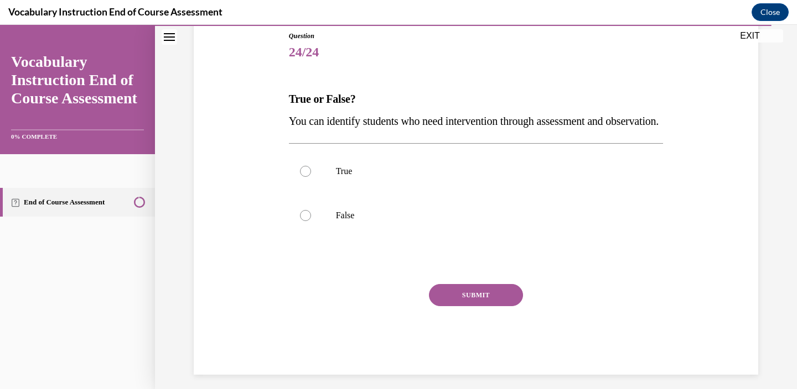
scroll to position [153, 0]
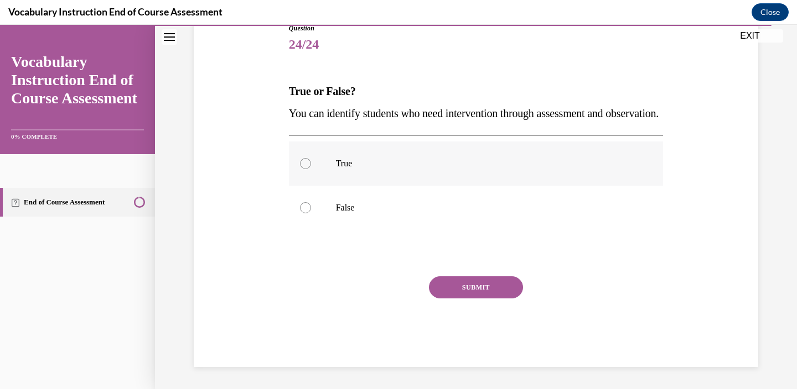
click at [304, 160] on div at bounding box center [305, 163] width 11 height 11
click at [304, 160] on input "True" at bounding box center [305, 163] width 11 height 11
radio input "true"
click at [449, 279] on button "SUBMIT" at bounding box center [476, 288] width 94 height 22
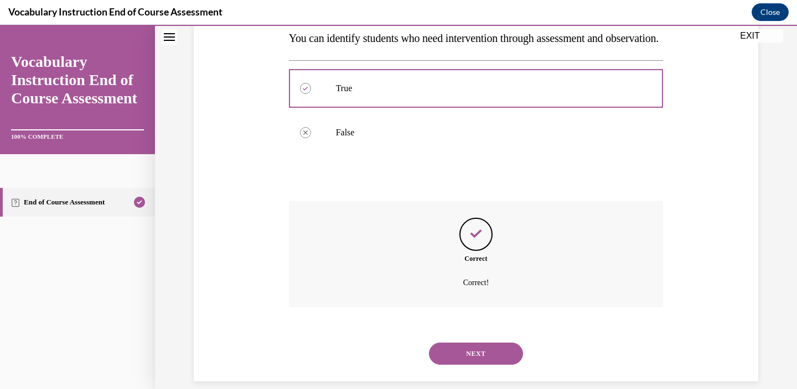
scroll to position [242, 0]
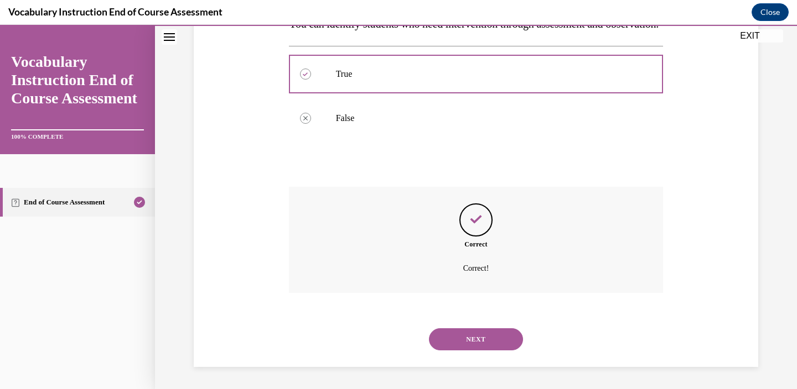
click at [462, 336] on button "NEXT" at bounding box center [476, 340] width 94 height 22
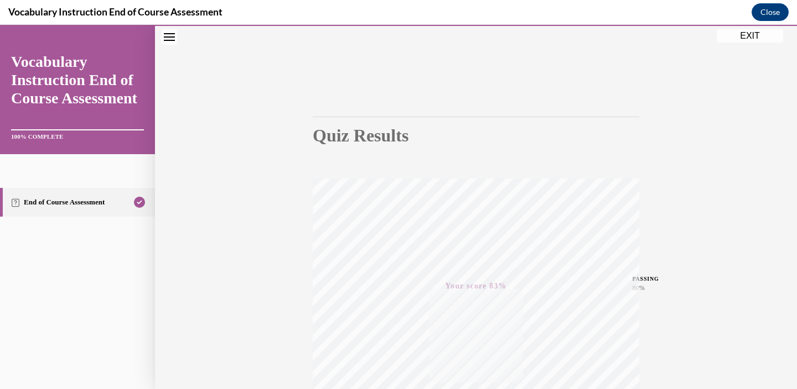
scroll to position [0, 0]
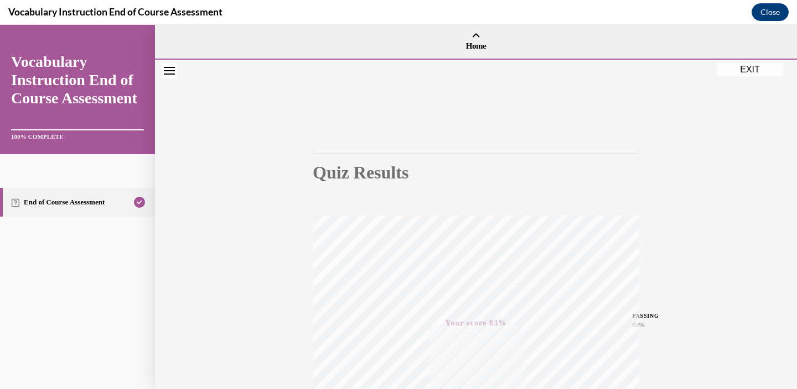
click at [738, 66] on button "EXIT" at bounding box center [749, 69] width 66 height 13
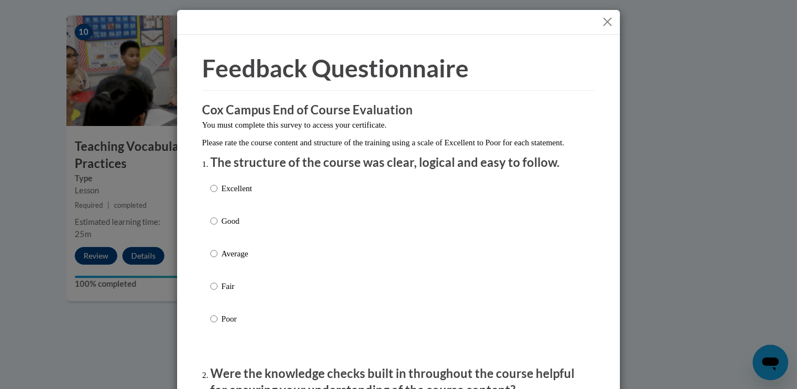
scroll to position [6, 0]
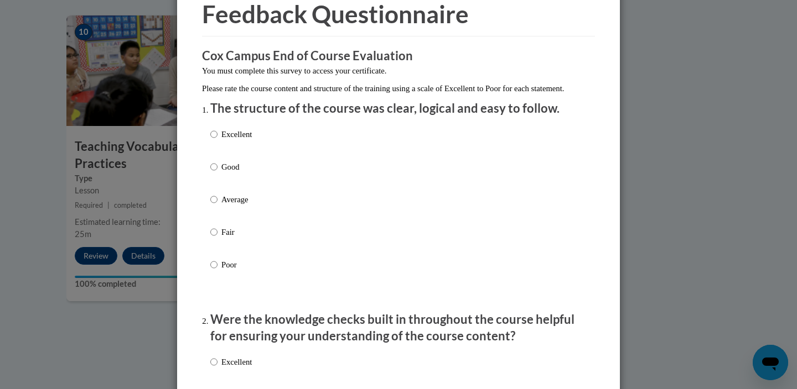
click at [226, 206] on p "Average" at bounding box center [236, 200] width 30 height 12
click at [217, 206] on input "Average" at bounding box center [213, 200] width 7 height 12
radio input "true"
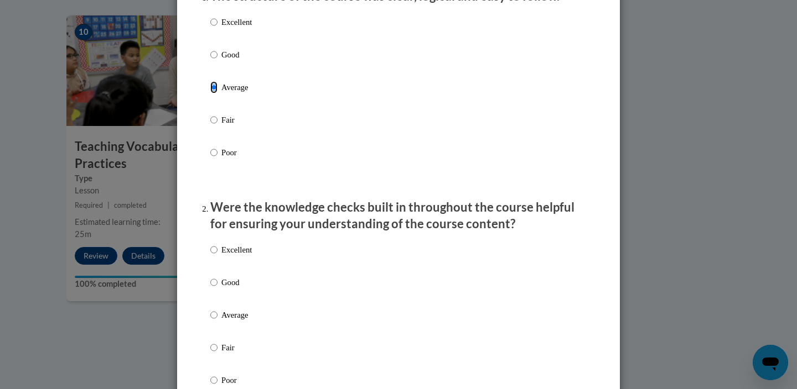
scroll to position [178, 0]
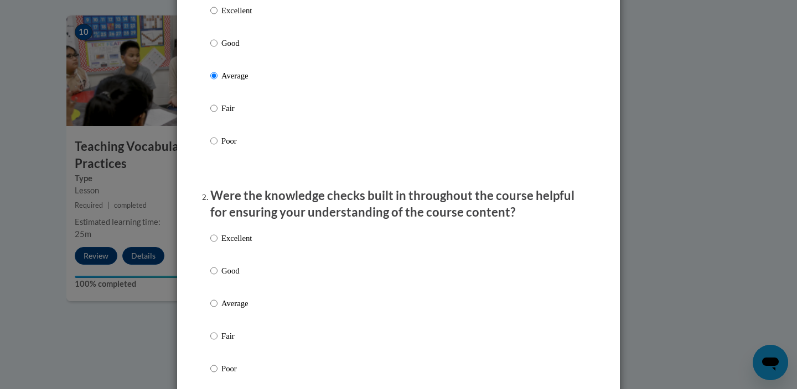
click at [210, 310] on input "Average" at bounding box center [213, 304] width 7 height 12
radio input "true"
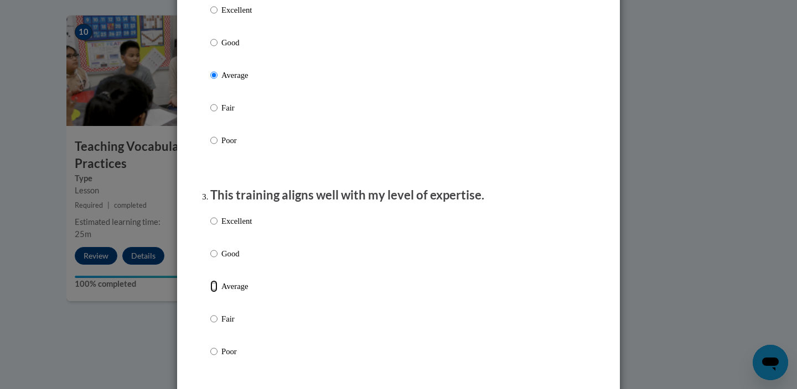
click at [211, 293] on input "Average" at bounding box center [213, 286] width 7 height 12
radio input "true"
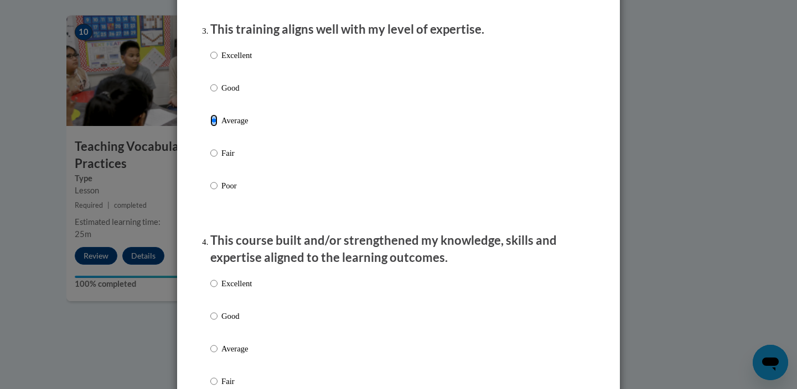
scroll to position [607, 0]
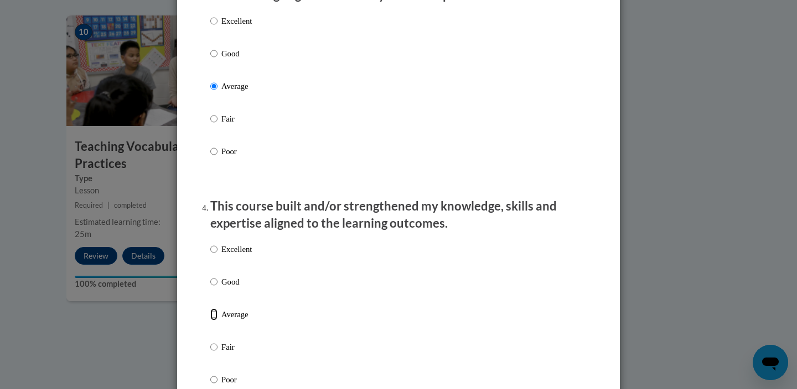
click at [212, 321] on input "Average" at bounding box center [213, 315] width 7 height 12
radio input "true"
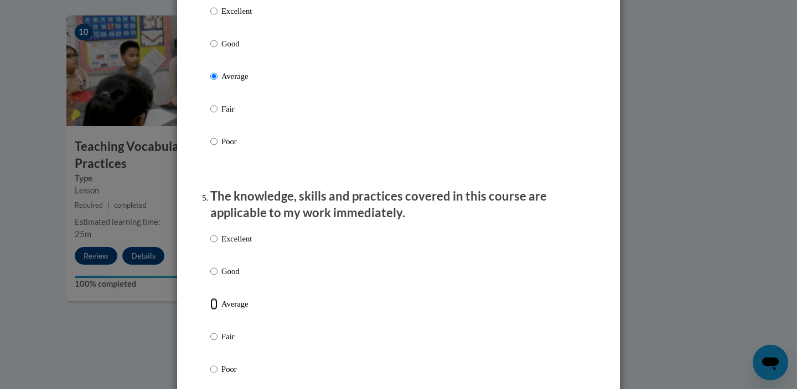
click at [213, 310] on input "Average" at bounding box center [213, 304] width 7 height 12
radio input "true"
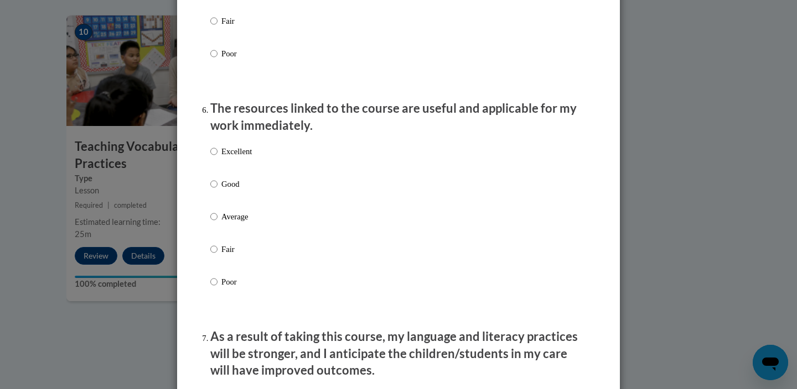
scroll to position [1165, 0]
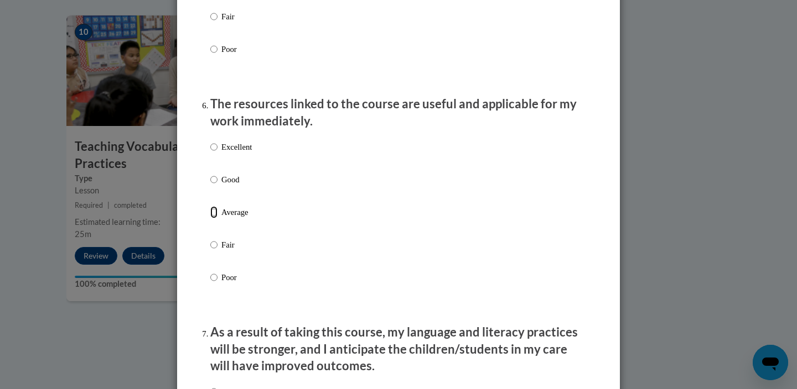
click at [216, 218] on input "Average" at bounding box center [213, 212] width 7 height 12
radio input "true"
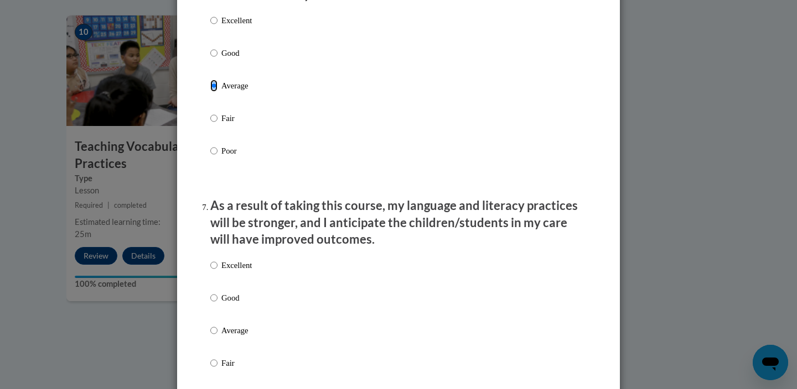
scroll to position [1301, 0]
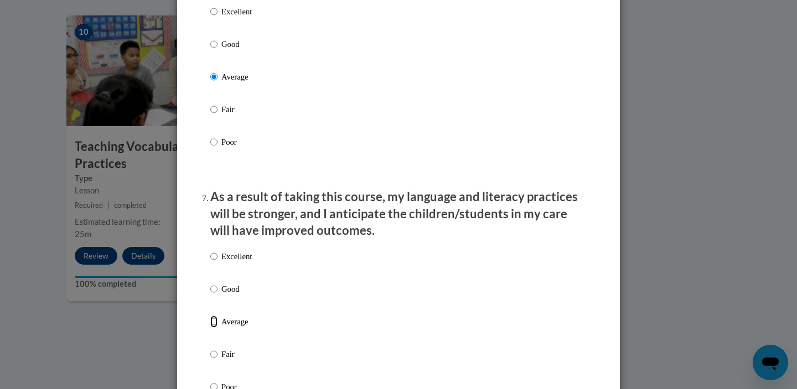
click at [213, 328] on input "Average" at bounding box center [213, 322] width 7 height 12
radio input "true"
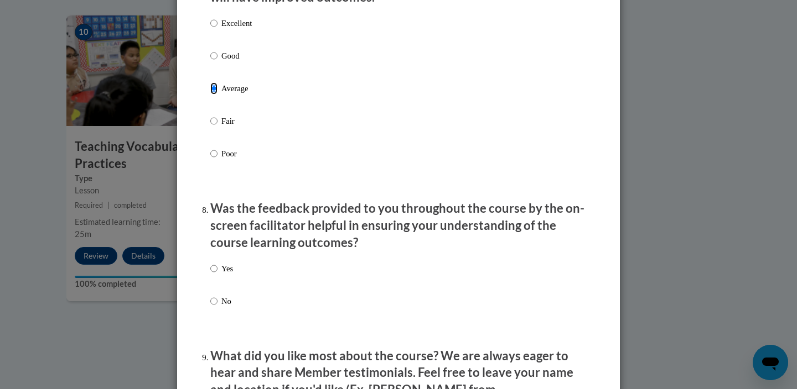
scroll to position [1543, 0]
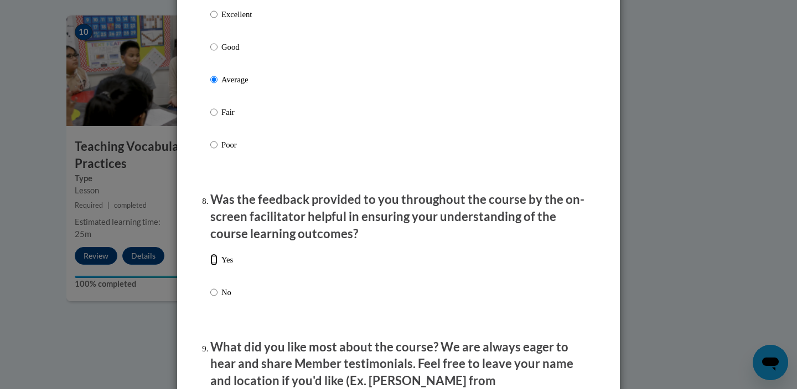
click at [214, 266] on input "Yes" at bounding box center [213, 260] width 7 height 12
radio input "true"
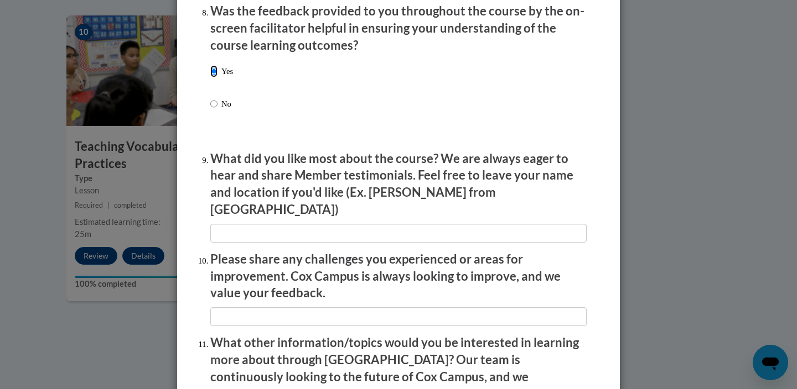
scroll to position [1733, 0]
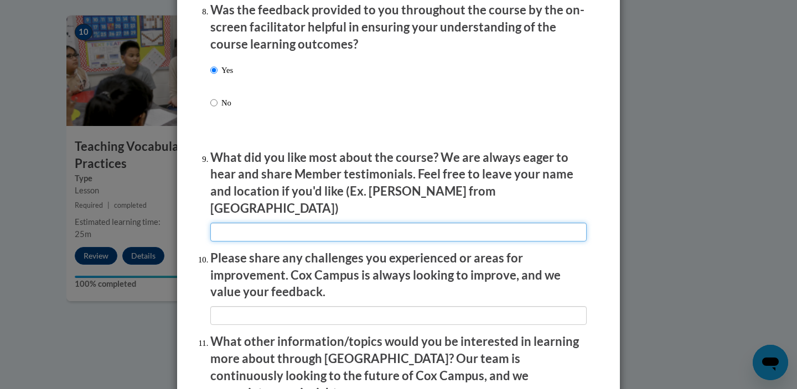
click at [235, 226] on input "textbox" at bounding box center [398, 232] width 376 height 19
type input "examples"
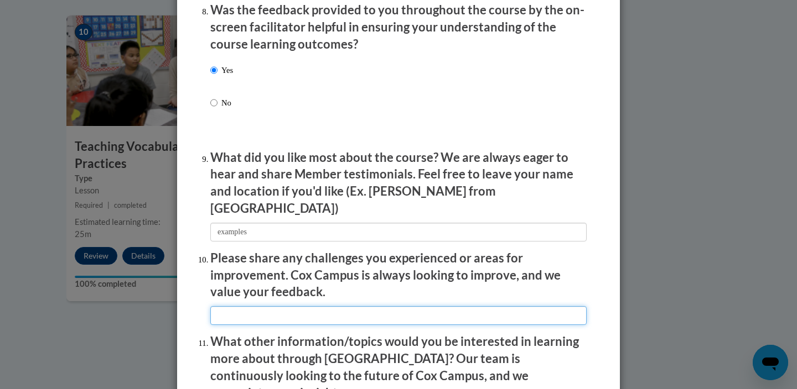
click at [288, 310] on input "textbox" at bounding box center [398, 315] width 376 height 19
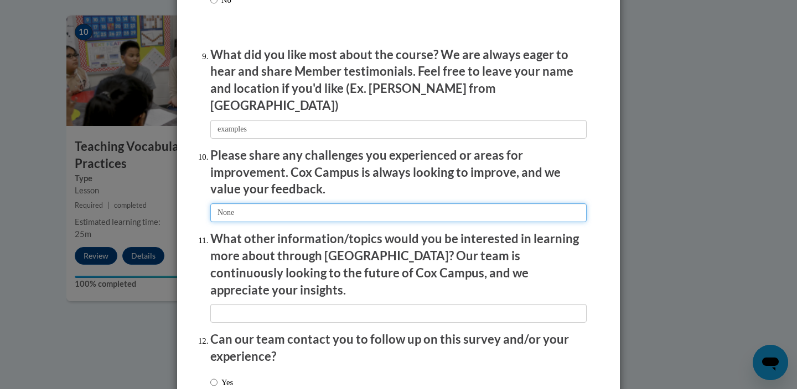
scroll to position [1862, 0]
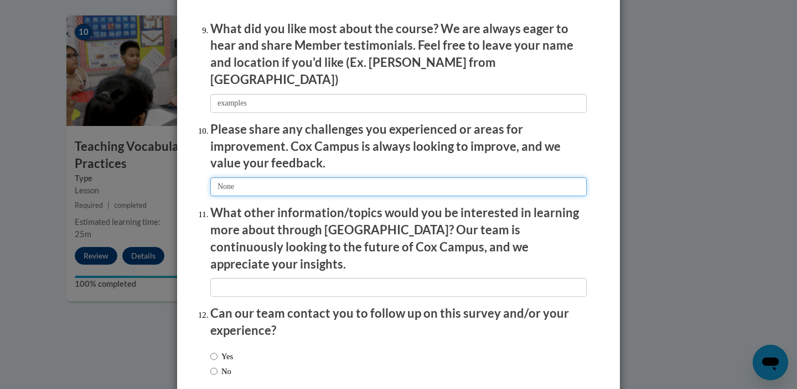
type input "None"
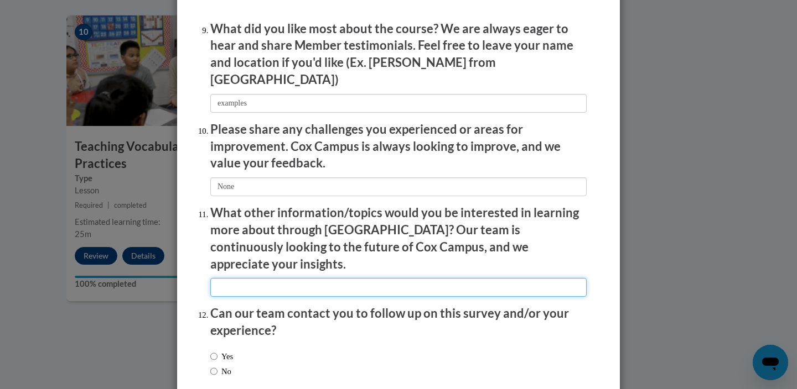
click at [296, 278] on input "textbox" at bounding box center [398, 287] width 376 height 19
type input "none"
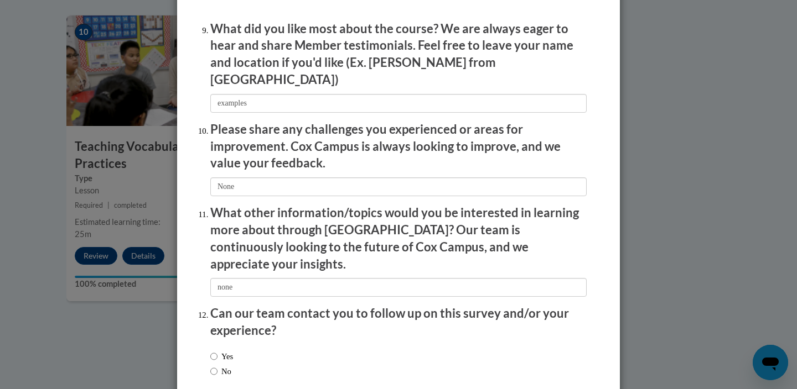
click at [293, 345] on div "Yes No" at bounding box center [398, 365] width 376 height 41
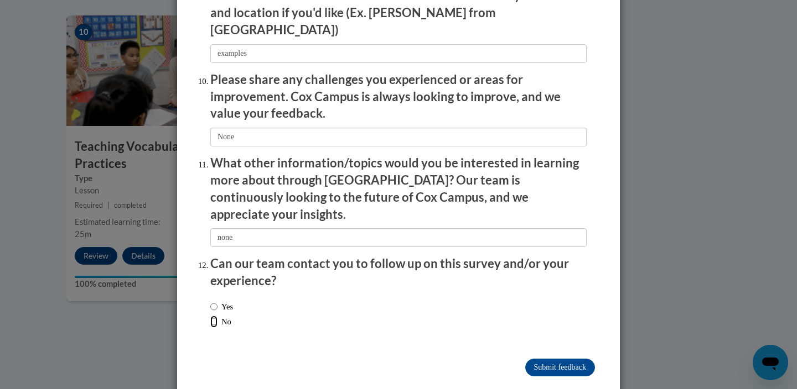
click at [211, 316] on input "No" at bounding box center [213, 322] width 7 height 12
radio input "true"
click at [559, 359] on input "Submit feedback" at bounding box center [560, 368] width 70 height 18
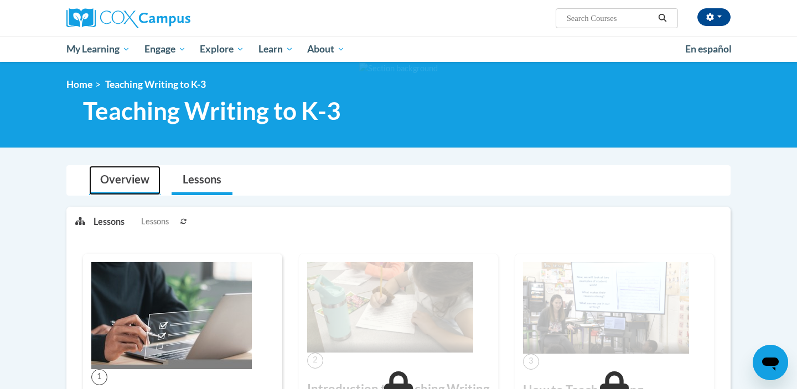
click at [137, 176] on link "Overview" at bounding box center [124, 180] width 71 height 29
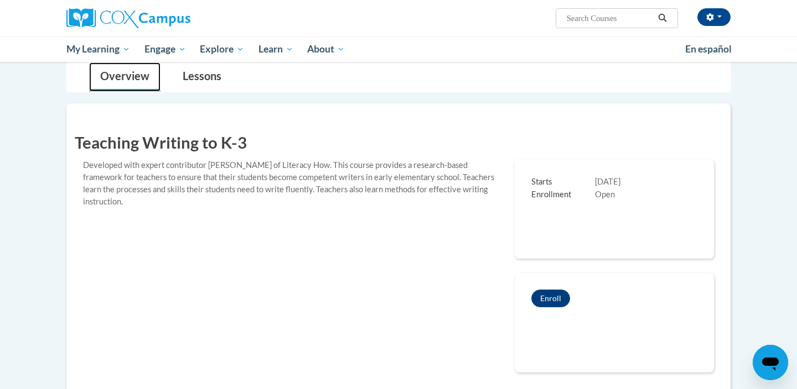
scroll to position [111, 0]
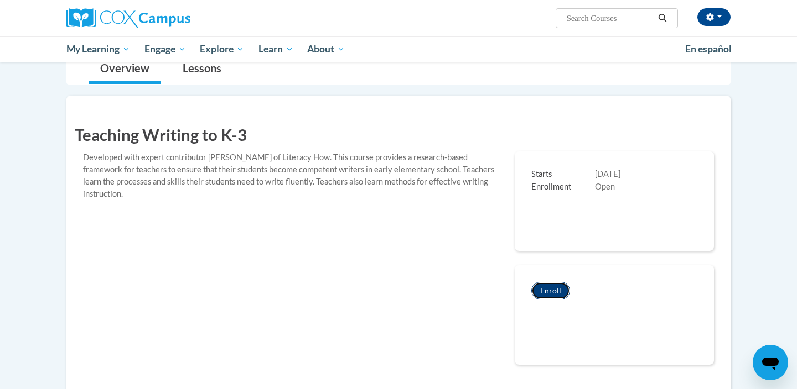
click at [545, 287] on button "Enroll" at bounding box center [550, 291] width 39 height 18
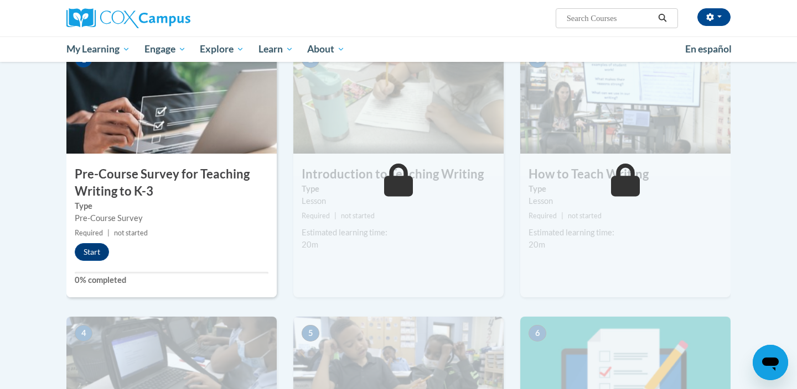
scroll to position [256, 0]
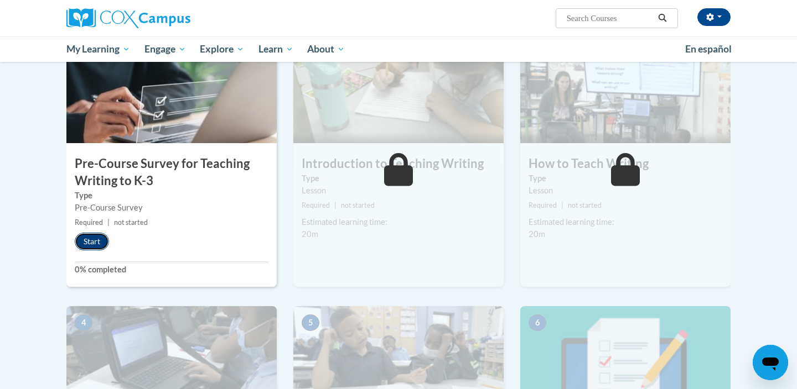
click at [99, 241] on button "Start" at bounding box center [92, 242] width 34 height 18
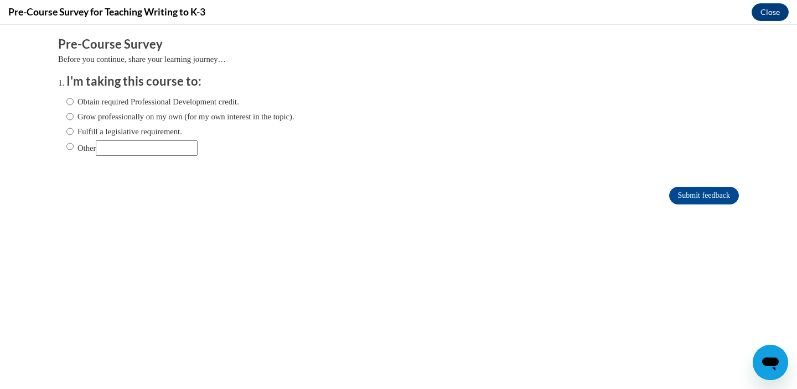
scroll to position [0, 0]
click at [71, 130] on input "Fulfill a legislative requirement." at bounding box center [69, 132] width 7 height 12
radio input "true"
click at [683, 196] on input "Submit feedback" at bounding box center [704, 196] width 70 height 18
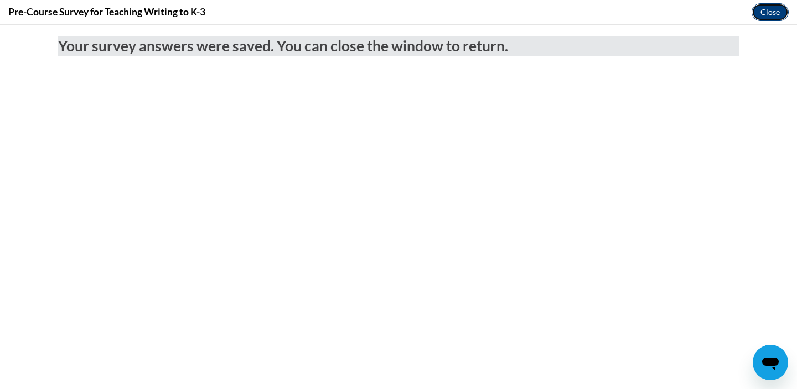
click at [769, 6] on button "Close" at bounding box center [769, 12] width 37 height 18
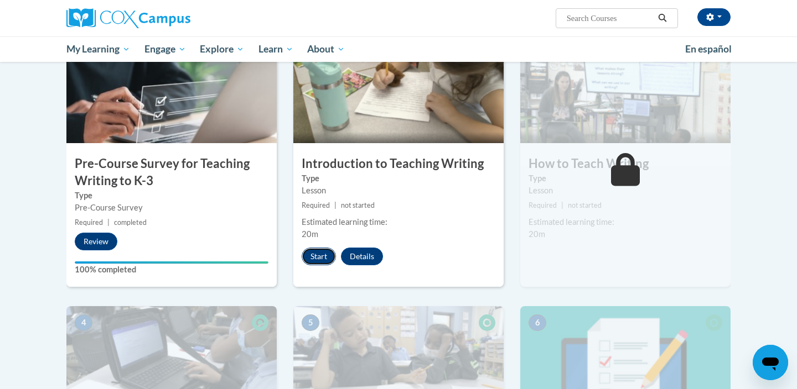
click at [326, 256] on button "Start" at bounding box center [318, 257] width 34 height 18
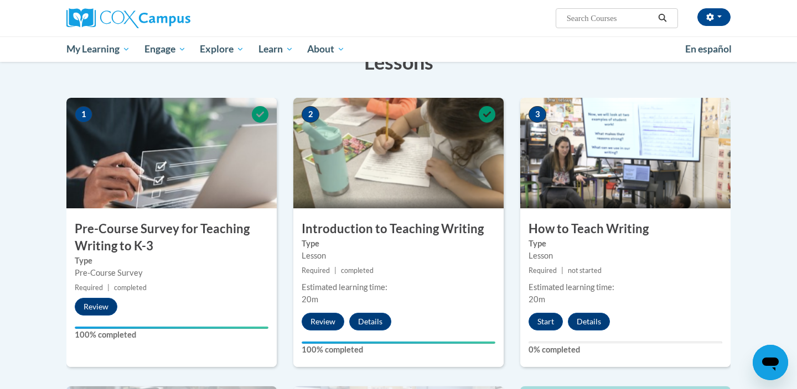
scroll to position [200, 0]
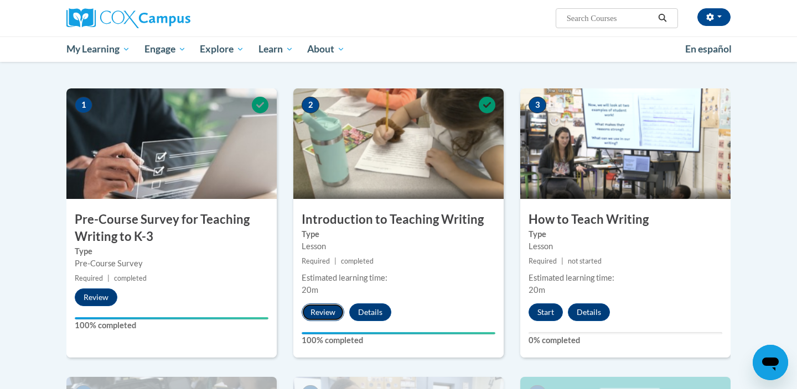
click at [326, 316] on button "Review" at bounding box center [322, 313] width 43 height 18
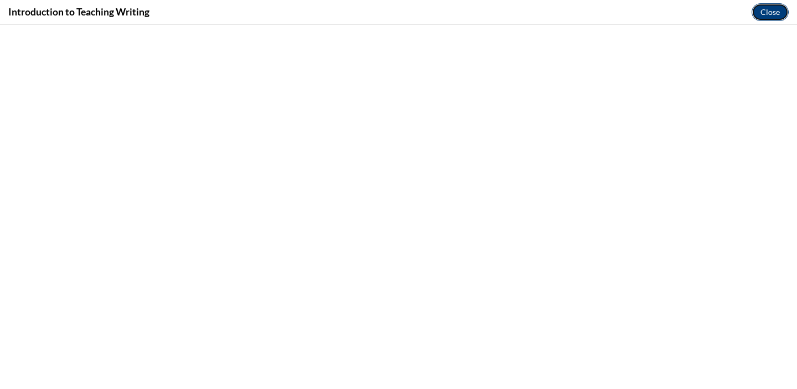
click at [769, 9] on button "Close" at bounding box center [769, 12] width 37 height 18
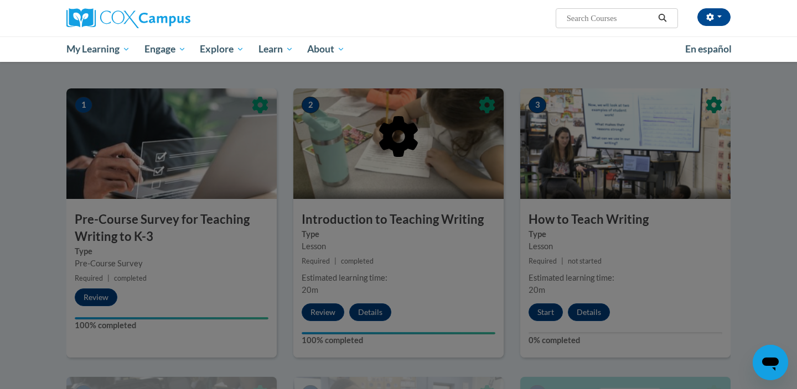
click at [542, 308] on div at bounding box center [398, 194] width 797 height 389
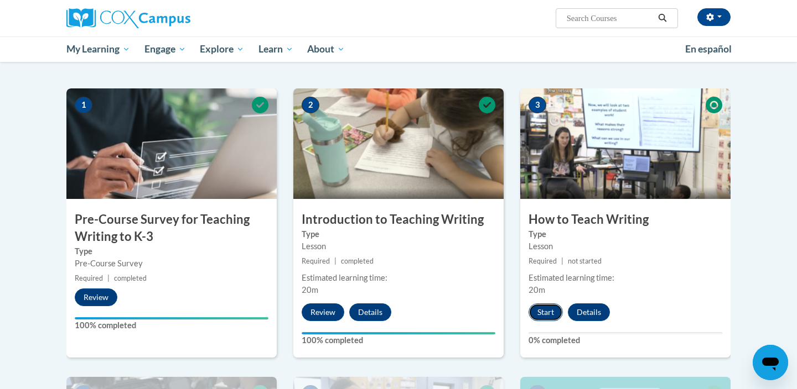
click at [545, 310] on button "Start" at bounding box center [545, 313] width 34 height 18
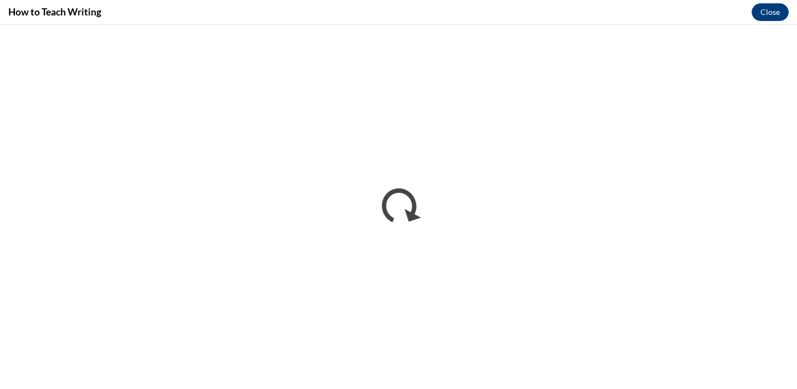
scroll to position [0, 0]
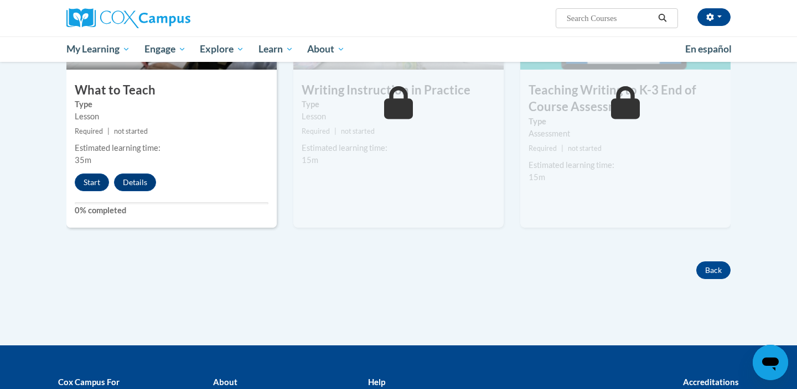
scroll to position [605, 0]
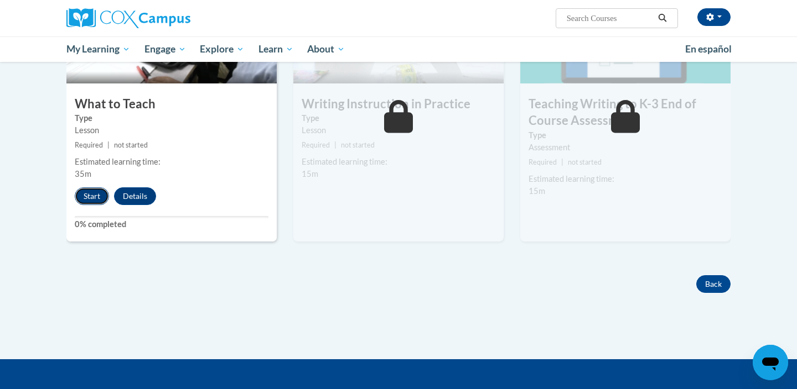
click at [98, 195] on button "Start" at bounding box center [92, 197] width 34 height 18
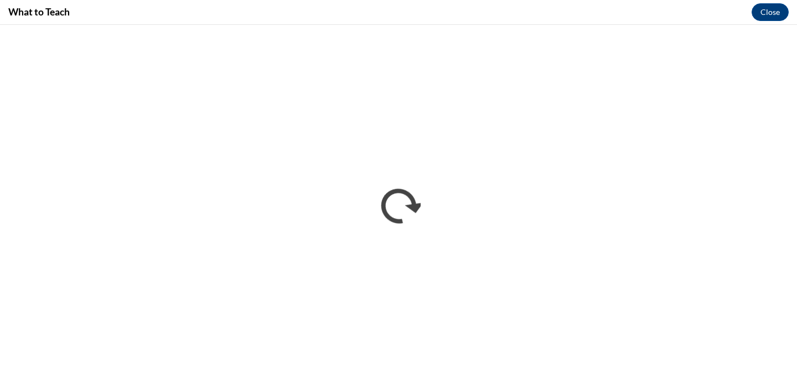
scroll to position [0, 0]
